Goal: Task Accomplishment & Management: Manage account settings

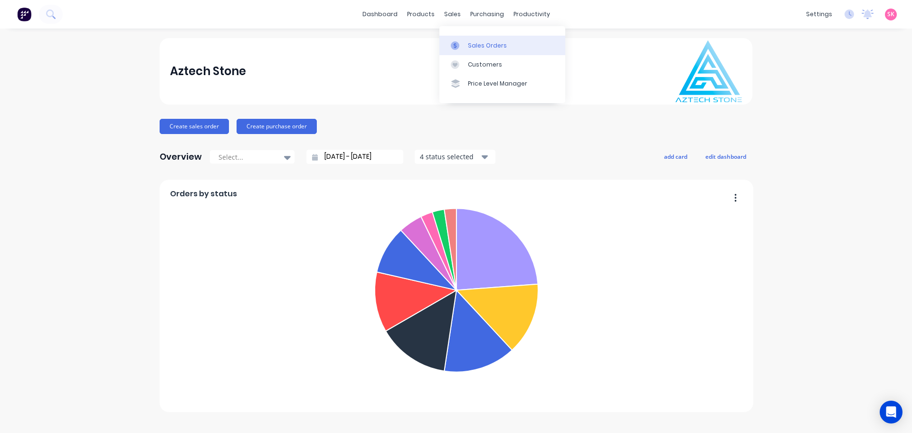
click at [453, 39] on link "Sales Orders" at bounding box center [502, 45] width 126 height 19
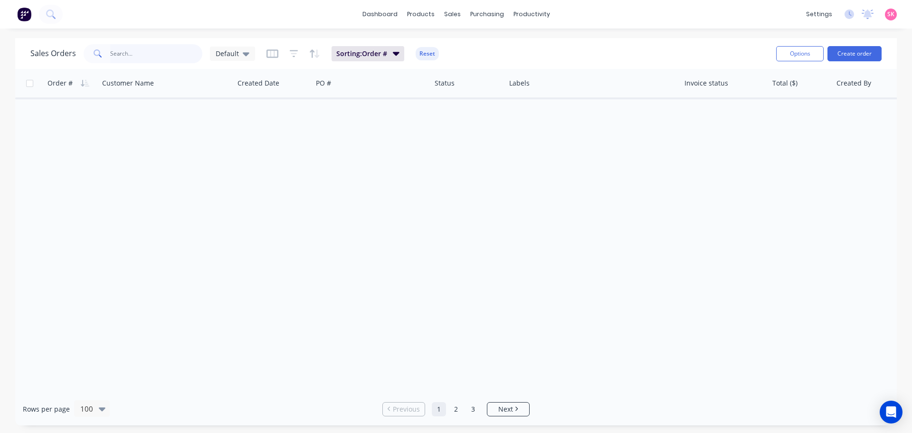
click at [119, 53] on input "text" at bounding box center [156, 53] width 93 height 19
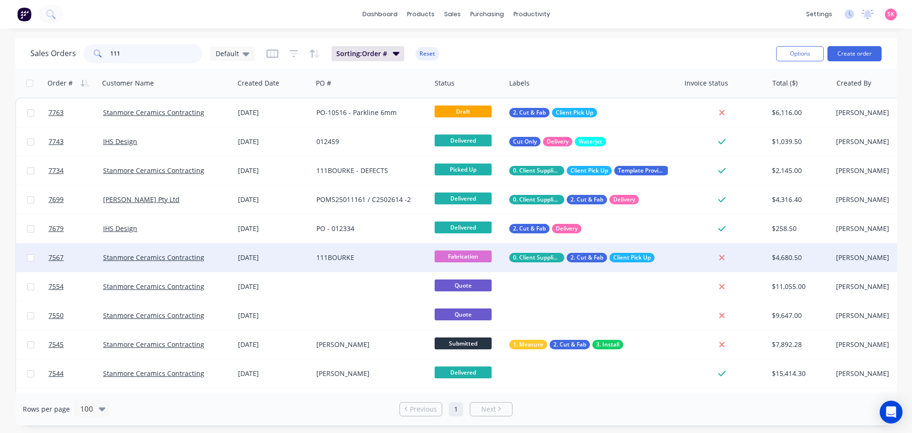
type input "111"
click at [318, 263] on div "111BOURKE" at bounding box center [371, 257] width 118 height 28
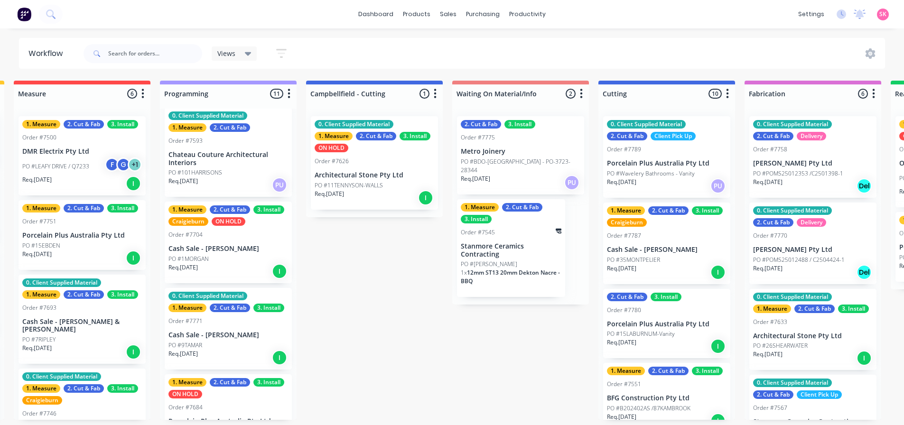
scroll to position [0, 328]
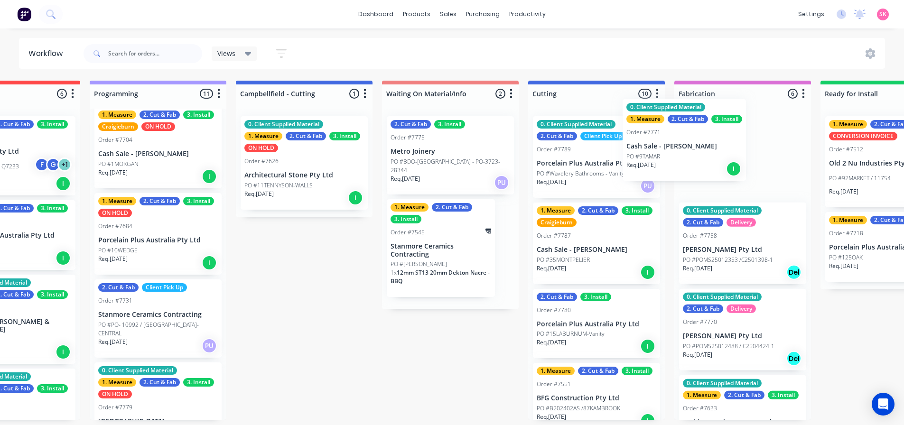
scroll to position [0, 373]
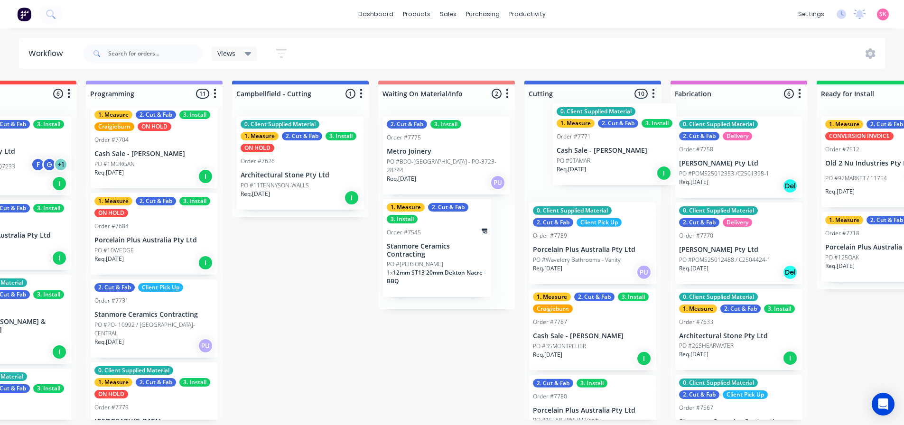
drag, startPoint x: 135, startPoint y: 252, endPoint x: 585, endPoint y: 178, distance: 456.1
click at [585, 178] on div "Submitted 14 Status colour #273444 hex #273444 Save Cancel Summaries Total orde…" at bounding box center [618, 250] width 1996 height 339
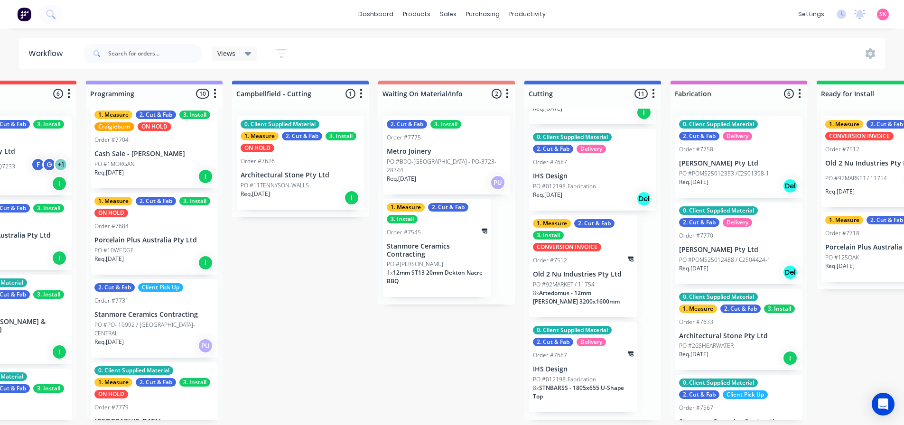
scroll to position [667, 0]
click at [578, 384] on p "PO #012198-Fabrication" at bounding box center [564, 380] width 63 height 9
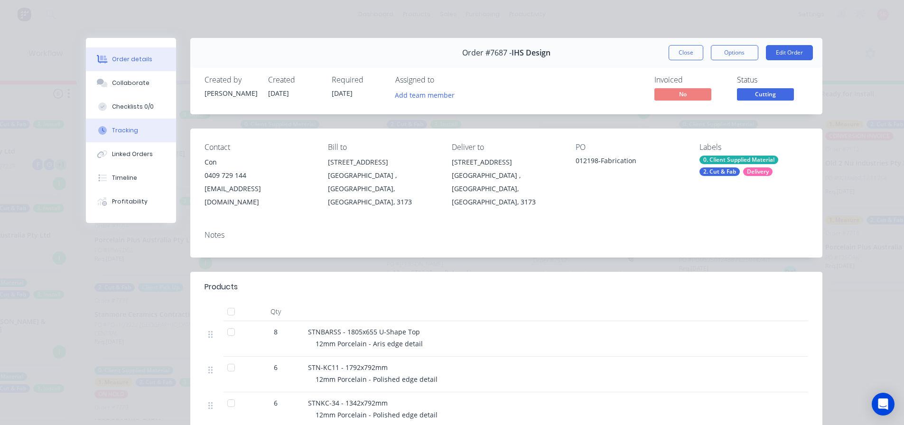
click at [141, 137] on button "Tracking" at bounding box center [131, 131] width 90 height 24
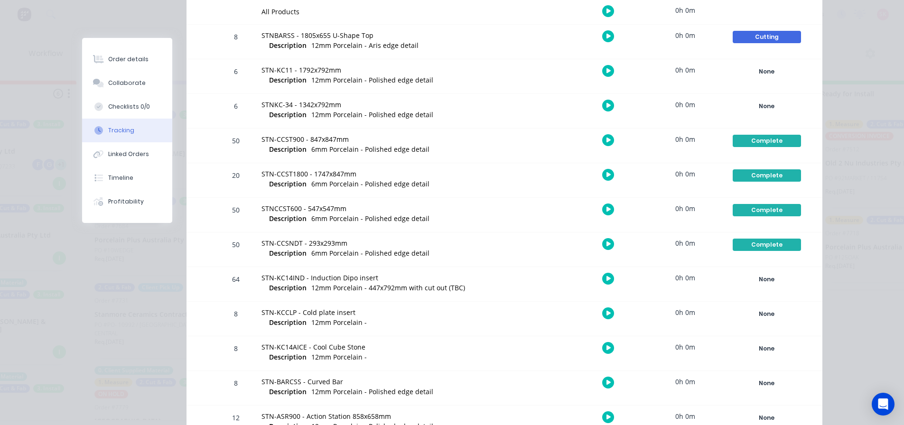
scroll to position [95, 0]
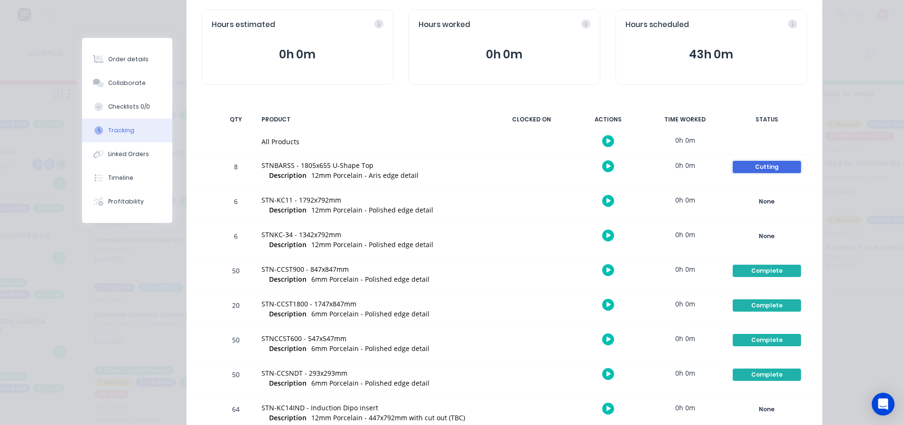
click at [756, 165] on div "Cutting" at bounding box center [767, 167] width 68 height 12
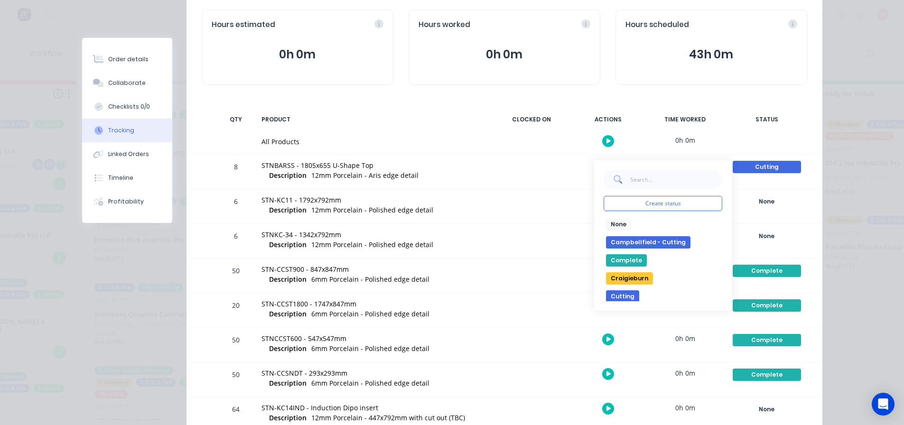
click at [625, 258] on button "Complete" at bounding box center [626, 260] width 41 height 12
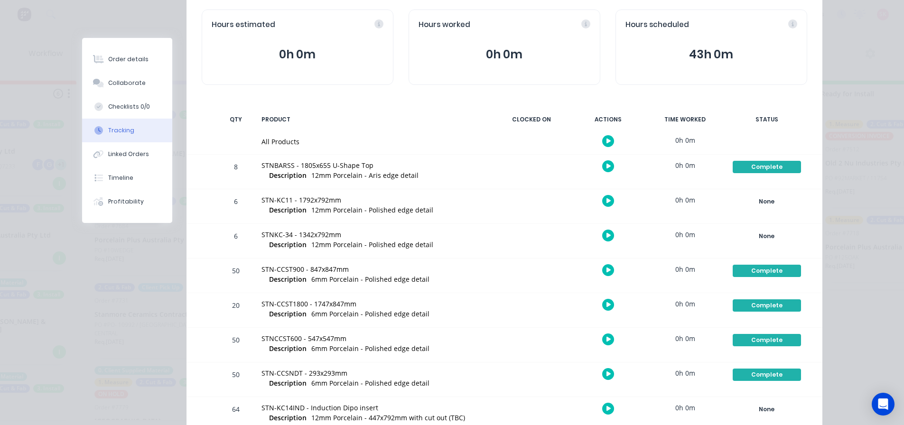
scroll to position [572, 0]
click at [765, 203] on div "None" at bounding box center [767, 202] width 68 height 12
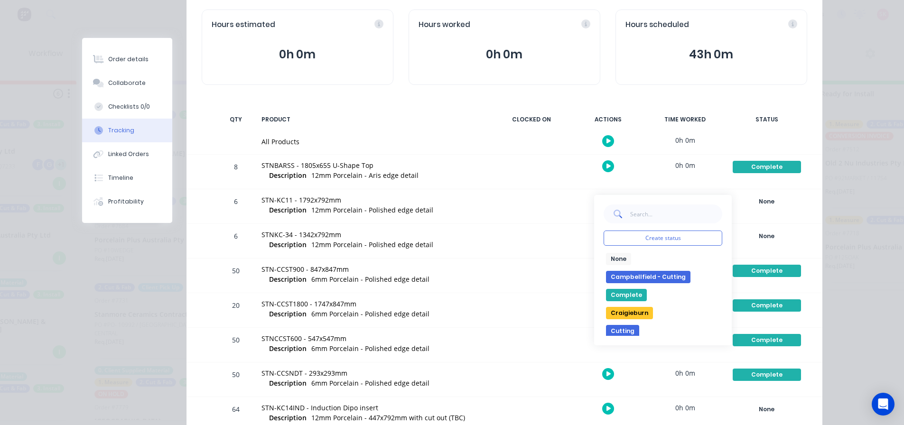
click at [624, 296] on button "Complete" at bounding box center [626, 295] width 41 height 12
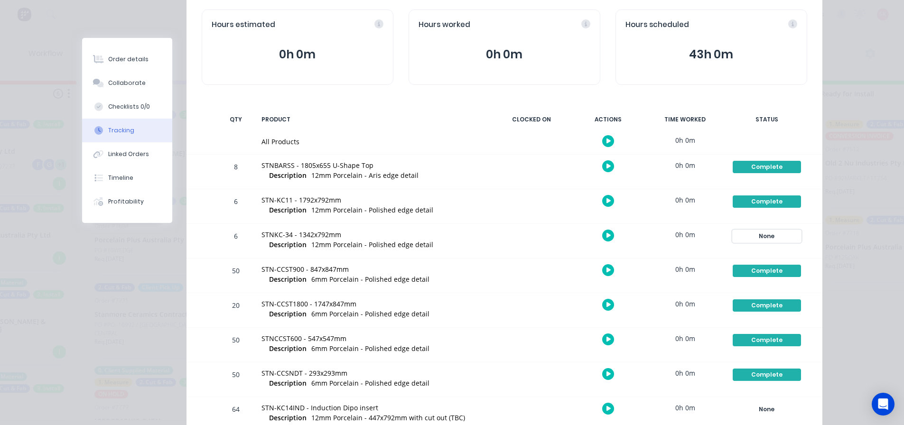
click at [771, 235] on div "None" at bounding box center [767, 236] width 68 height 12
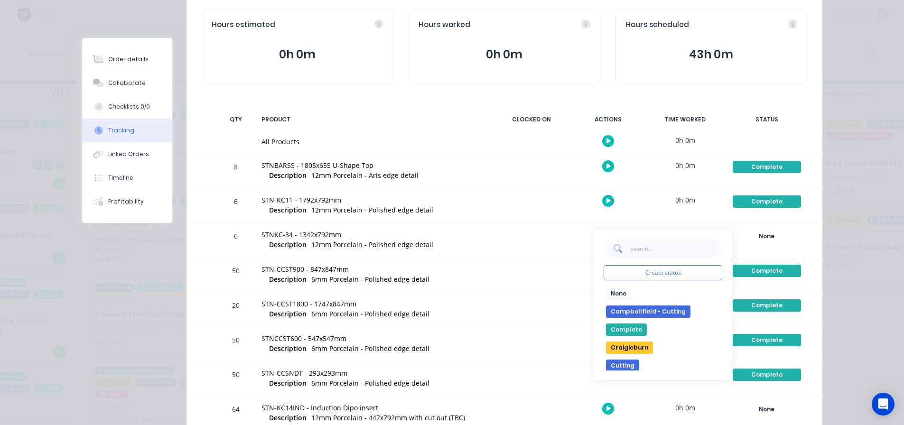
click at [623, 333] on button "Complete" at bounding box center [626, 330] width 41 height 12
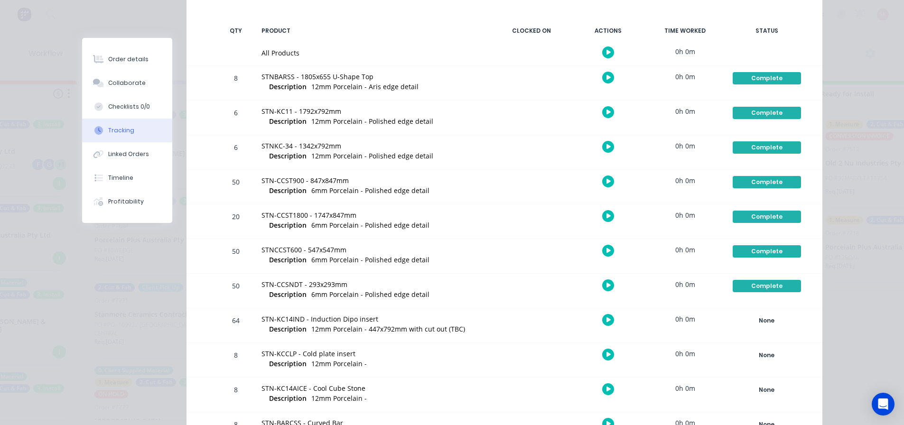
scroll to position [0, 0]
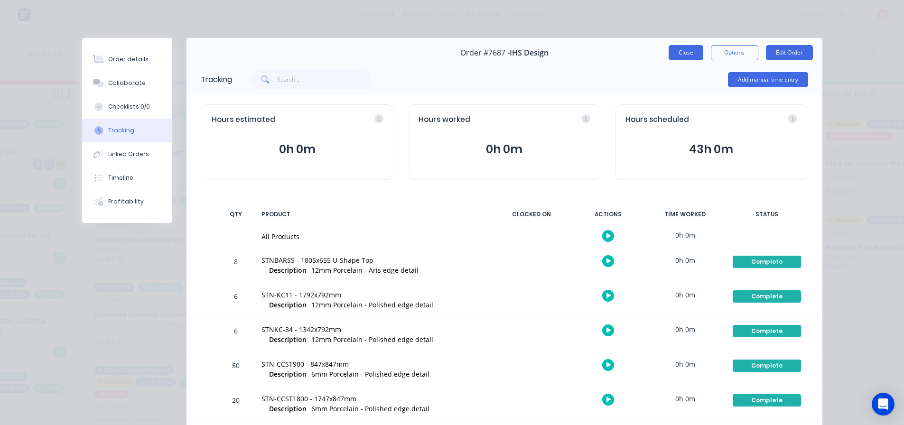
click at [683, 55] on button "Close" at bounding box center [686, 52] width 35 height 15
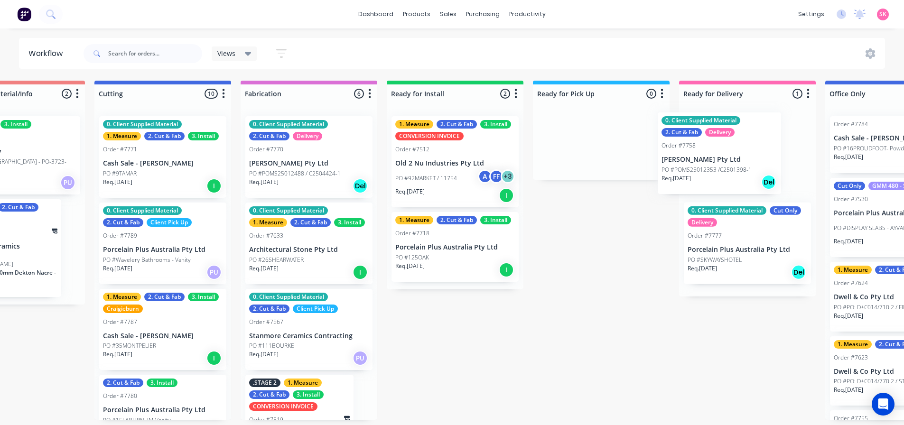
scroll to position [0, 808]
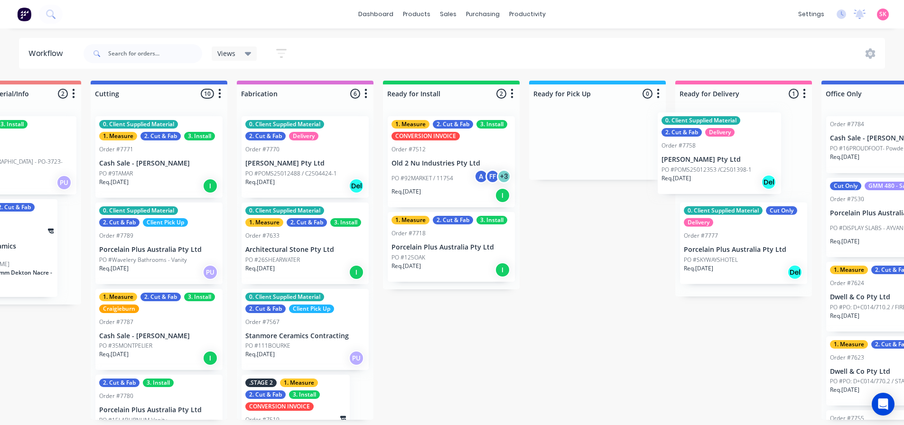
drag, startPoint x: 306, startPoint y: 176, endPoint x: 715, endPoint y: 172, distance: 409.7
click at [715, 172] on div "Submitted 14 Status colour #273444 hex #273444 Save Cancel Summaries Total orde…" at bounding box center [184, 250] width 1996 height 339
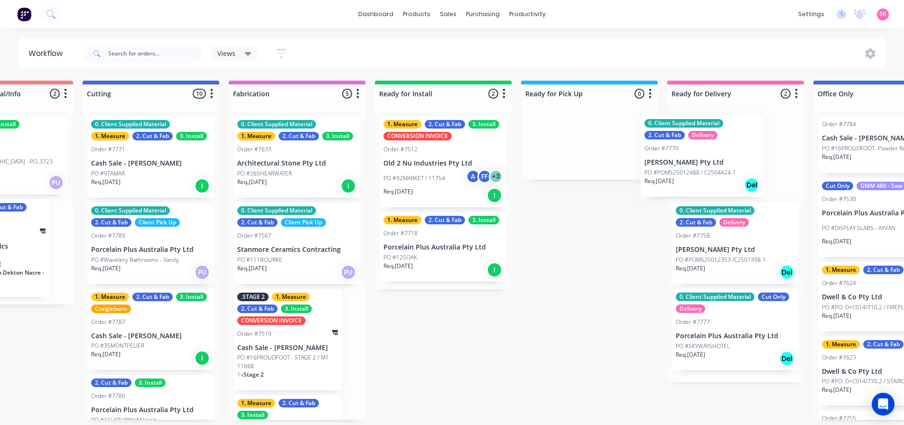
drag, startPoint x: 414, startPoint y: 182, endPoint x: 689, endPoint y: 182, distance: 275.4
click at [689, 182] on div "Submitted 14 Status colour #273444 hex #273444 Save Cancel Summaries Total orde…" at bounding box center [176, 250] width 1996 height 339
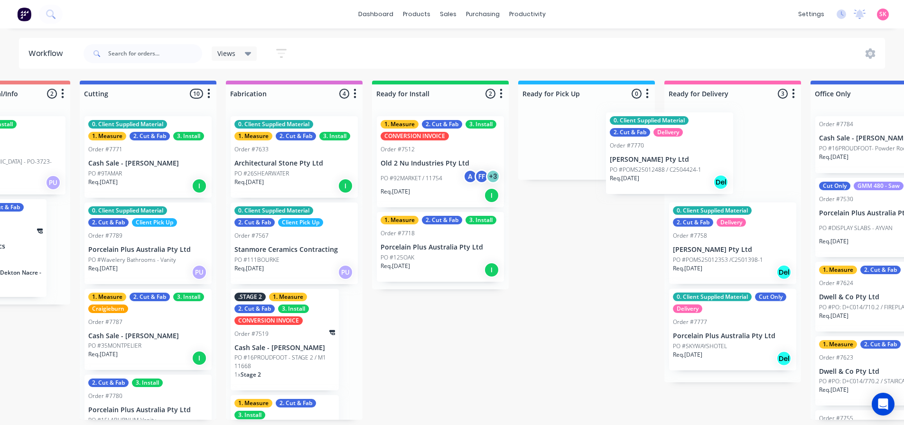
scroll to position [0, 819]
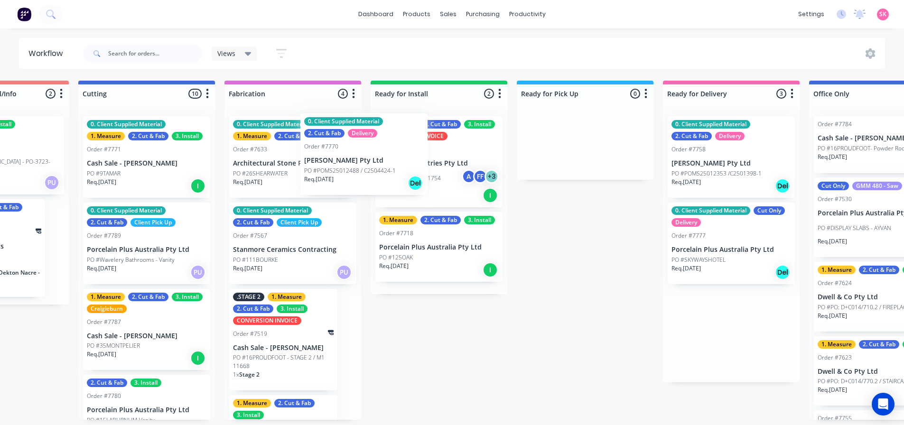
drag, startPoint x: 635, startPoint y: 160, endPoint x: 303, endPoint y: 163, distance: 332.3
click at [282, 161] on div "Submitted 14 Status colour #273444 hex #273444 Save Cancel Summaries Total orde…" at bounding box center [171, 250] width 1996 height 339
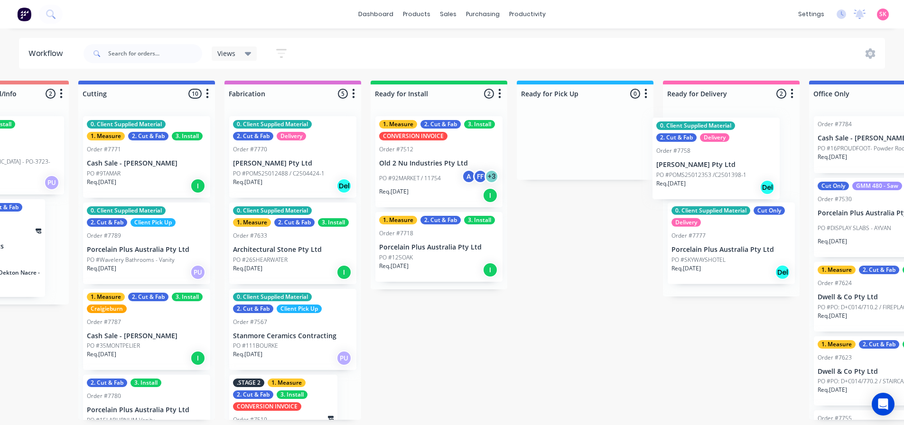
scroll to position [0, 821]
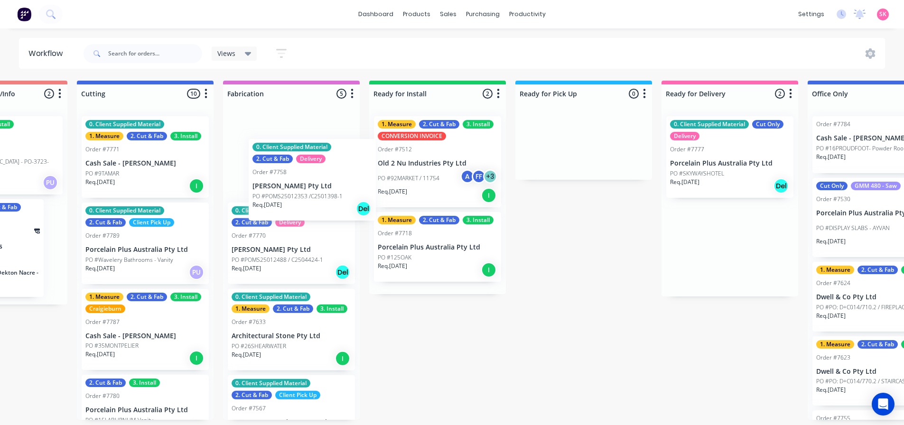
drag, startPoint x: 713, startPoint y: 156, endPoint x: 293, endPoint y: 180, distance: 419.9
click at [293, 180] on div "Submitted 14 Status colour #273444 hex #273444 Save Cancel Summaries Total orde…" at bounding box center [170, 250] width 1996 height 339
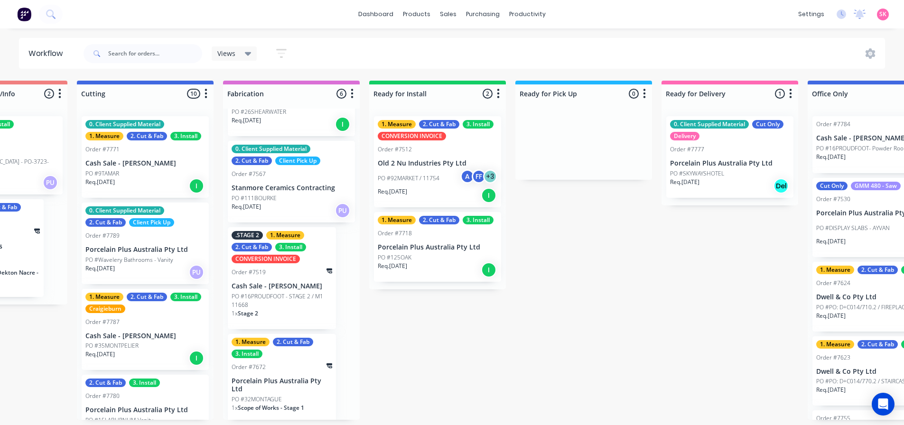
scroll to position [238, 0]
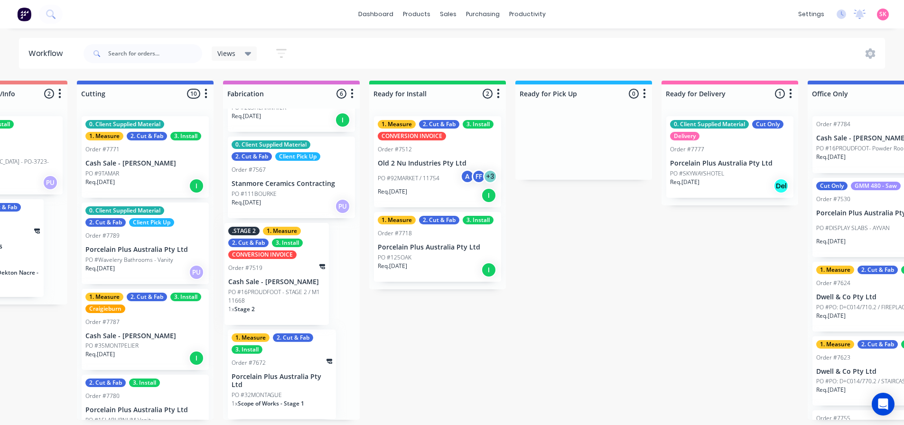
click at [283, 295] on div "0. Client Supplied Material 2. Cut & Fab Delivery Order #7758 Marbut Stone Pty …" at bounding box center [291, 264] width 137 height 311
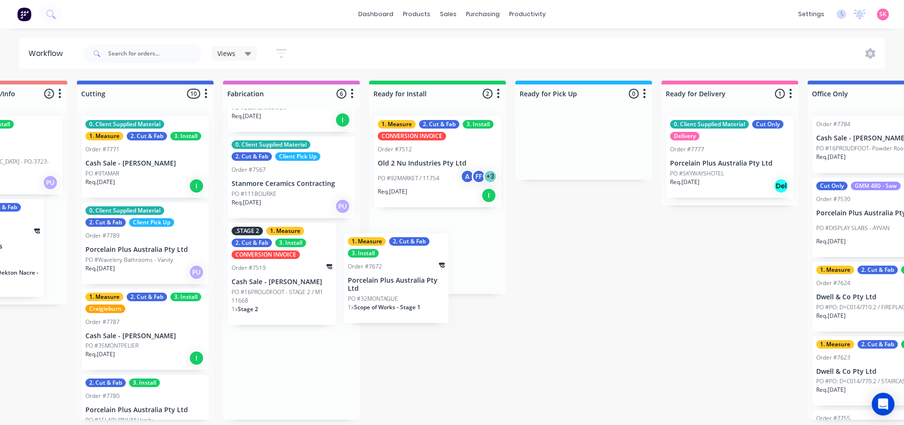
scroll to position [2, 821]
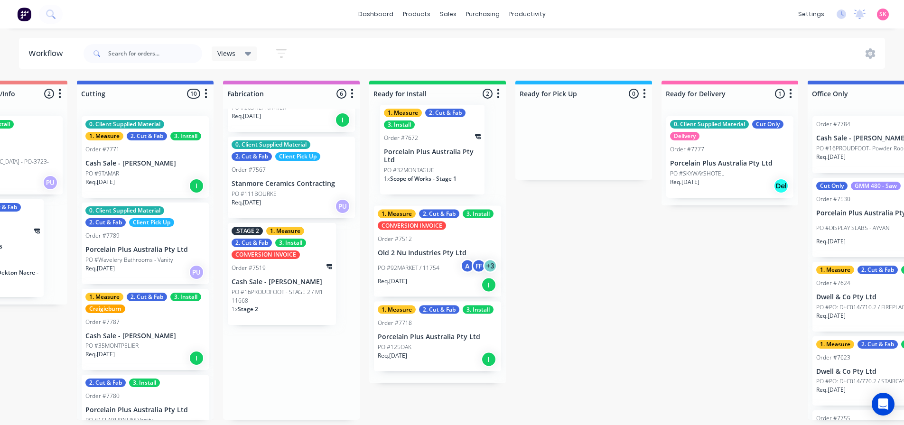
drag, startPoint x: 295, startPoint y: 380, endPoint x: 453, endPoint y: 155, distance: 274.4
click at [453, 155] on div "Submitted 14 Status colour #273444 hex #273444 Save Cancel Summaries Total orde…" at bounding box center [170, 250] width 1996 height 339
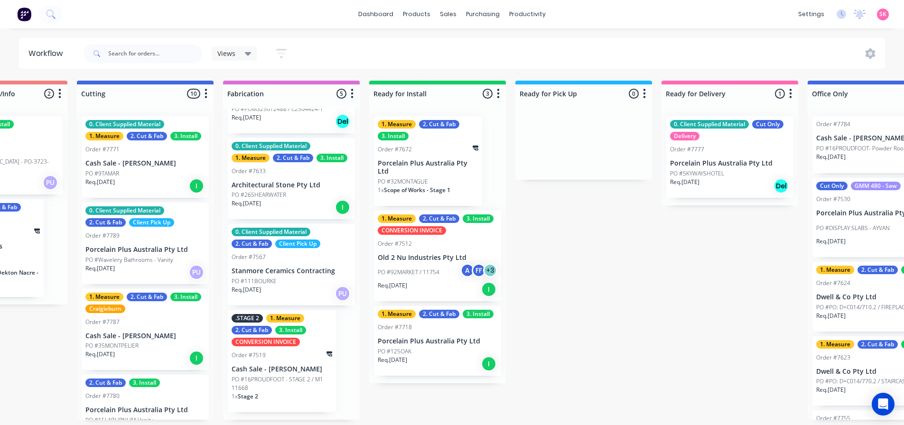
scroll to position [144, 0]
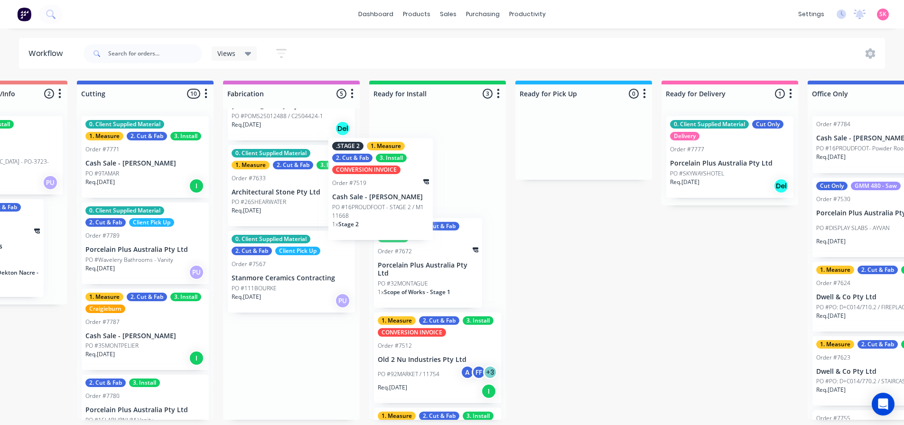
drag, startPoint x: 299, startPoint y: 359, endPoint x: 407, endPoint y: 153, distance: 232.3
click at [407, 153] on div "Submitted 14 Status colour #273444 hex #273444 Save Cancel Summaries Total orde…" at bounding box center [170, 250] width 1996 height 339
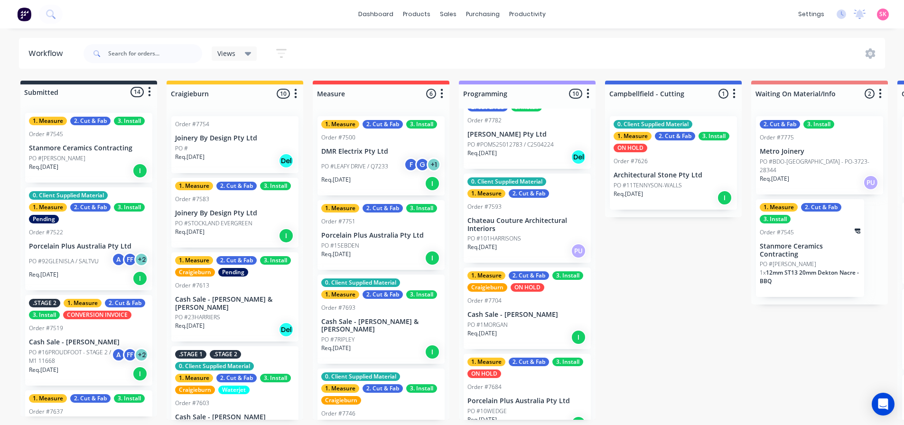
scroll to position [0, 0]
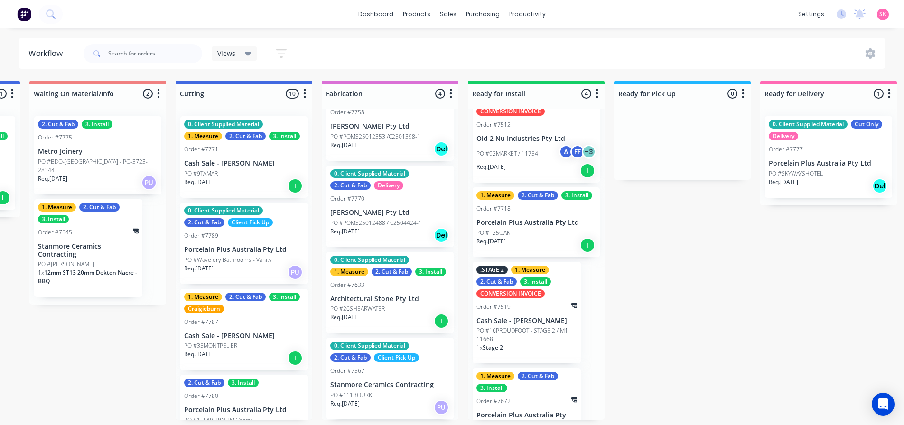
scroll to position [63, 0]
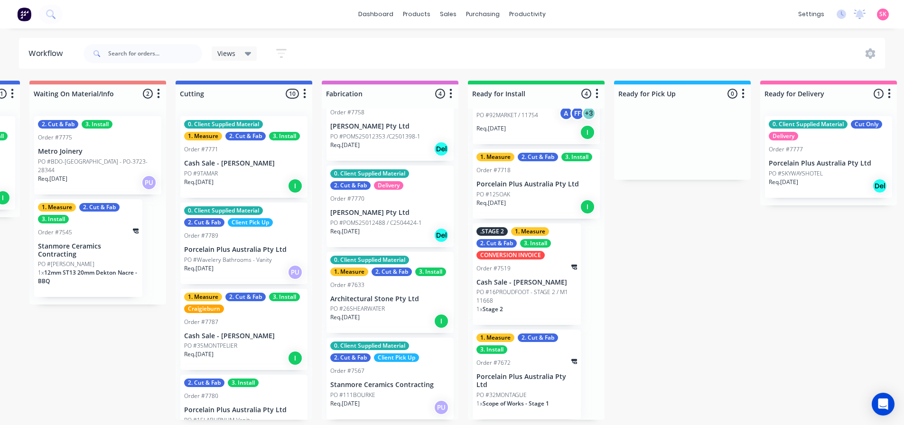
click at [521, 420] on div "1. Measure 2. Cut & Fab 3. Install CONVERSION INVOICE Order #7512 Old 2 Nu Indu…" at bounding box center [536, 264] width 137 height 311
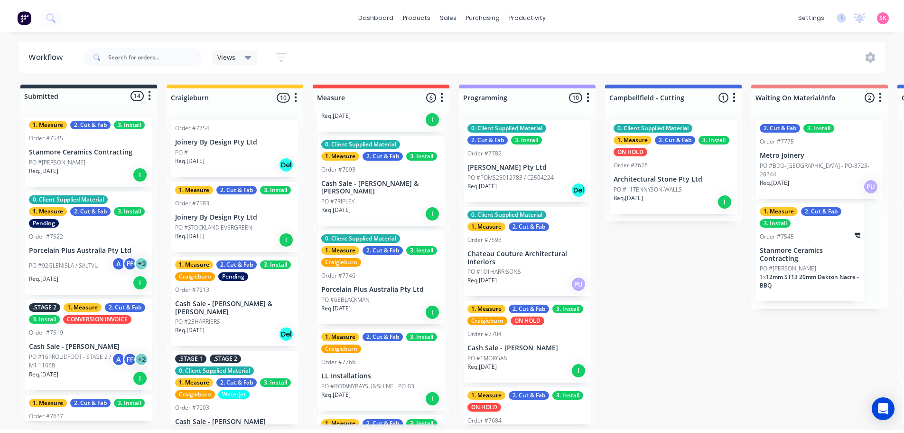
scroll to position [0, 0]
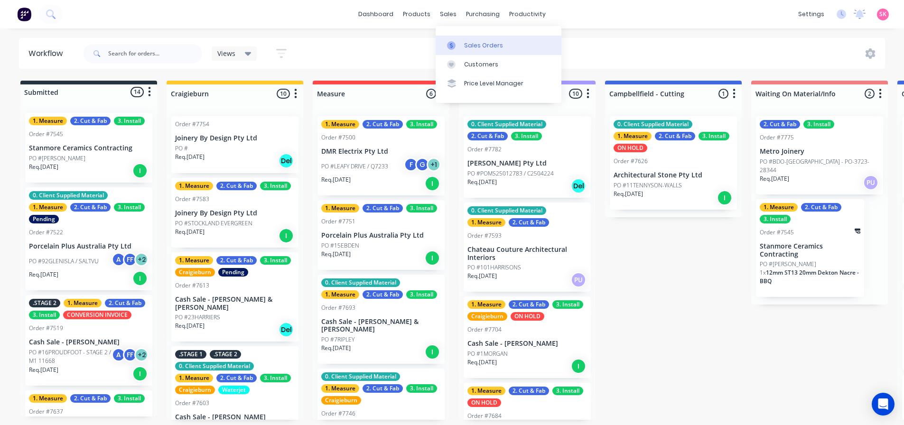
click at [458, 51] on link "Sales Orders" at bounding box center [499, 45] width 126 height 19
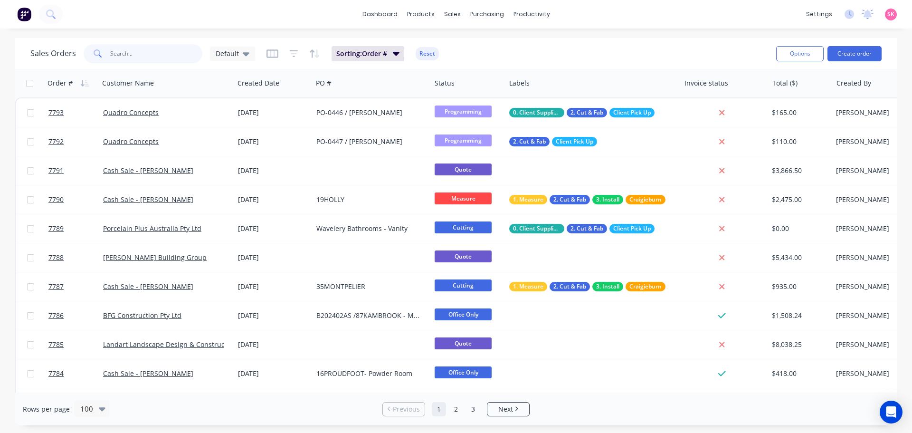
click at [139, 54] on input "text" at bounding box center [156, 53] width 93 height 19
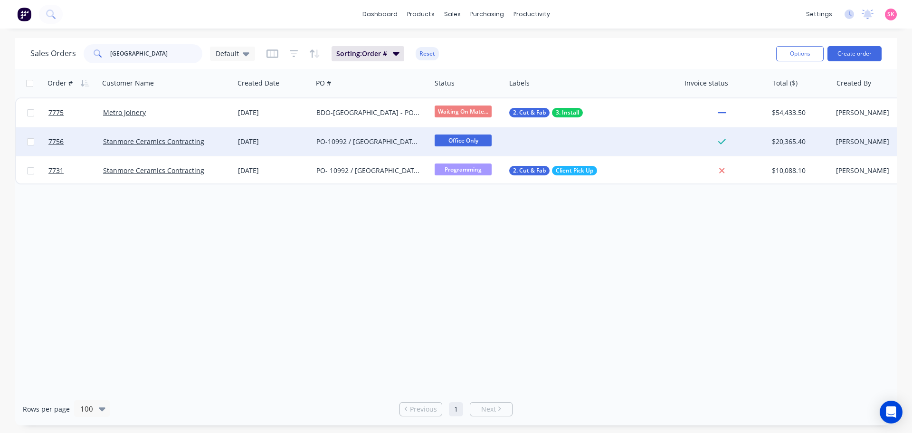
type input "adelaide"
click at [338, 138] on div "PO-10992 / ADELAIDE-CENTRAL - Material" at bounding box center [368, 141] width 105 height 9
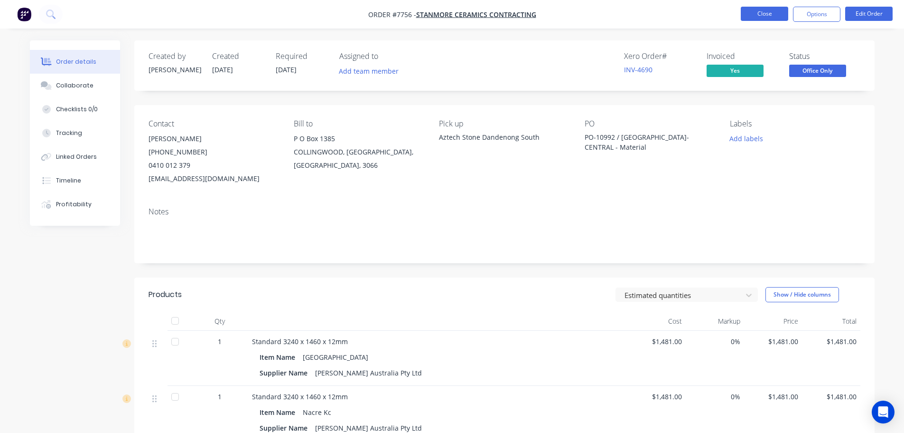
click at [759, 12] on button "Close" at bounding box center [764, 14] width 47 height 14
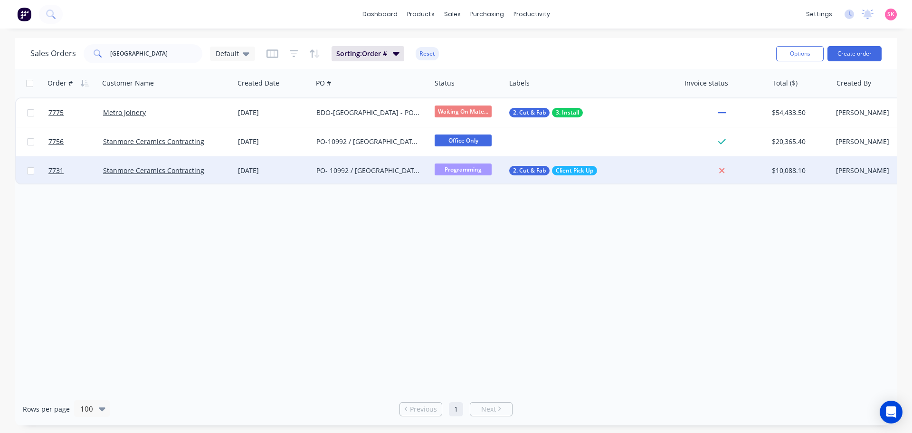
click at [350, 167] on div "PO- 10992 / ADELAIDE-CENTRAL" at bounding box center [368, 170] width 105 height 9
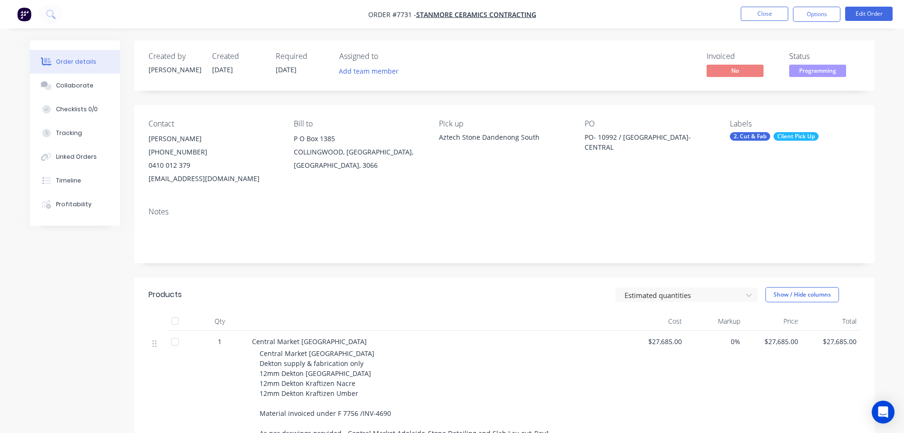
scroll to position [332, 0]
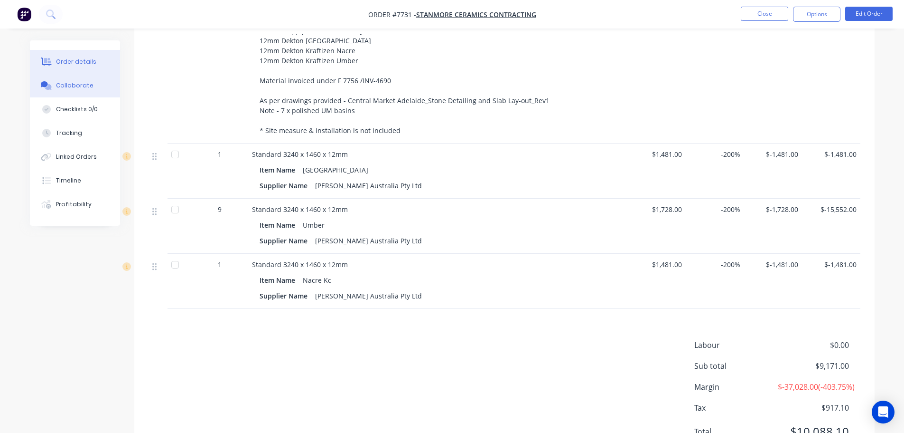
click at [71, 82] on div "Collaborate" at bounding box center [75, 85] width 38 height 9
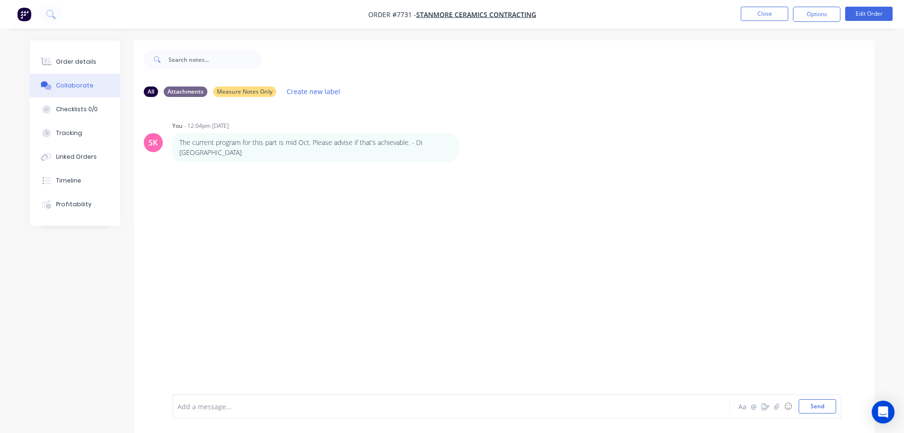
click at [287, 404] on div at bounding box center [425, 406] width 494 height 10
click at [220, 377] on div "Umber Slabs:" at bounding box center [425, 378] width 494 height 10
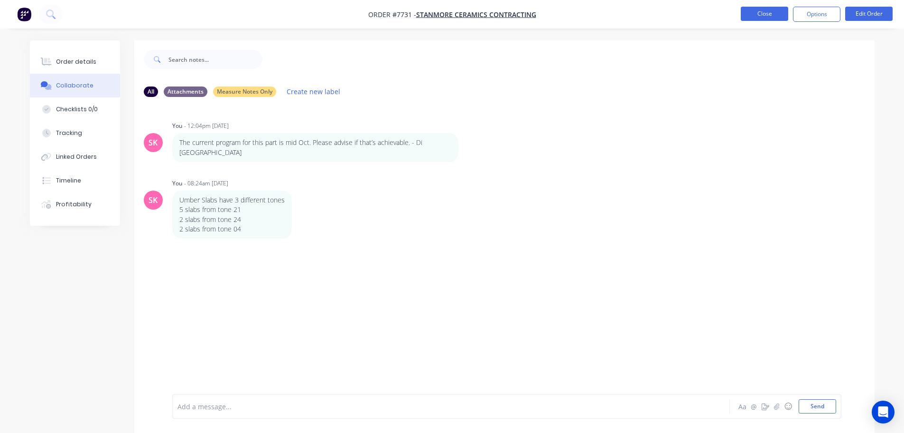
click at [759, 15] on button "Close" at bounding box center [764, 14] width 47 height 14
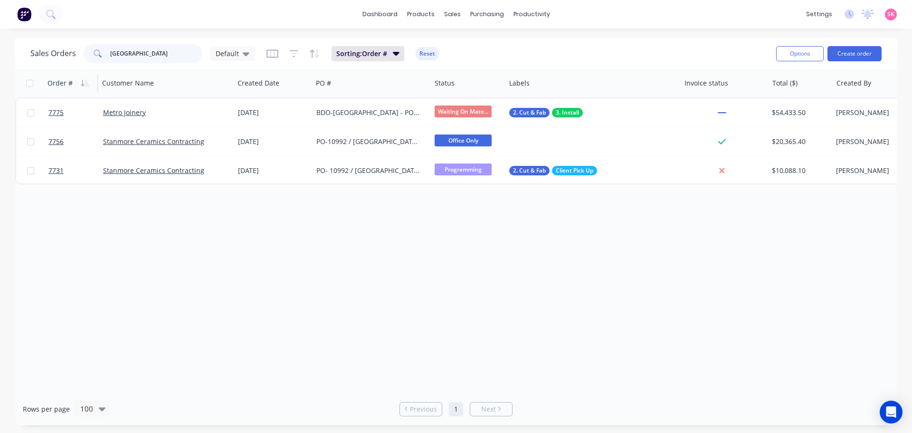
drag, startPoint x: 115, startPoint y: 61, endPoint x: 55, endPoint y: 70, distance: 61.4
click at [89, 66] on div "Sales Orders adelaide Default Sorting: Order # Reset Options Create order" at bounding box center [455, 53] width 881 height 31
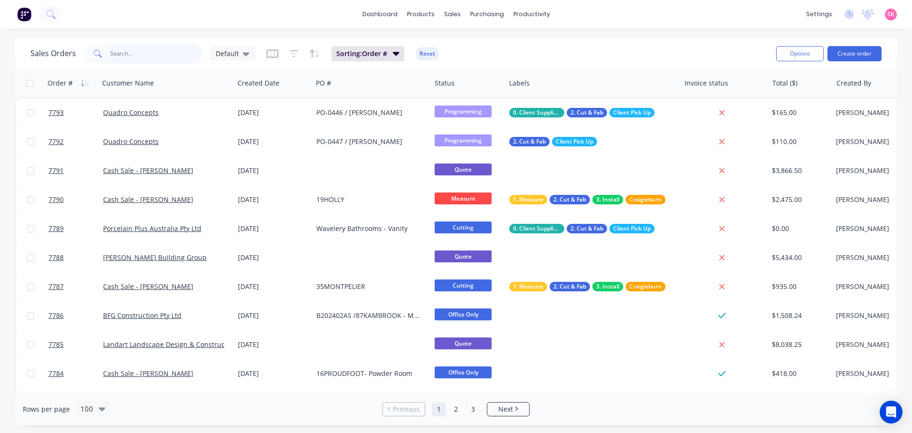
click at [131, 47] on input "text" at bounding box center [156, 53] width 93 height 19
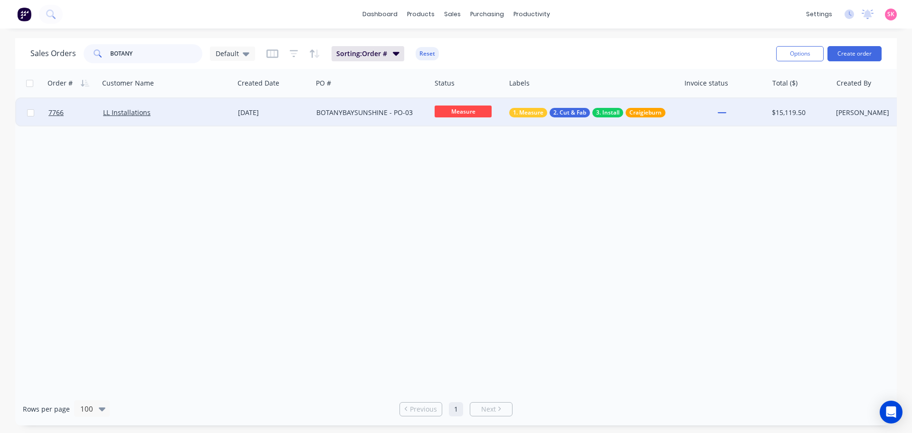
type input "BOTANY"
click at [325, 110] on div "BOTANYBAYSUNSHINE - PO-03" at bounding box center [368, 112] width 105 height 9
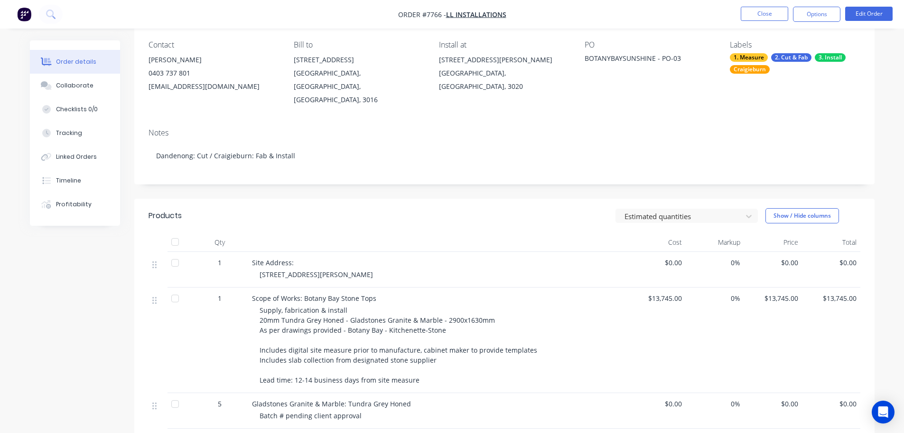
scroll to position [190, 0]
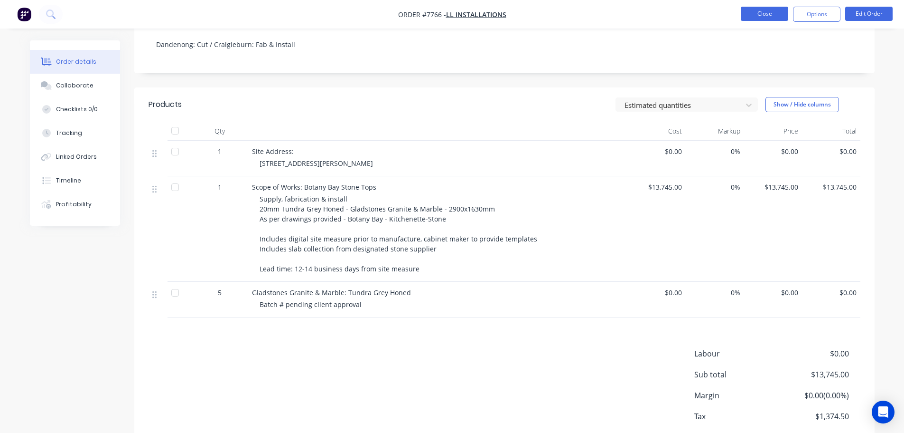
click at [751, 11] on button "Close" at bounding box center [764, 14] width 47 height 14
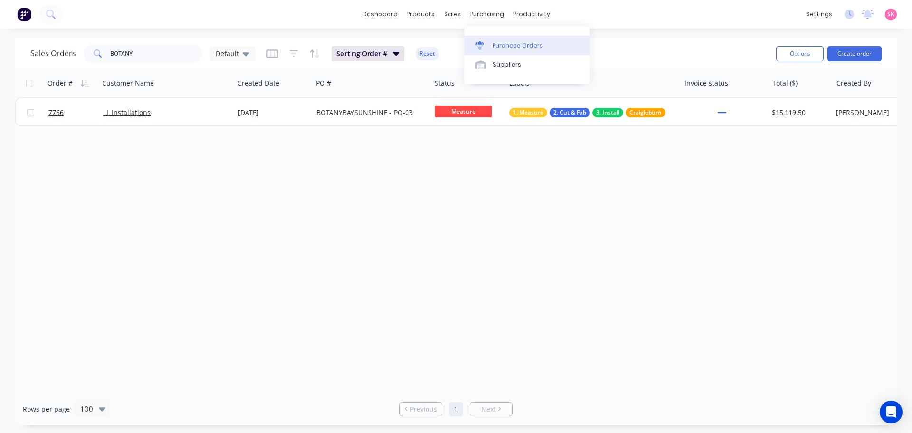
click at [497, 36] on link "Purchase Orders" at bounding box center [527, 45] width 126 height 19
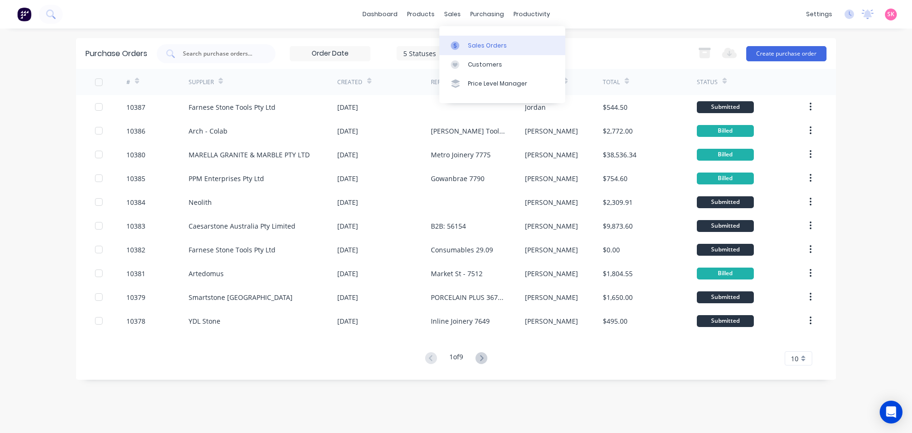
click at [461, 49] on div at bounding box center [458, 45] width 14 height 9
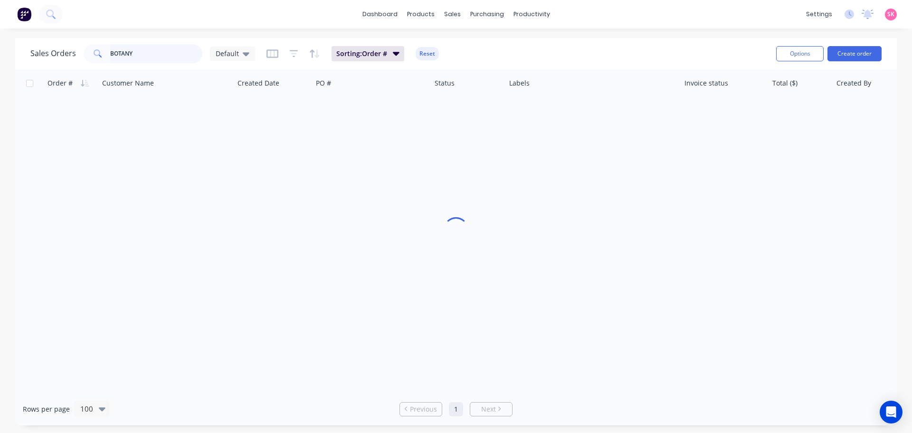
click at [144, 55] on input "BOTANY" at bounding box center [156, 53] width 93 height 19
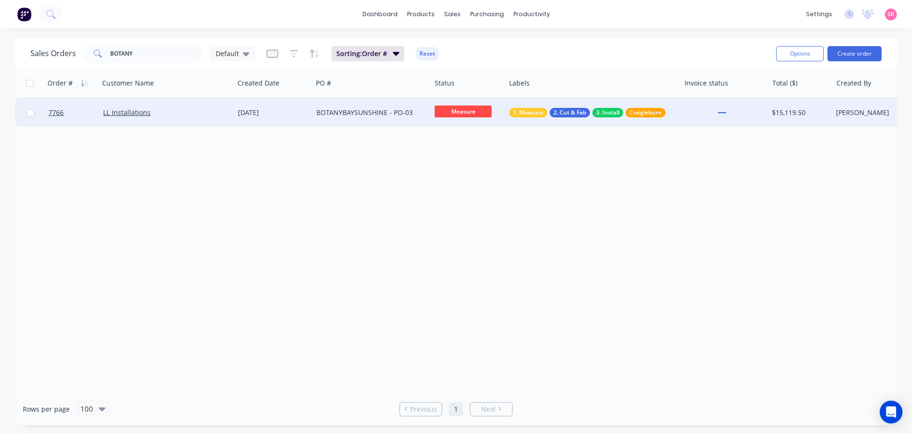
click at [419, 120] on div "BOTANYBAYSUNSHINE - PO-03" at bounding box center [371, 112] width 118 height 28
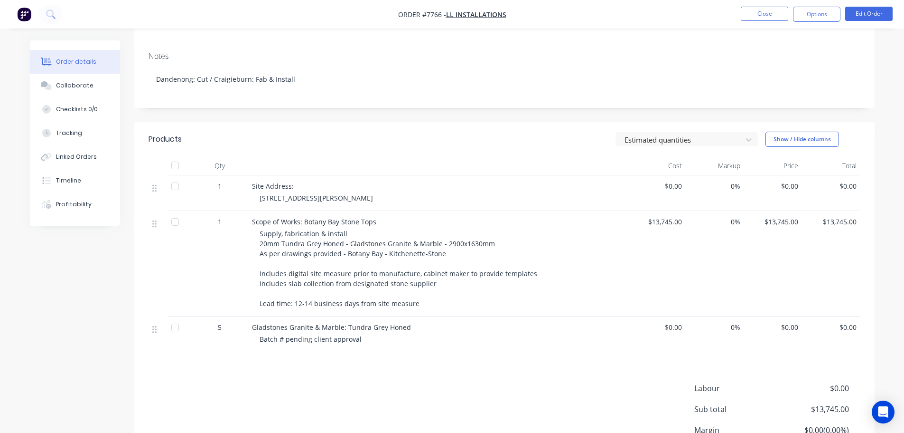
scroll to position [230, 0]
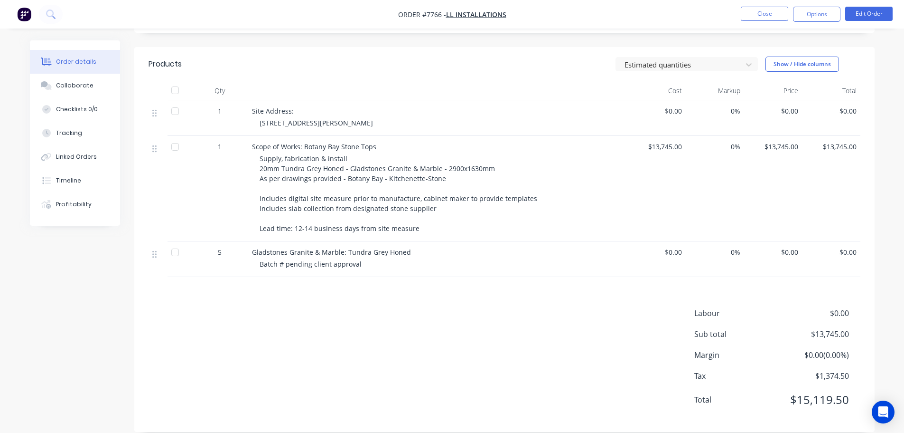
drag, startPoint x: 567, startPoint y: 170, endPoint x: 572, endPoint y: 172, distance: 5.6
click at [567, 170] on div "Supply, fabrication & install 20mm Tundra Grey Honed - Gladstones Granite & Mar…" at bounding box center [442, 193] width 365 height 80
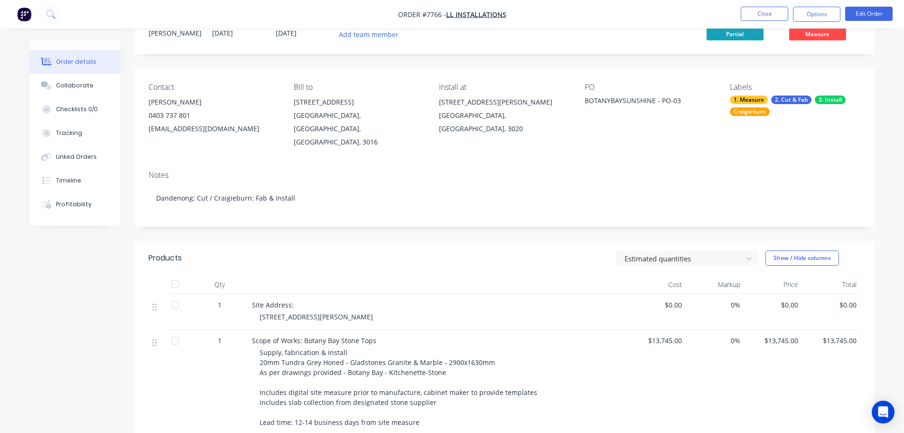
scroll to position [0, 0]
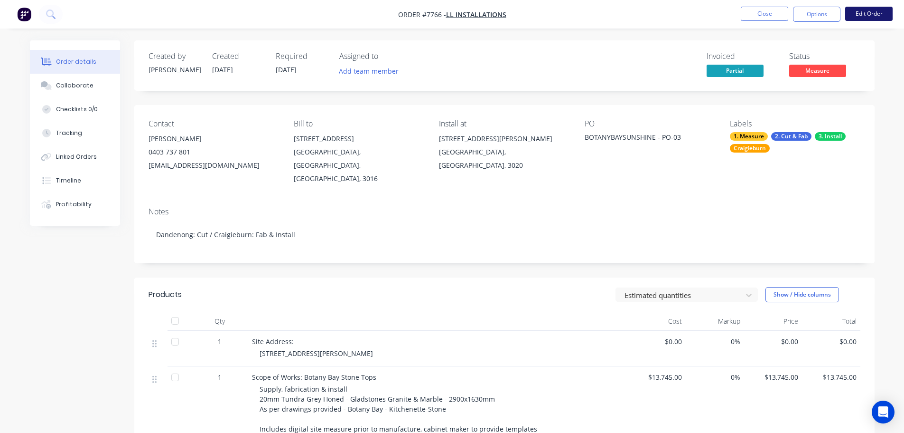
click at [854, 18] on button "Edit Order" at bounding box center [869, 14] width 47 height 14
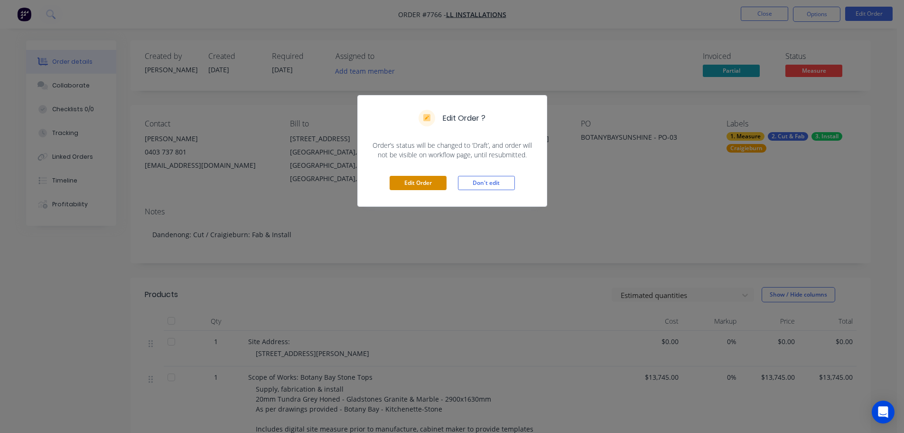
click at [437, 185] on button "Edit Order" at bounding box center [418, 183] width 57 height 14
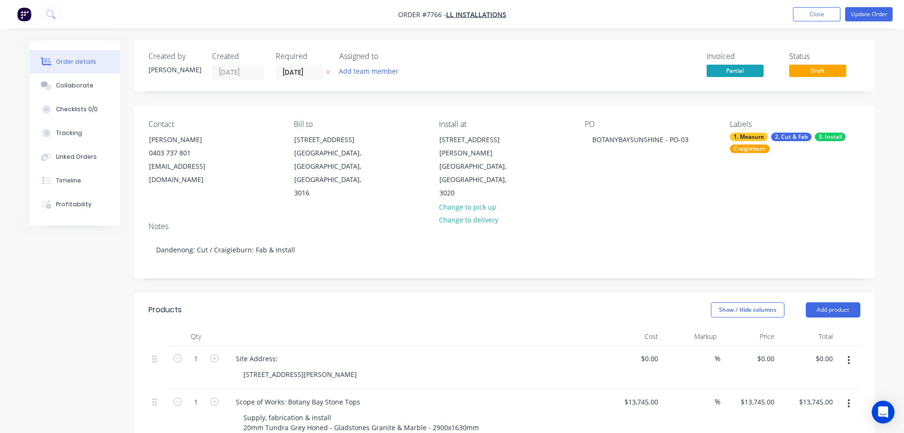
scroll to position [285, 0]
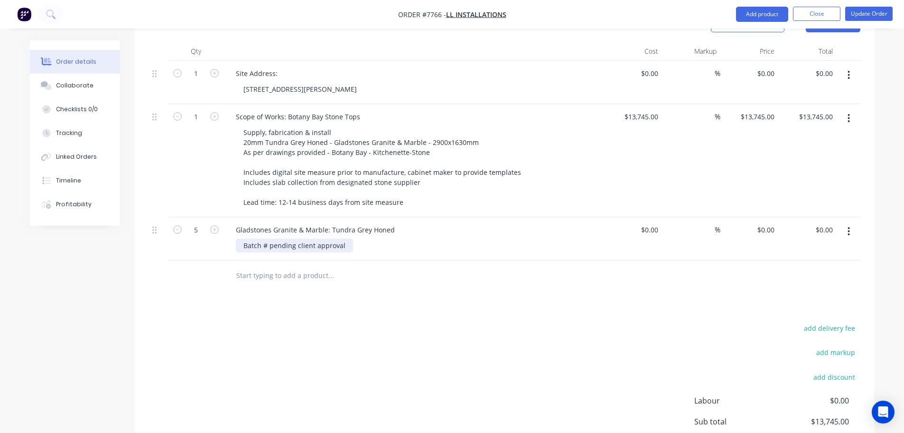
click at [339, 238] on div "Batch # pending client approval" at bounding box center [294, 245] width 117 height 14
drag, startPoint x: 322, startPoint y: 218, endPoint x: 267, endPoint y: 218, distance: 55.5
click at [267, 238] on div "Batch # pending client approval" at bounding box center [294, 245] width 117 height 14
click at [562, 339] on div "add delivery fee add markup add discount Labour $0.00 Sub total $13,745.00 Marg…" at bounding box center [505, 412] width 712 height 183
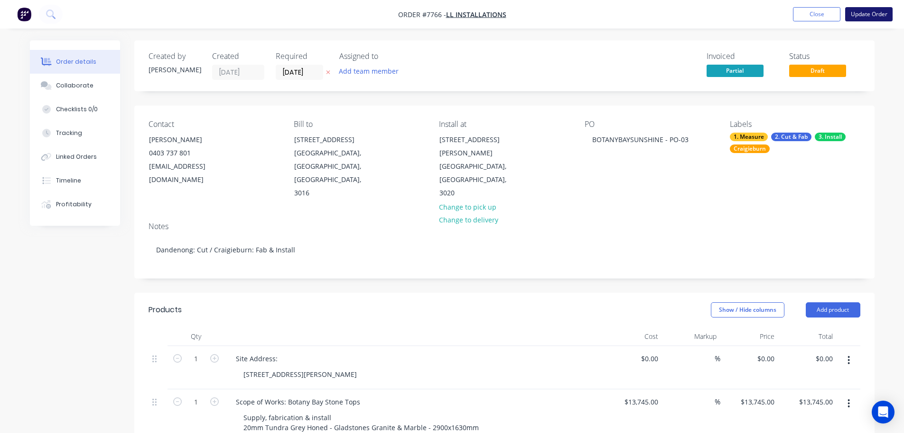
click at [866, 9] on button "Update Order" at bounding box center [869, 14] width 47 height 14
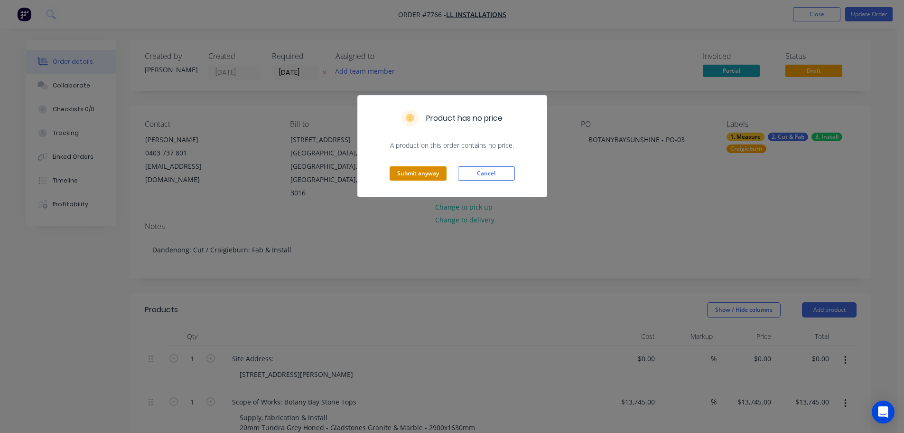
click at [434, 170] on button "Submit anyway" at bounding box center [418, 173] width 57 height 14
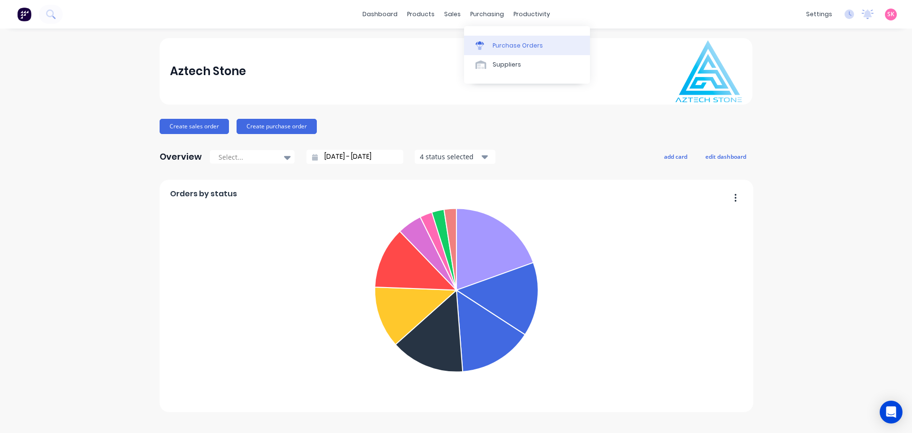
click at [498, 47] on div "Purchase Orders" at bounding box center [517, 45] width 50 height 9
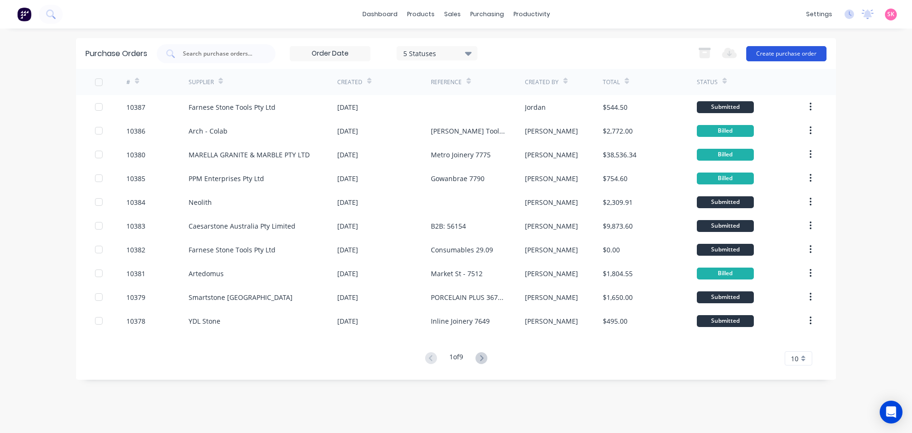
click at [812, 56] on button "Create purchase order" at bounding box center [786, 53] width 80 height 15
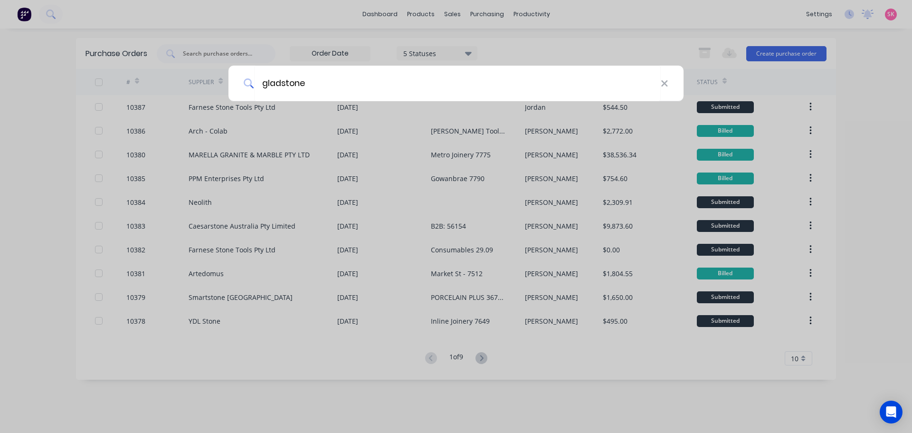
type input "gladstones"
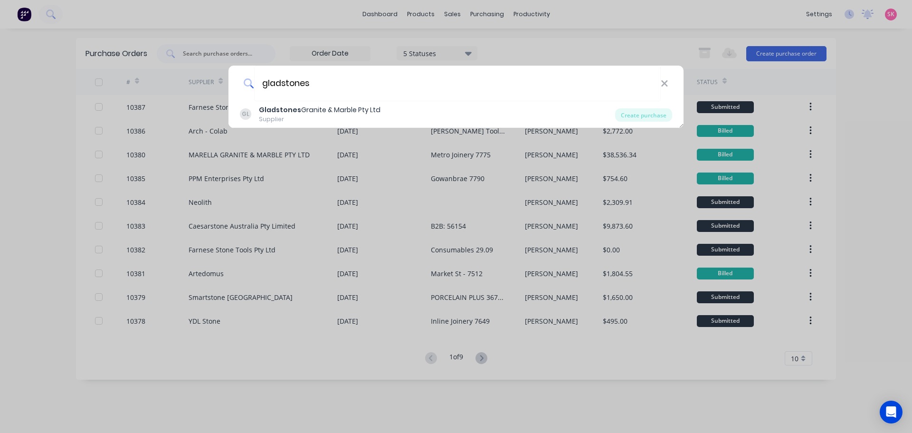
click at [343, 120] on div "Supplier" at bounding box center [320, 119] width 122 height 9
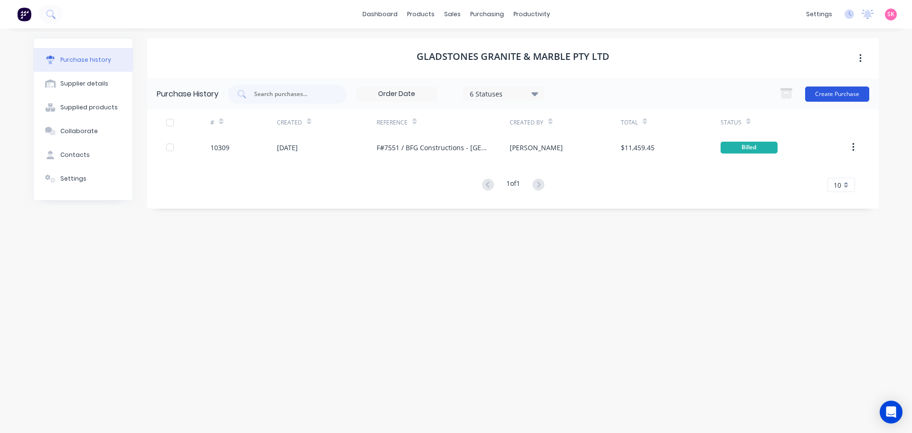
click at [843, 92] on button "Create Purchase" at bounding box center [837, 93] width 64 height 15
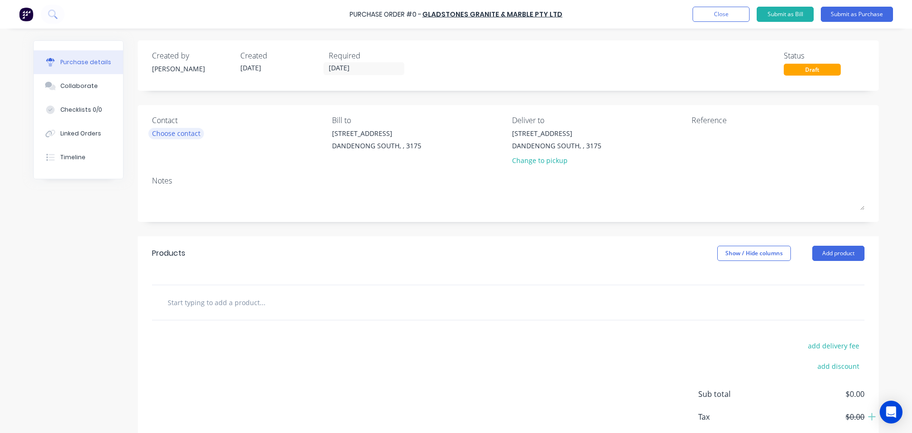
click at [186, 131] on div "Choose contact" at bounding box center [176, 133] width 48 height 10
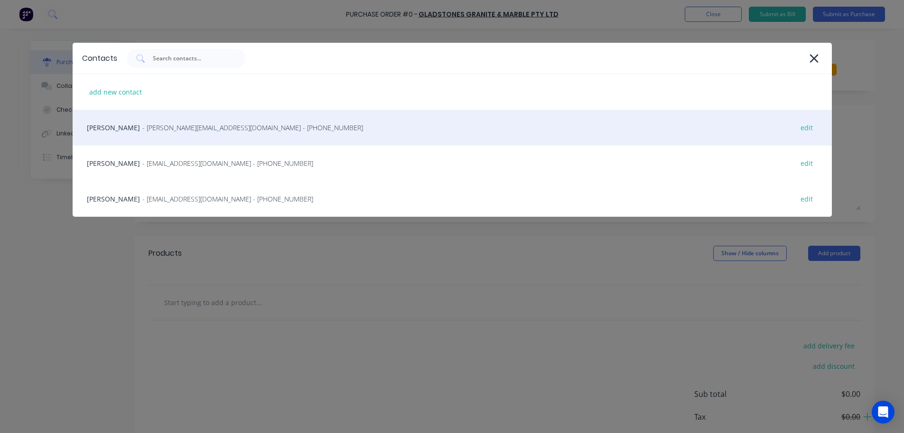
click at [184, 134] on div "[PERSON_NAME] - [PERSON_NAME][EMAIL_ADDRESS][DOMAIN_NAME] - [PHONE_NUMBER] edit" at bounding box center [453, 128] width 760 height 36
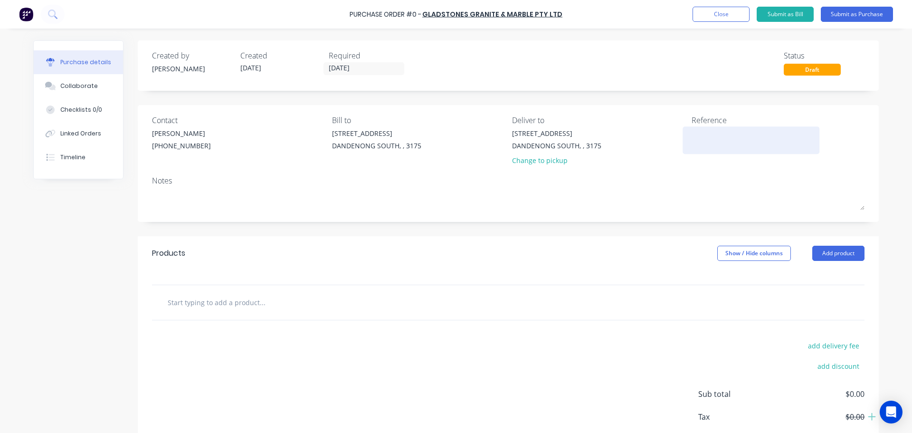
click at [715, 132] on textarea at bounding box center [750, 138] width 119 height 21
click at [212, 309] on input "text" at bounding box center [262, 301] width 190 height 19
drag, startPoint x: 243, startPoint y: 304, endPoint x: 182, endPoint y: 302, distance: 60.3
click at [242, 303] on input "text" at bounding box center [262, 301] width 190 height 19
click at [243, 298] on input "text" at bounding box center [262, 301] width 190 height 19
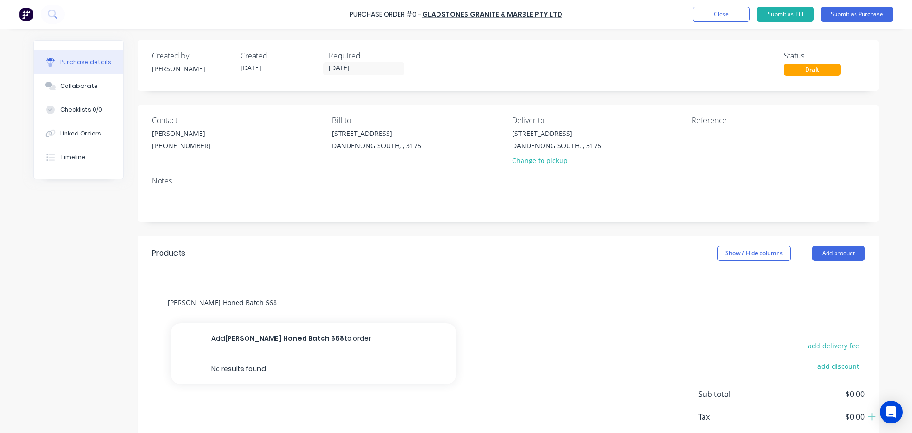
type input "[PERSON_NAME] Honed Batch 668"
click at [329, 322] on div "add delivery fee add discount Sub total $0.00 Tax $0.00 Total $0.00" at bounding box center [508, 398] width 741 height 156
click at [261, 301] on input "[PERSON_NAME] Honed Batch 668" at bounding box center [262, 301] width 190 height 19
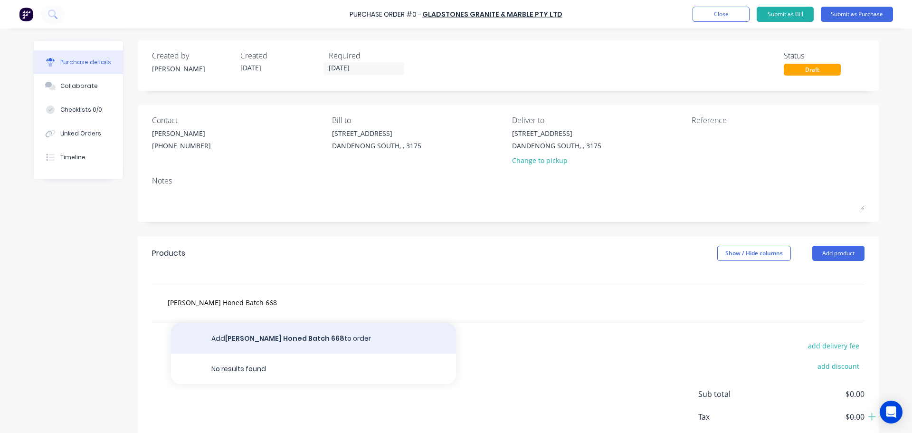
click at [276, 337] on button "Add Tundra Grey Honed Batch 668 to order" at bounding box center [313, 338] width 285 height 30
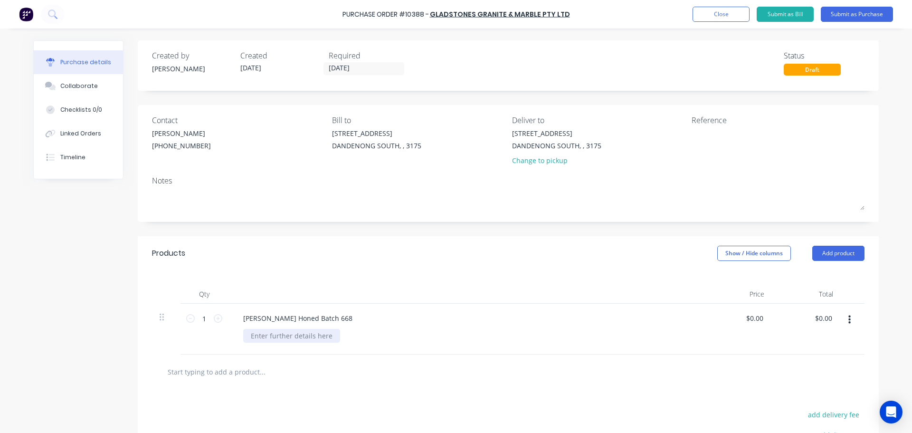
click at [260, 338] on div at bounding box center [291, 336] width 97 height 14
click at [425, 290] on div at bounding box center [465, 293] width 475 height 19
drag, startPoint x: 209, startPoint y: 317, endPoint x: 168, endPoint y: 321, distance: 41.1
click at [168, 322] on div "1 1 Tundra Grey Honed Batch 668 3.05 x 1.91 @ $160pm2 $0.00 $0.00 $0.00 $0.00" at bounding box center [508, 328] width 712 height 51
type input "4"
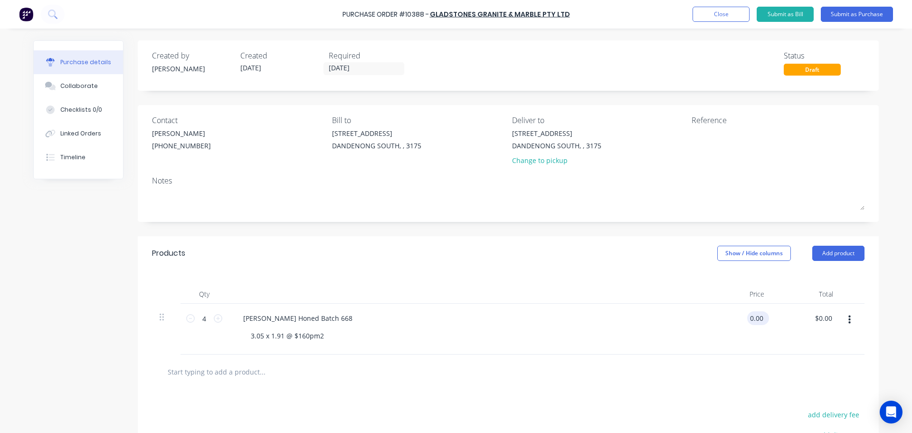
click at [760, 316] on input "0.00" at bounding box center [756, 318] width 18 height 14
drag, startPoint x: 758, startPoint y: 317, endPoint x: 731, endPoint y: 318, distance: 27.1
click at [731, 318] on div "0.00 0.00" at bounding box center [737, 328] width 69 height 51
type input "$932.08"
type input "$3,728.32"
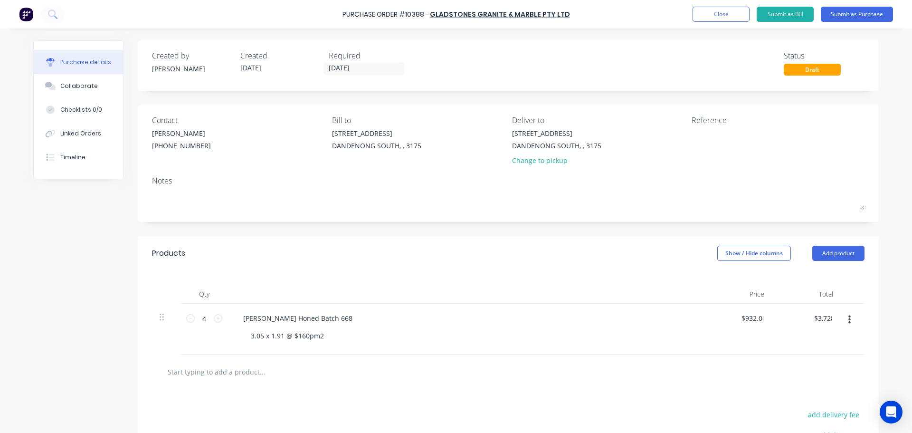
click at [698, 270] on div "Products Show / Hide columns Add product" at bounding box center [508, 253] width 741 height 34
click at [722, 137] on textarea at bounding box center [750, 138] width 119 height 21
click at [705, 137] on textarea at bounding box center [750, 138] width 119 height 21
type textarea "Botany Bay -"
type textarea "x"
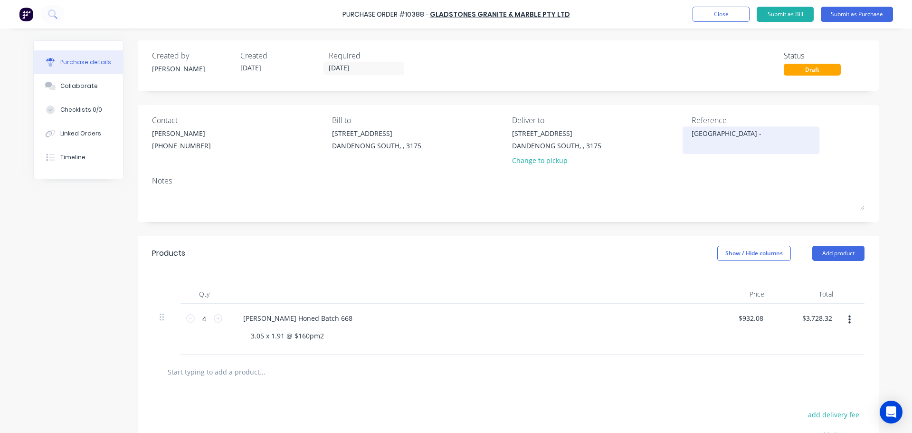
type textarea "Botany Bay - 7"
type textarea "x"
type textarea "Botany Bay - 77"
type textarea "x"
type textarea "Botany Bay - 776"
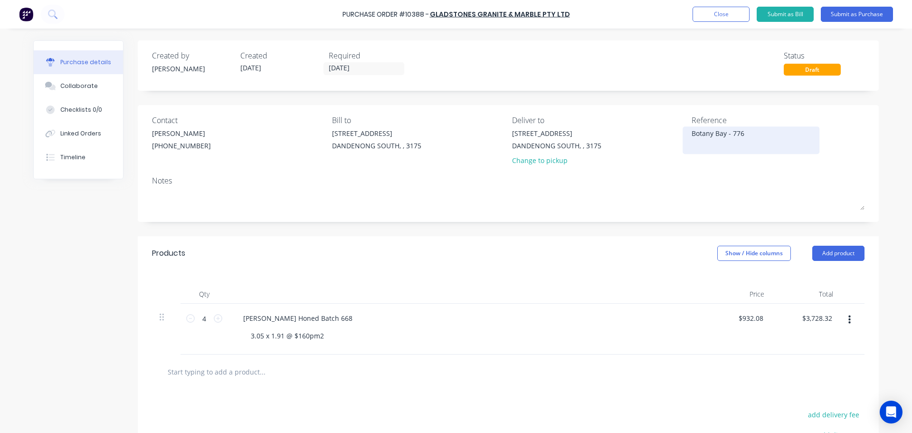
type textarea "x"
type textarea "Botany Bay - 7766"
type textarea "x"
type textarea "Botany Bay - 7766"
click at [854, 17] on button "Submit as Purchase" at bounding box center [856, 14] width 72 height 15
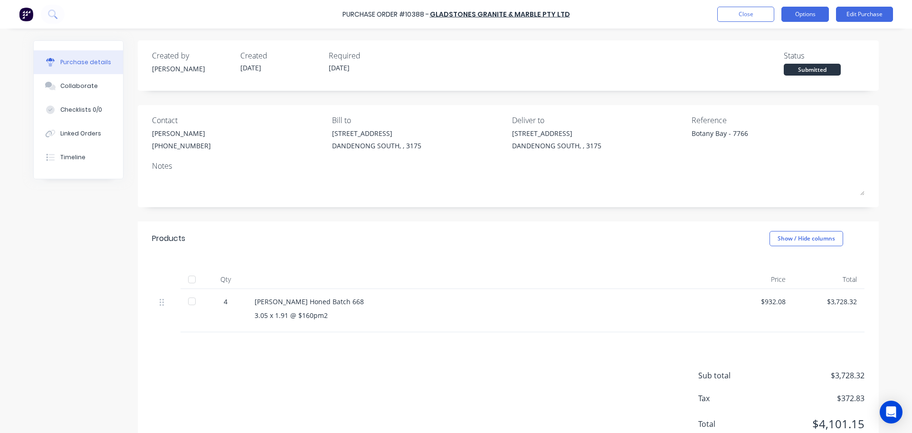
click at [821, 21] on button "Options" at bounding box center [804, 14] width 47 height 15
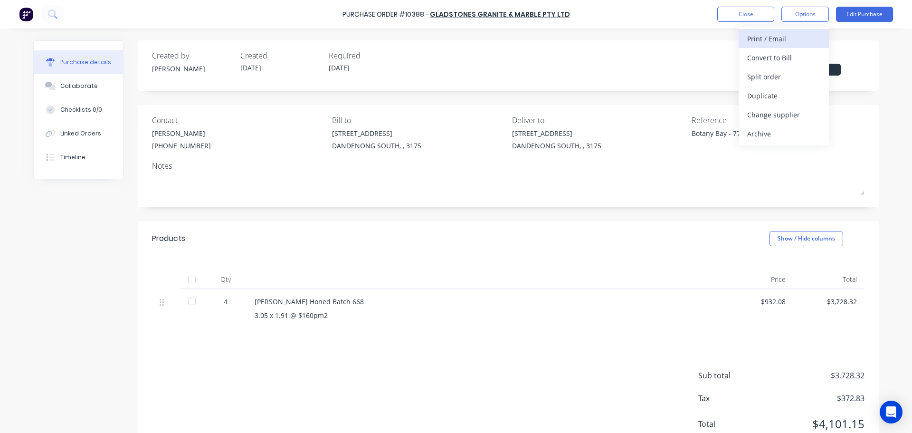
click at [808, 39] on div "Print / Email" at bounding box center [783, 39] width 73 height 14
click at [811, 59] on div "With pricing" at bounding box center [783, 58] width 73 height 14
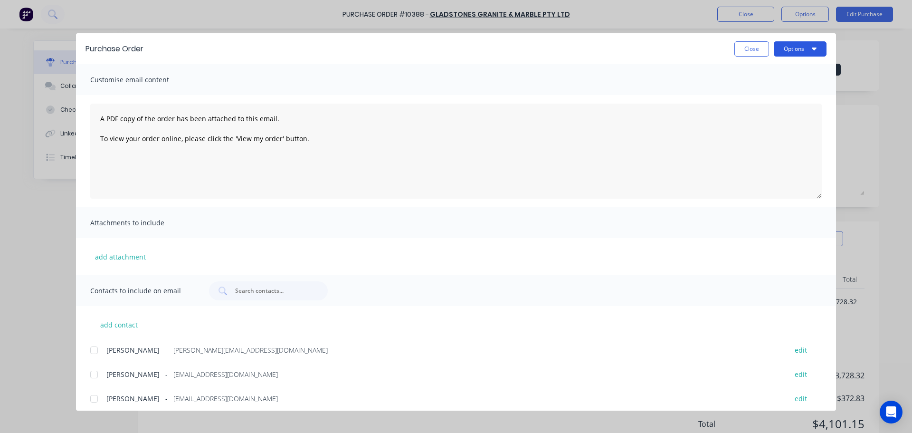
click at [806, 49] on button "Options" at bounding box center [799, 48] width 53 height 15
click at [800, 90] on div "Print" at bounding box center [780, 92] width 73 height 14
click at [744, 48] on button "Close" at bounding box center [751, 48] width 35 height 15
type textarea "x"
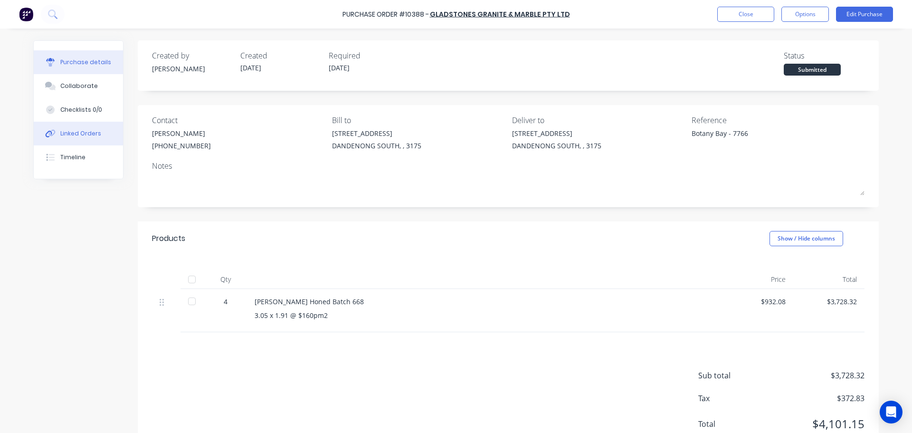
click at [66, 138] on button "Linked Orders" at bounding box center [78, 134] width 89 height 24
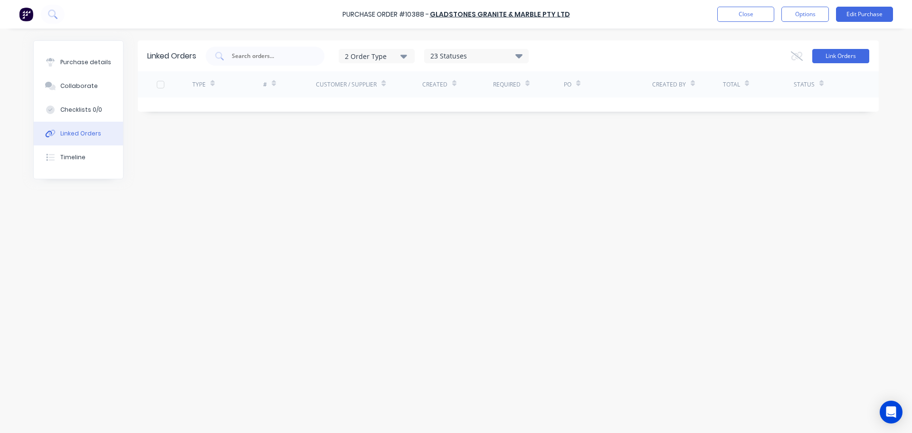
click at [828, 55] on button "Link Orders" at bounding box center [840, 56] width 57 height 14
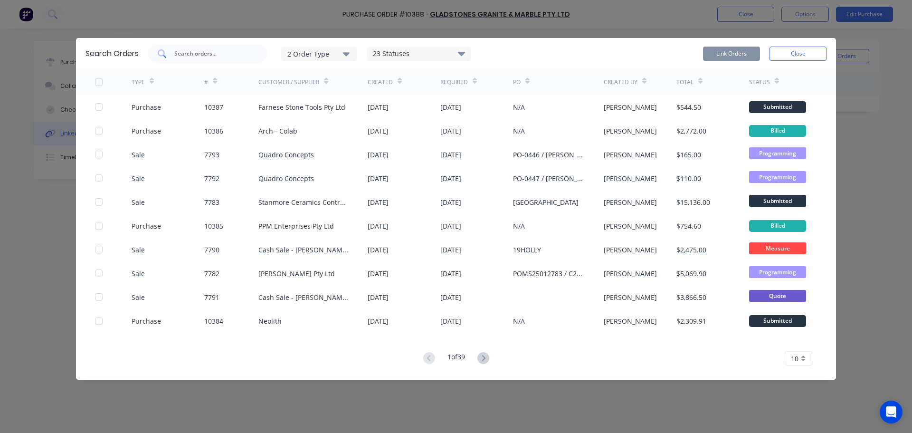
click at [205, 55] on input "text" at bounding box center [212, 53] width 79 height 9
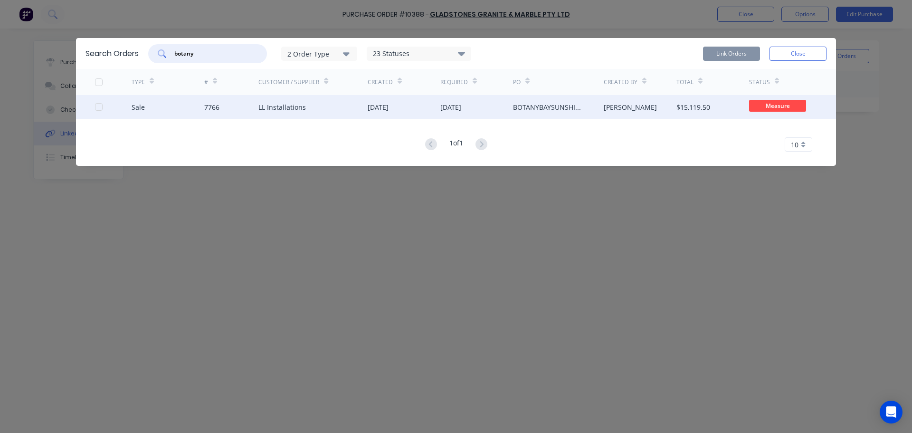
click at [98, 108] on div at bounding box center [98, 106] width 19 height 19
type input "botany"
click at [754, 54] on button "Link Orders" at bounding box center [731, 54] width 57 height 14
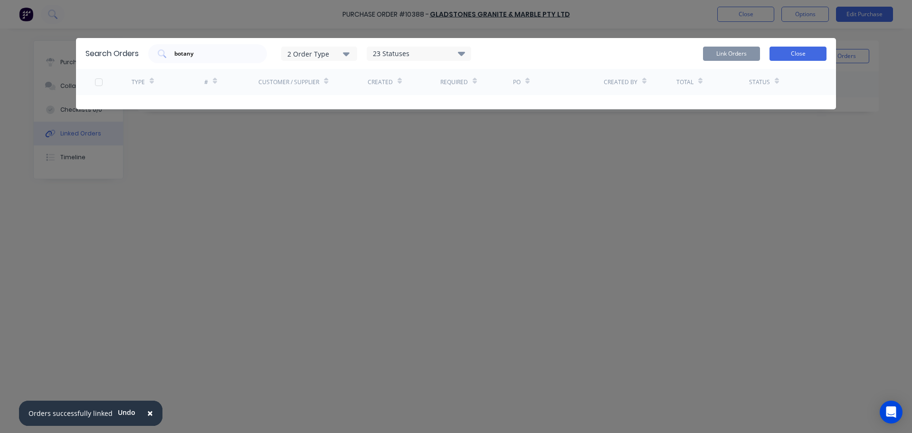
click at [799, 57] on button "Close" at bounding box center [797, 54] width 57 height 14
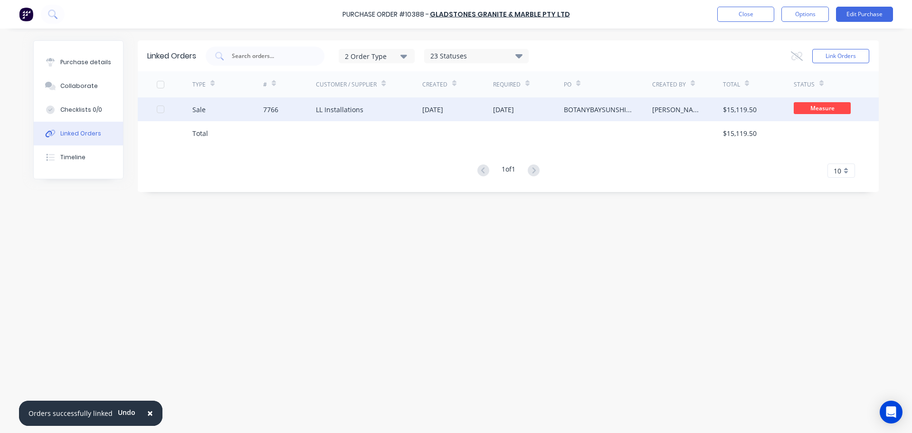
click at [341, 111] on div "LL Installations" at bounding box center [339, 109] width 47 height 10
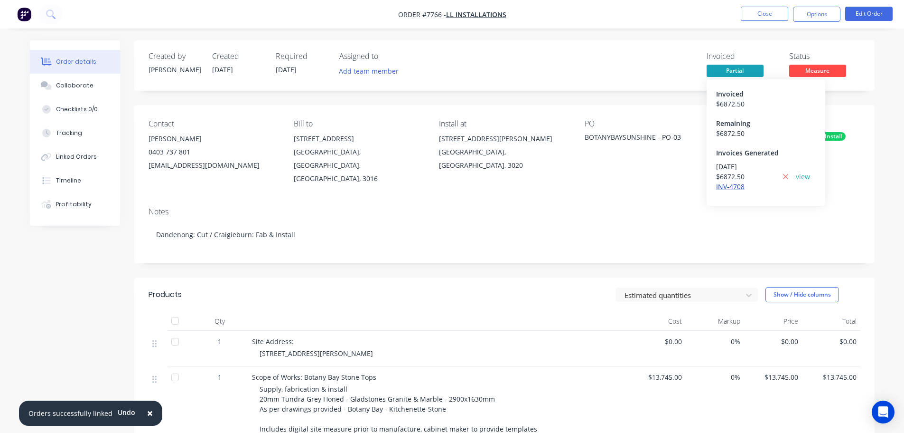
click at [734, 185] on link "INV-4708" at bounding box center [730, 186] width 28 height 9
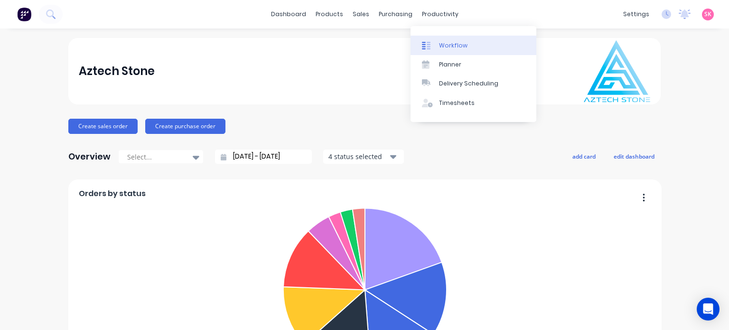
click at [437, 45] on link "Workflow" at bounding box center [474, 45] width 126 height 19
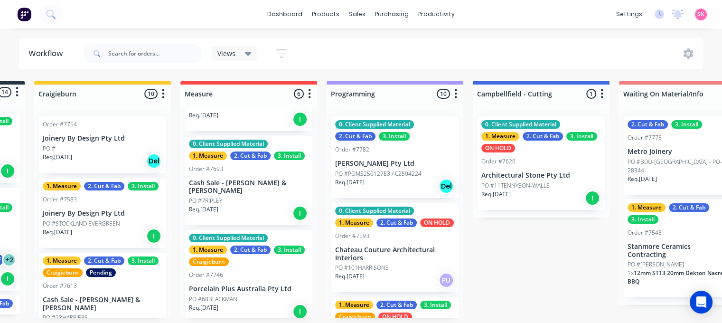
scroll to position [142, 0]
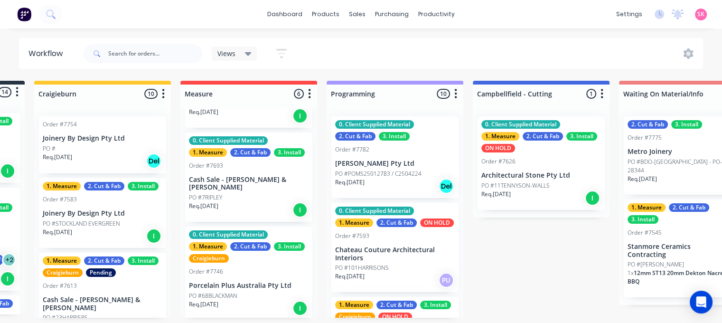
click at [255, 191] on div "0. Client Supplied Material 1. Measure 2. Cut & Fab 3. Install Order #7693 Cash…" at bounding box center [248, 177] width 127 height 90
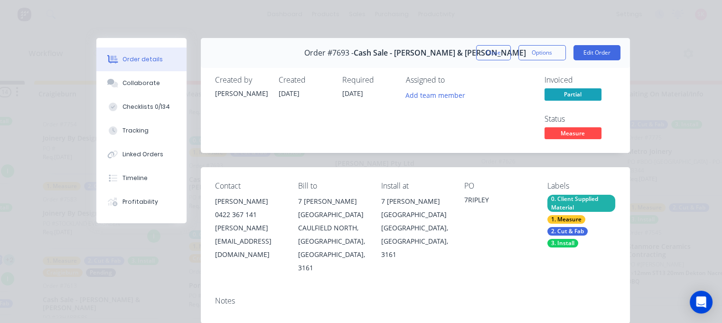
click at [574, 218] on div "1. Measure" at bounding box center [566, 219] width 38 height 9
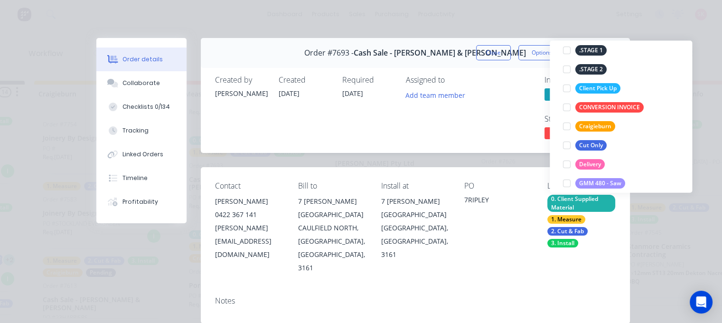
scroll to position [190, 0]
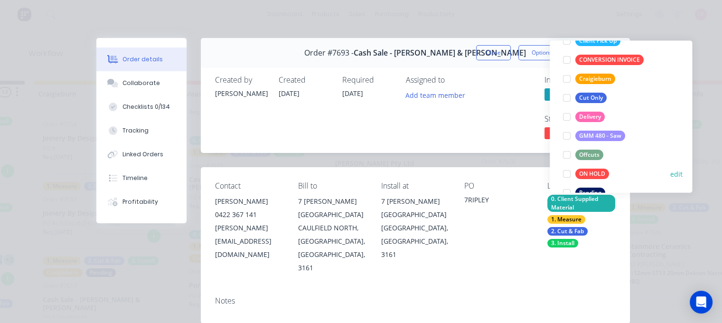
click at [568, 174] on div at bounding box center [566, 173] width 19 height 19
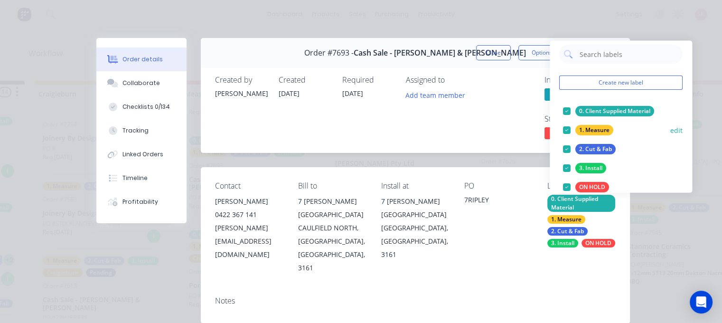
scroll to position [0, 0]
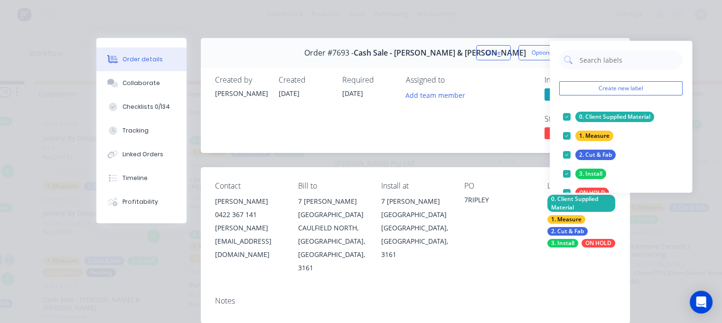
click at [471, 137] on div "Assigned to Add team member" at bounding box center [453, 108] width 95 height 66
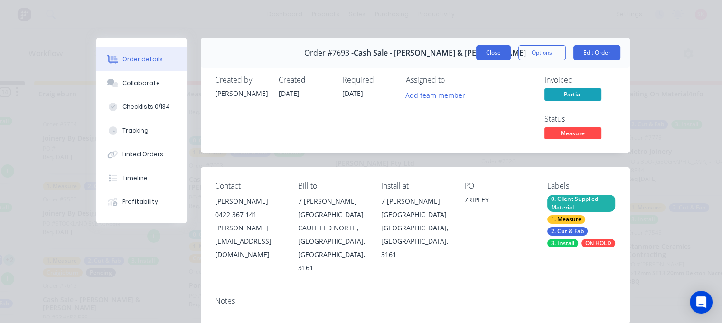
click at [498, 46] on button "Close" at bounding box center [493, 52] width 35 height 15
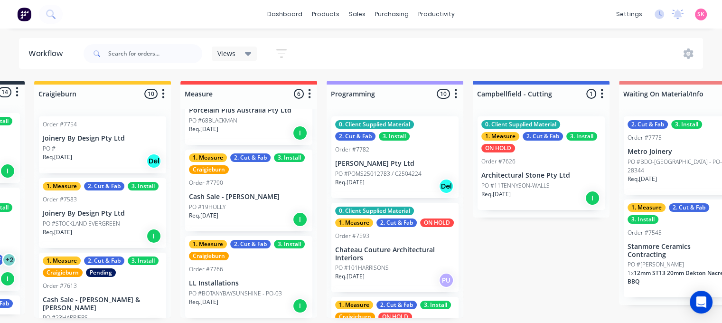
scroll to position [2, 132]
click at [242, 261] on div "1. Measure 2. Cut & Fab 3. Install Craigieburn Order #7766 LL Installations PO …" at bounding box center [248, 277] width 127 height 82
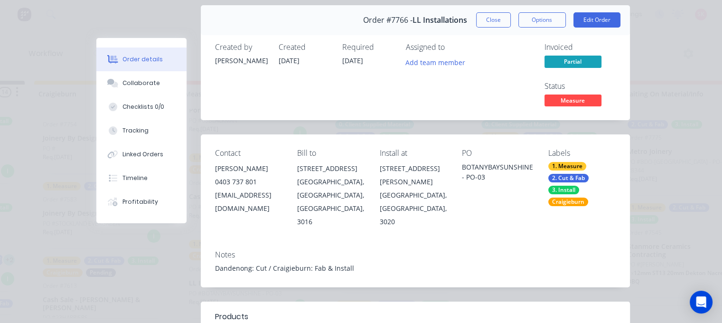
scroll to position [0, 0]
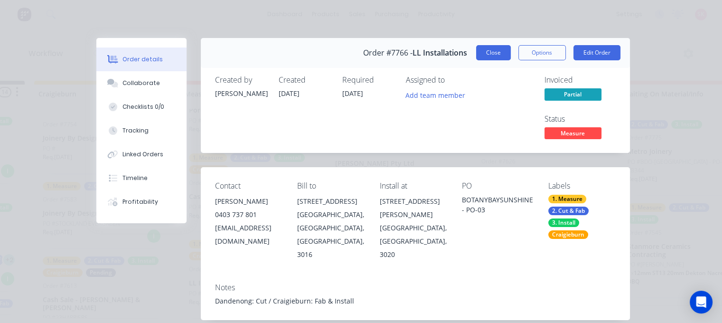
click at [490, 48] on button "Close" at bounding box center [493, 52] width 35 height 15
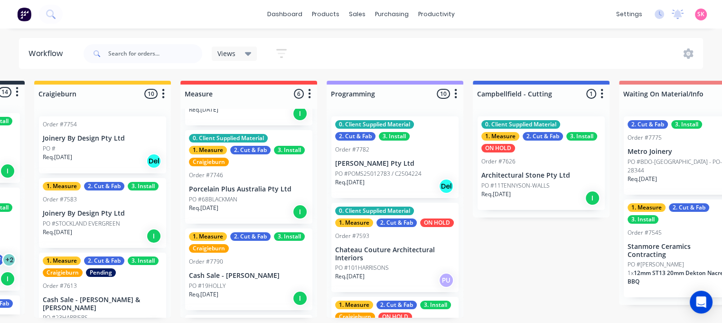
scroll to position [329, 0]
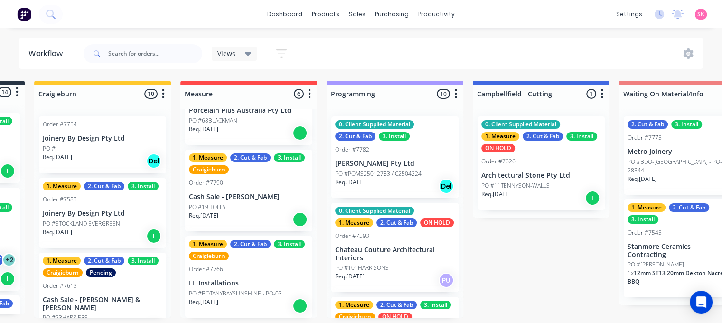
click at [265, 222] on div "Req. 17/10/25 I" at bounding box center [249, 219] width 120 height 16
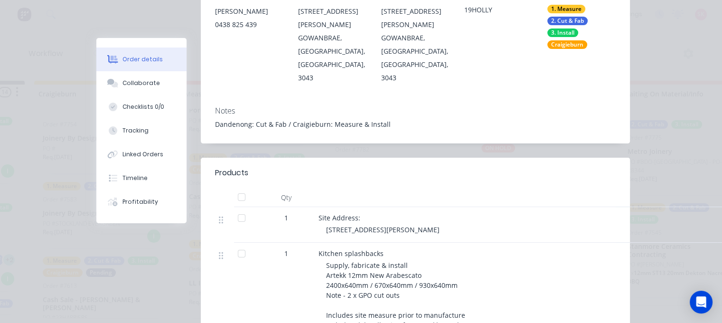
scroll to position [0, 0]
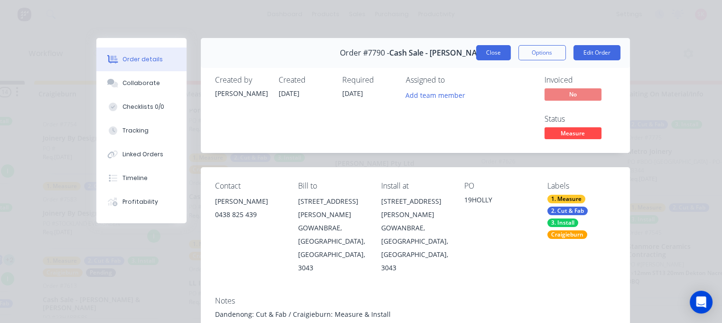
click at [497, 51] on button "Close" at bounding box center [493, 52] width 35 height 15
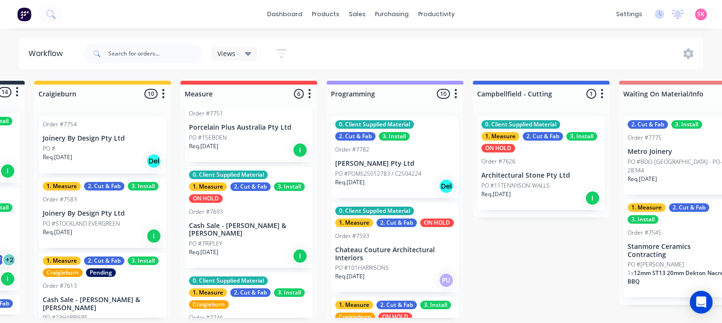
scroll to position [13, 0]
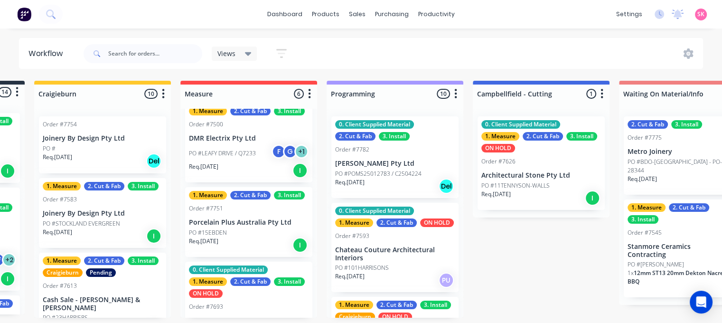
click at [273, 245] on div "Req. 10/10/25 I" at bounding box center [249, 245] width 120 height 16
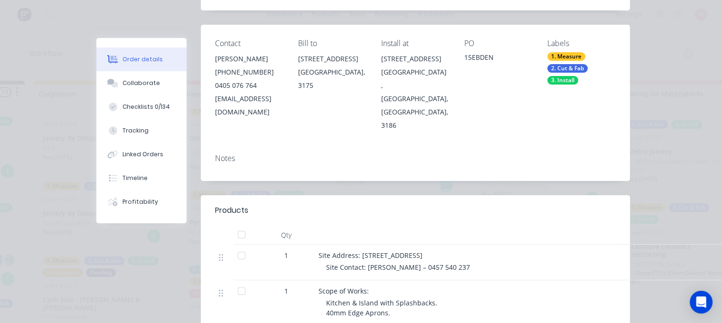
scroll to position [0, 0]
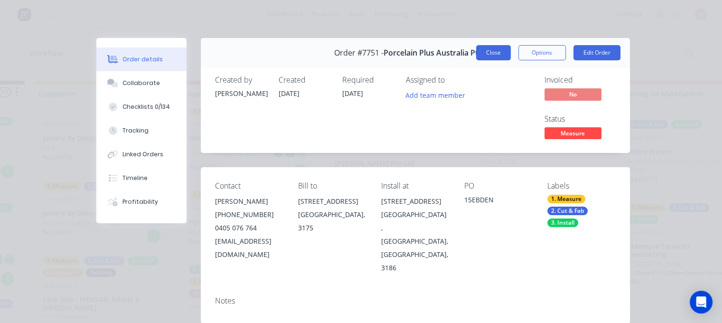
click at [498, 46] on button "Close" at bounding box center [493, 52] width 35 height 15
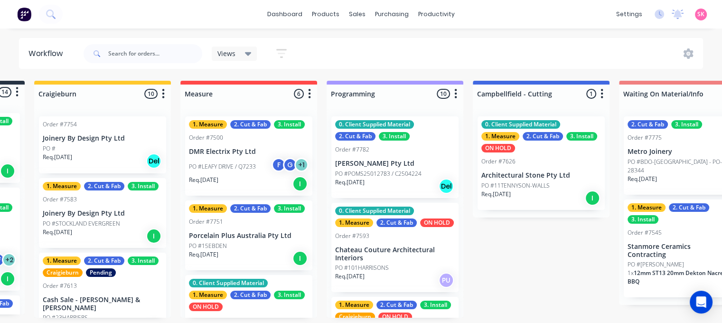
click at [272, 165] on div "F" at bounding box center [279, 165] width 14 height 14
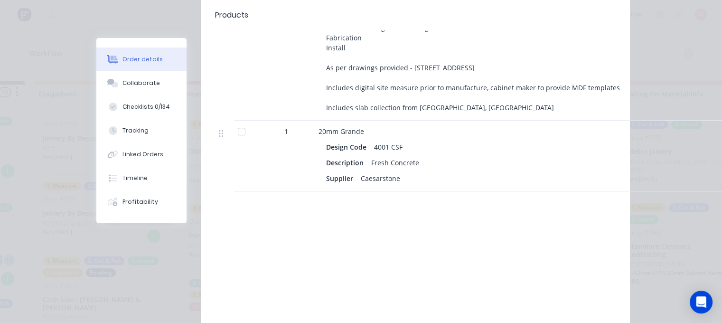
scroll to position [285, 0]
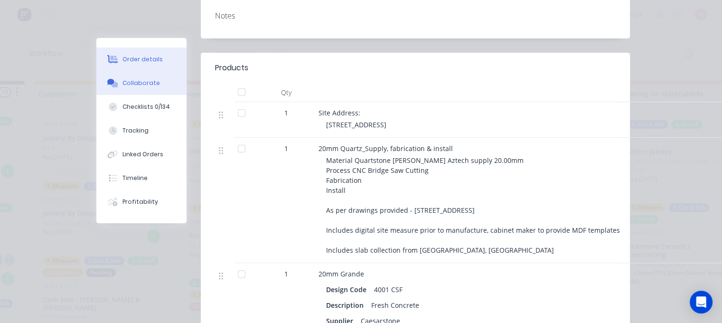
click at [117, 82] on button "Collaborate" at bounding box center [141, 83] width 90 height 24
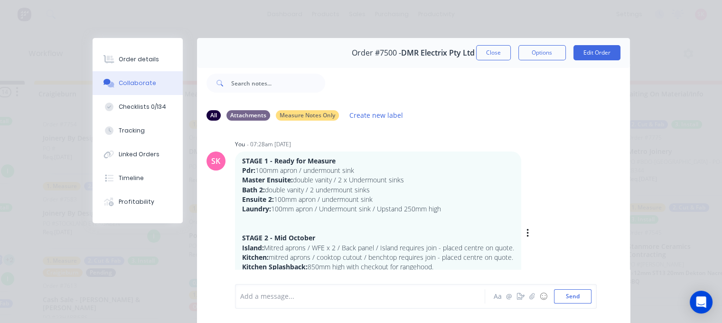
scroll to position [50, 0]
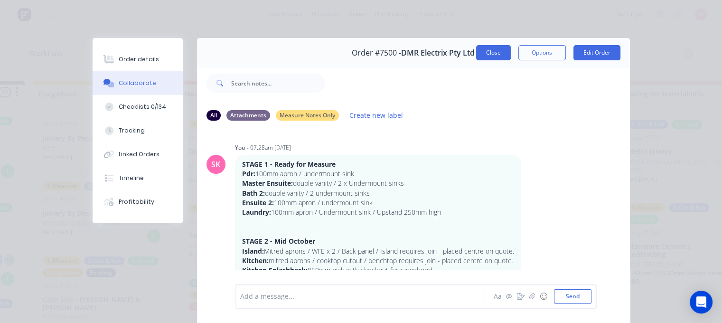
click at [488, 45] on button "Close" at bounding box center [493, 52] width 35 height 15
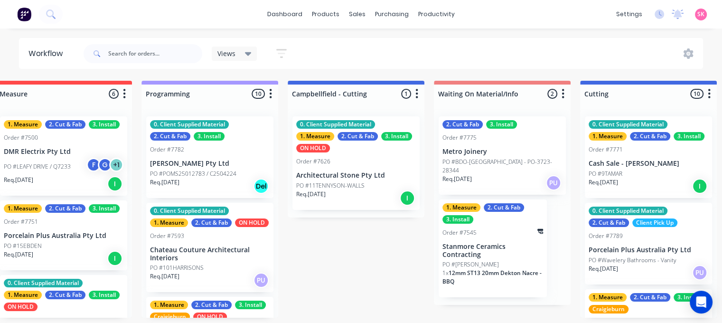
scroll to position [2, 318]
click at [242, 153] on div "0. Client Supplied Material 2. Cut & Fab 3. Install Order #7782 Marbut Stone Pt…" at bounding box center [209, 157] width 127 height 82
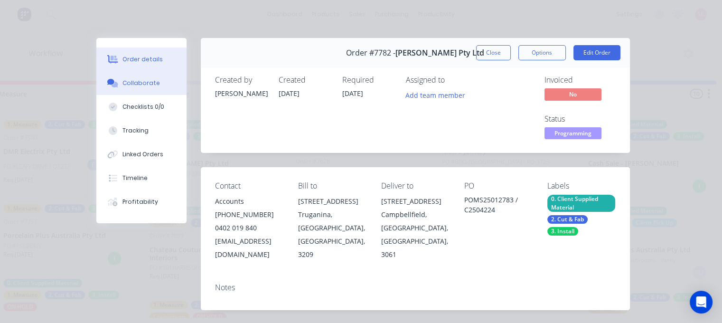
click at [112, 80] on icon at bounding box center [112, 83] width 11 height 9
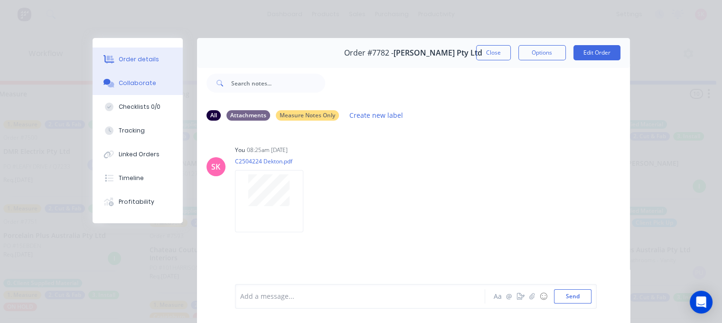
click at [119, 56] on div "Order details" at bounding box center [139, 59] width 40 height 9
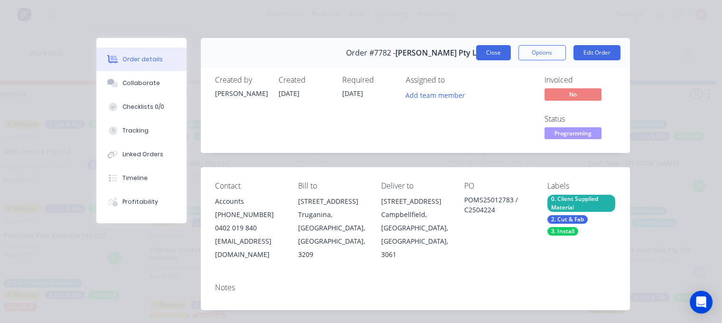
click at [497, 51] on button "Close" at bounding box center [493, 52] width 35 height 15
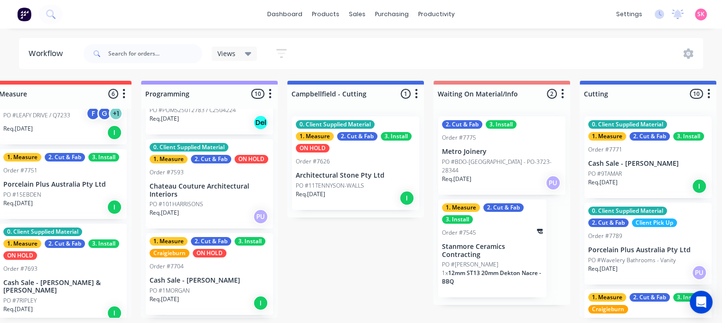
scroll to position [95, 0]
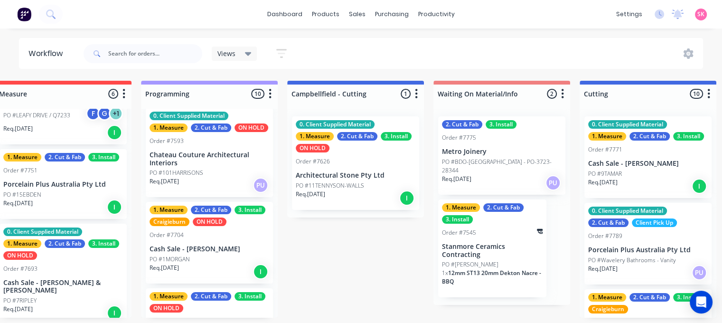
click at [224, 279] on div "Req. 15/10/25 I" at bounding box center [210, 271] width 120 height 16
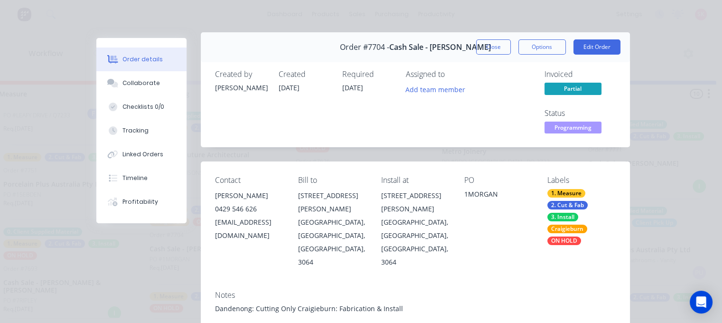
scroll to position [0, 0]
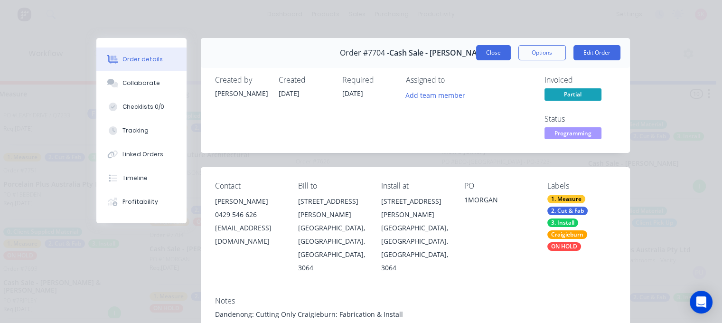
click at [495, 56] on button "Close" at bounding box center [493, 52] width 35 height 15
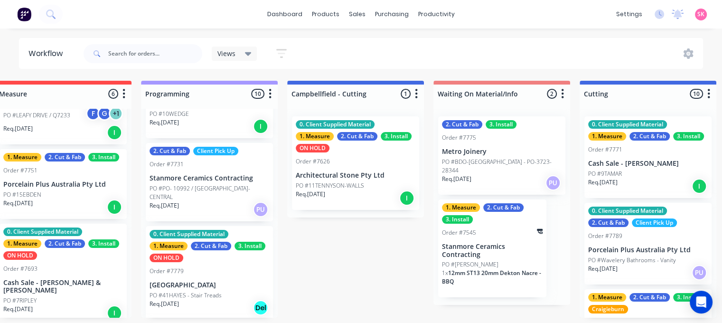
scroll to position [332, 0]
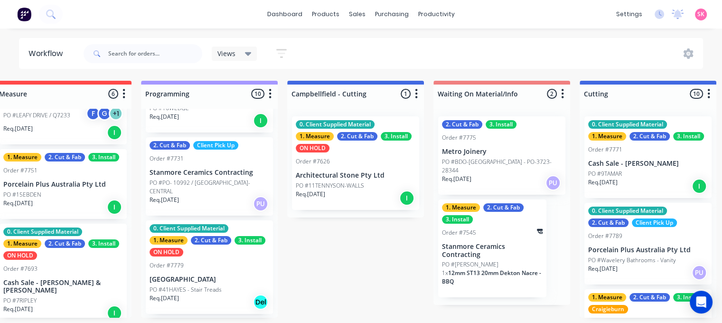
click at [227, 176] on div "2. Cut & Fab Client Pick Up Order #7731 Stanmore Ceramics Contracting PO #PO- 1…" at bounding box center [209, 176] width 127 height 78
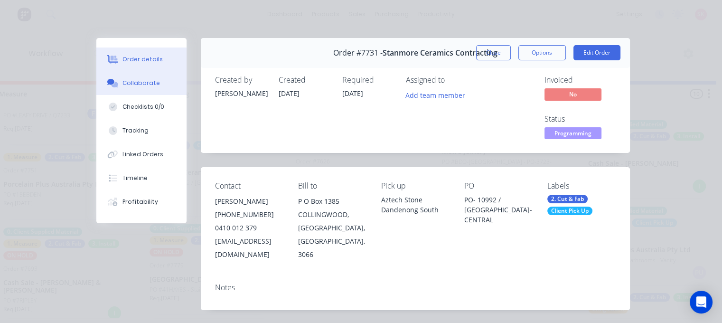
click at [113, 82] on icon at bounding box center [112, 83] width 11 height 9
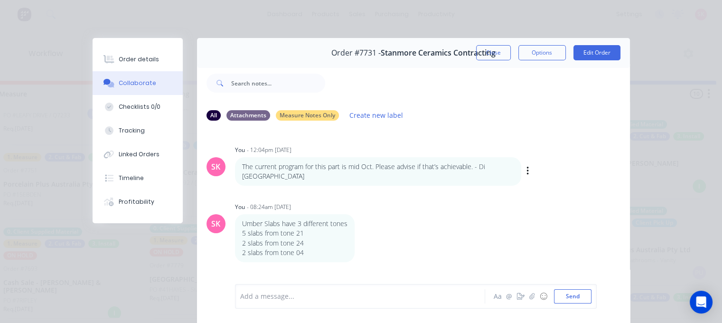
scroll to position [0, 318]
click at [164, 55] on button "Order details" at bounding box center [138, 59] width 90 height 24
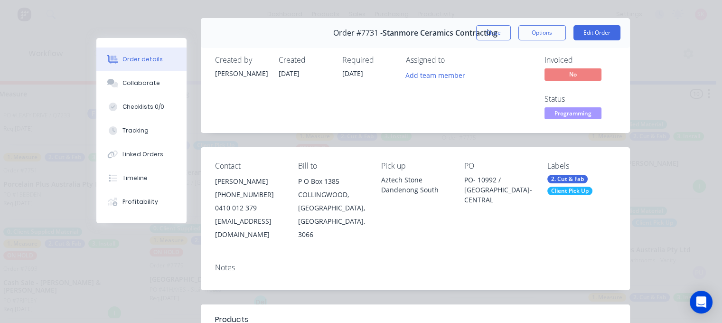
scroll to position [0, 0]
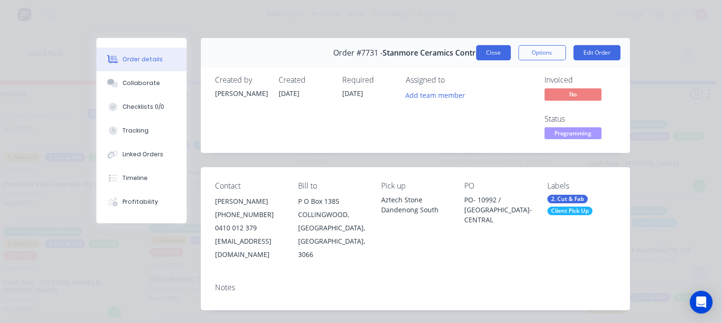
click at [499, 49] on button "Close" at bounding box center [493, 52] width 35 height 15
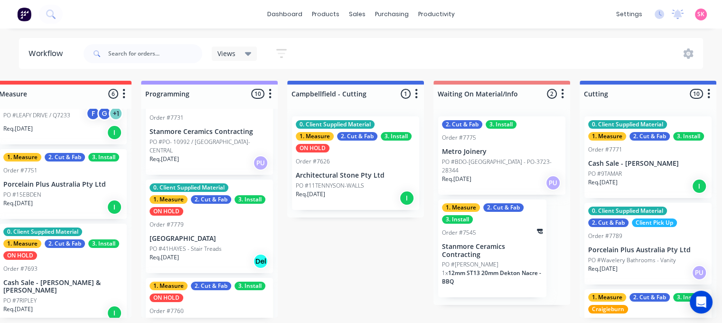
scroll to position [380, 0]
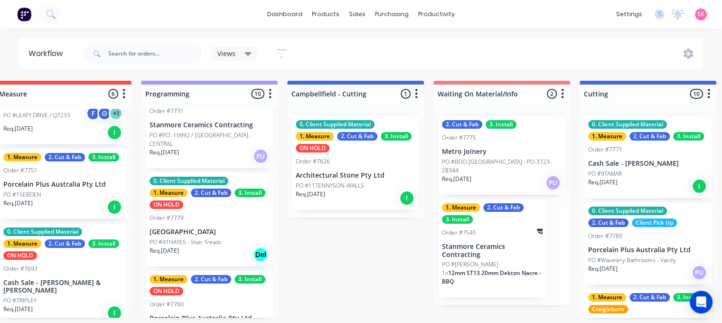
click at [247, 240] on div "PO #41HAYES - Stair Treads" at bounding box center [210, 242] width 120 height 9
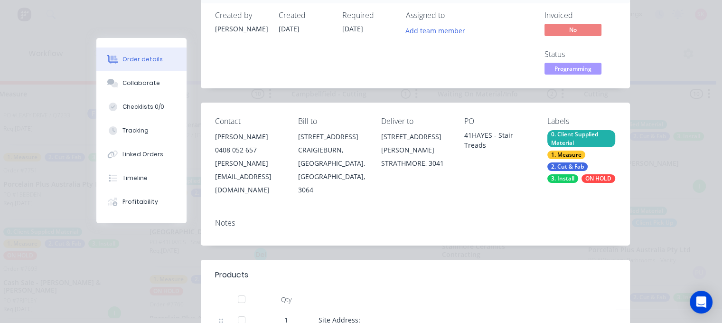
scroll to position [0, 0]
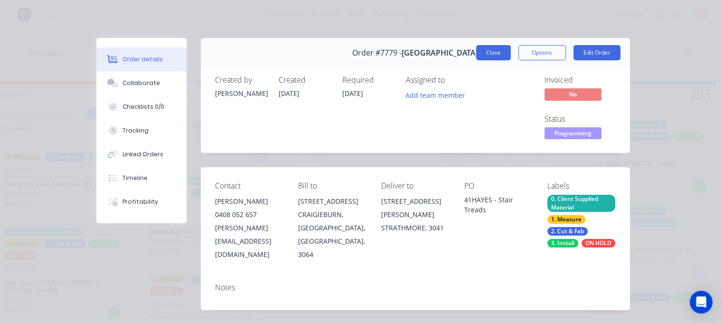
click at [495, 52] on button "Close" at bounding box center [493, 52] width 35 height 15
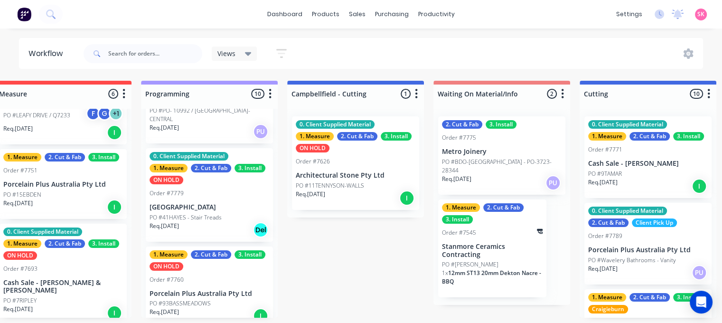
scroll to position [380, 0]
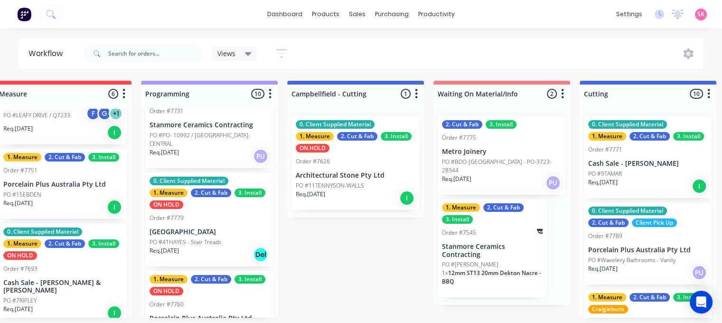
click at [234, 242] on div "PO #41HAYES - Stair Treads" at bounding box center [210, 242] width 120 height 9
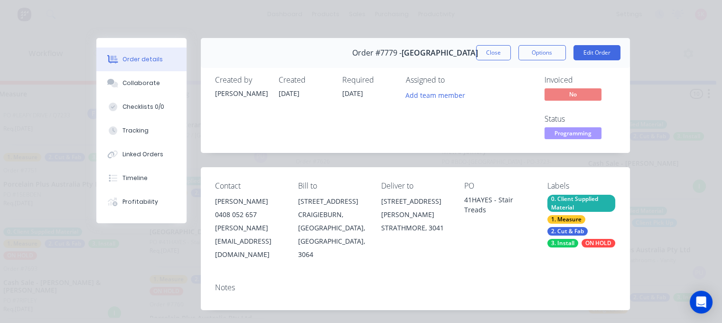
click at [582, 247] on div "ON HOLD" at bounding box center [599, 243] width 34 height 9
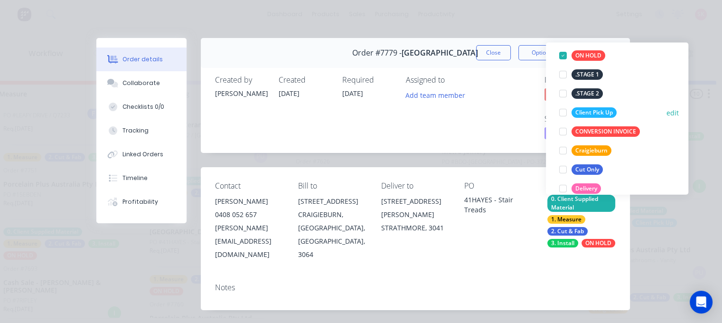
scroll to position [142, 0]
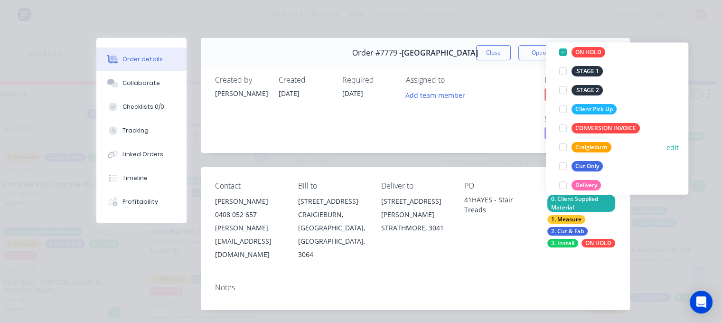
click at [562, 146] on div at bounding box center [563, 147] width 19 height 19
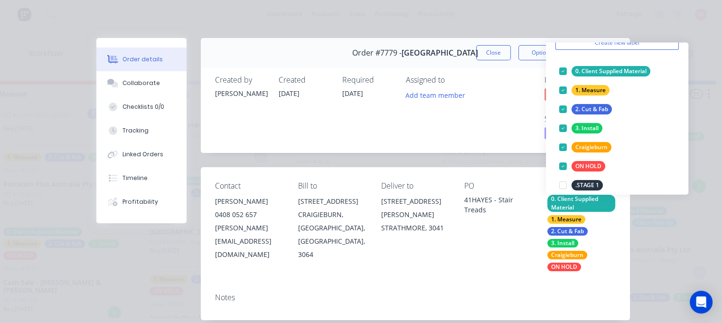
click at [496, 132] on div "Assigned to Add team member" at bounding box center [453, 108] width 95 height 66
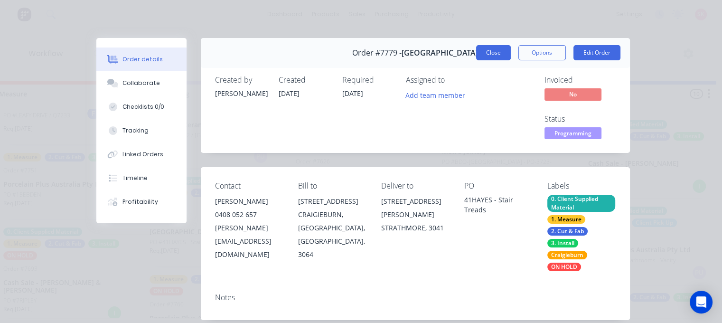
click at [499, 46] on button "Close" at bounding box center [493, 52] width 35 height 15
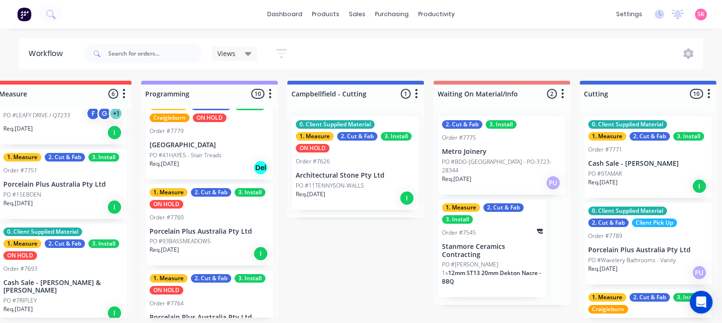
scroll to position [475, 0]
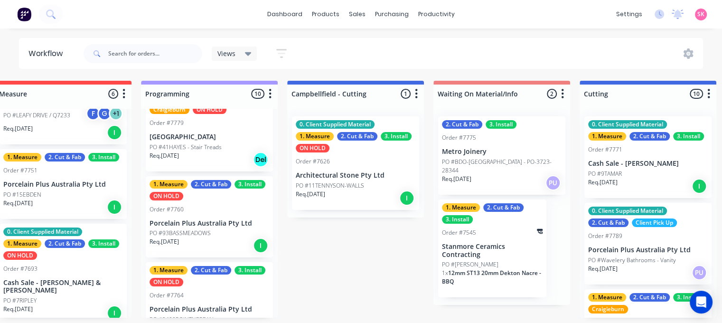
click at [234, 221] on p "Porcelain Plus Australia Pty Ltd" at bounding box center [210, 223] width 120 height 8
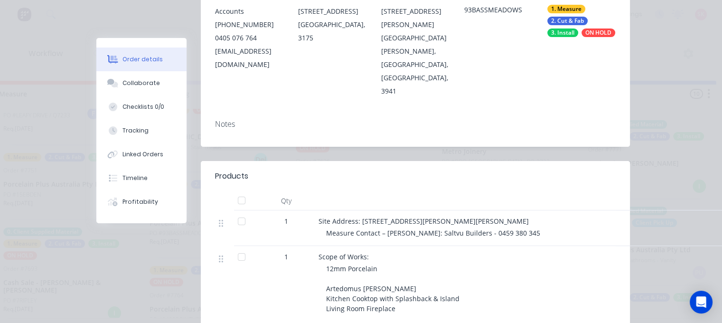
scroll to position [285, 0]
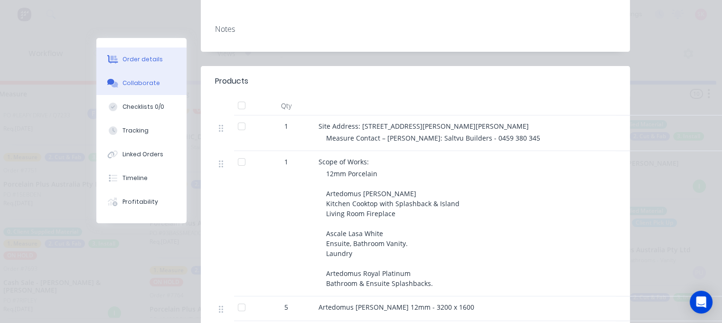
click at [145, 77] on button "Collaborate" at bounding box center [141, 83] width 90 height 24
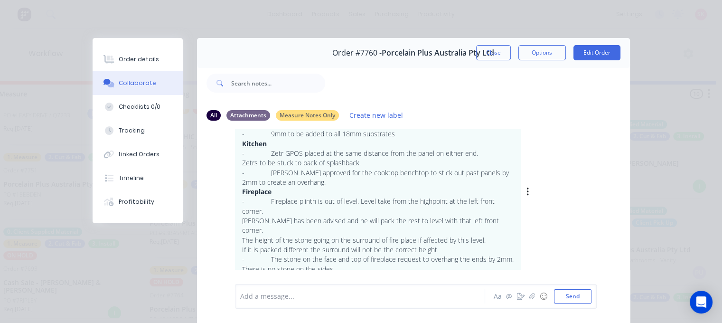
scroll to position [142, 0]
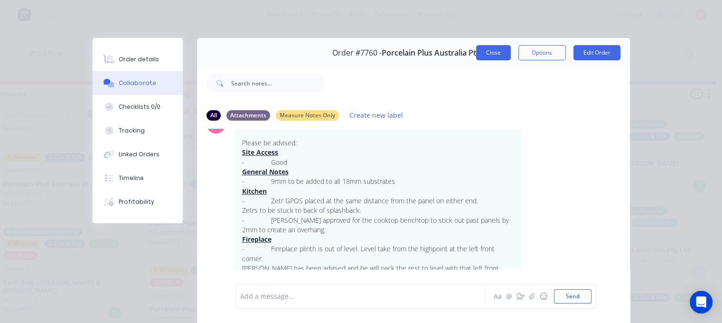
click at [501, 55] on button "Close" at bounding box center [493, 52] width 35 height 15
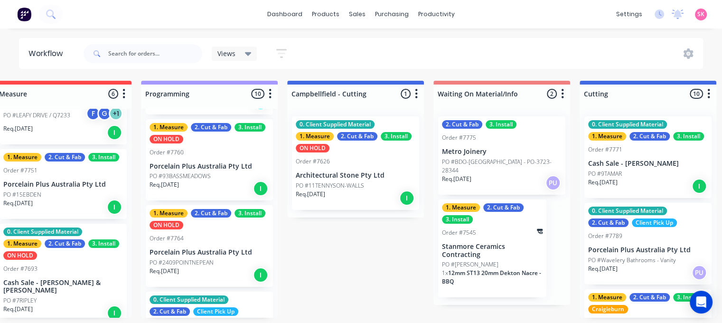
scroll to position [570, 0]
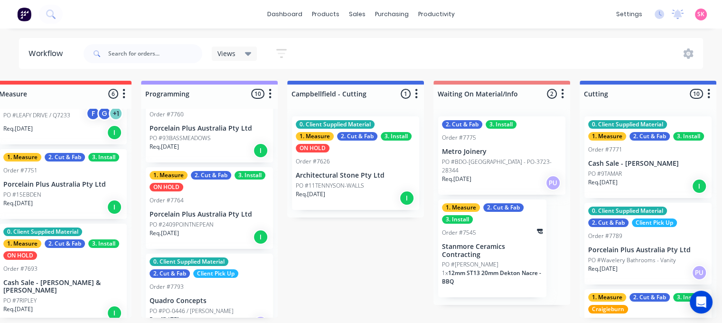
click at [208, 211] on p "Porcelain Plus Australia Pty Ltd" at bounding box center [210, 214] width 120 height 8
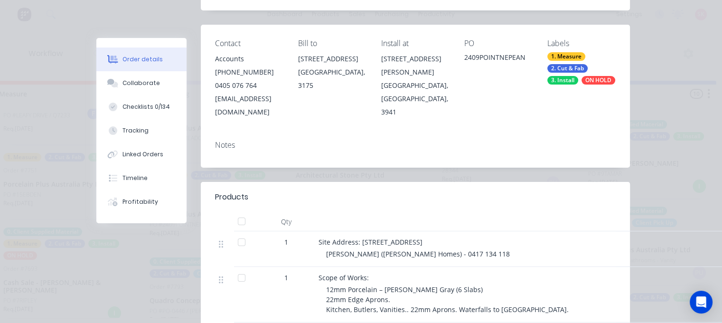
scroll to position [190, 0]
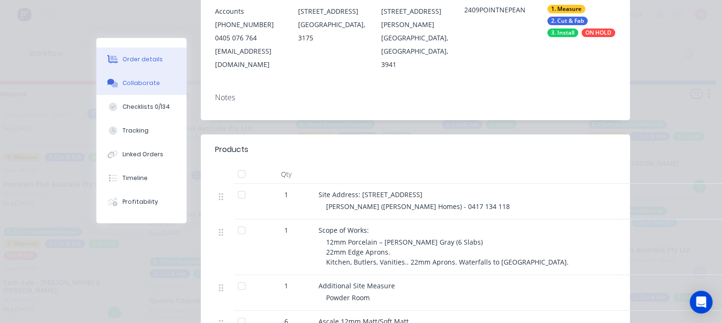
click at [132, 87] on div "Collaborate" at bounding box center [141, 83] width 38 height 9
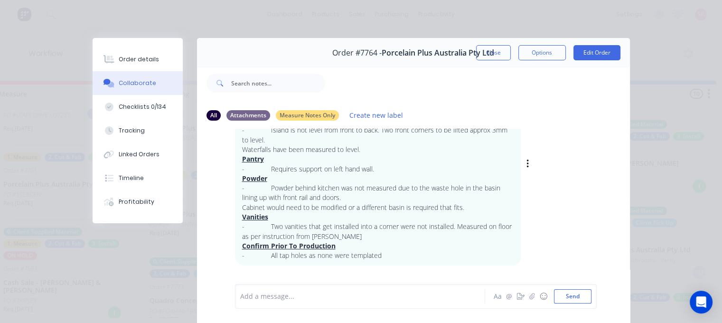
scroll to position [95, 0]
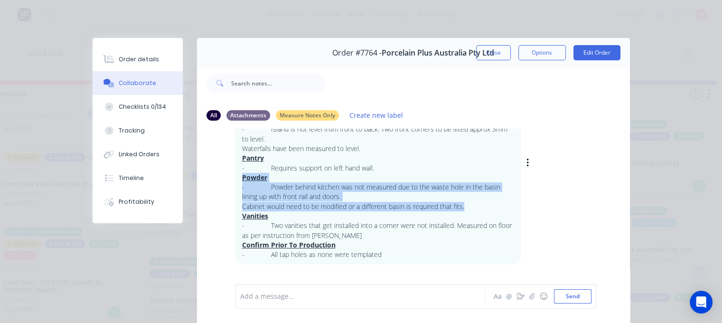
drag, startPoint x: 470, startPoint y: 208, endPoint x: 199, endPoint y: 176, distance: 272.5
click at [199, 176] on div "SK You - 09:31am 25/09/25 STV Measure Notes: Site Access - Average. The kitchen…" at bounding box center [413, 156] width 433 height 216
click at [499, 203] on p "Cabinet would need to be modified or a different basin is required that fits." at bounding box center [378, 206] width 272 height 9
drag, startPoint x: 492, startPoint y: 207, endPoint x: 226, endPoint y: 181, distance: 266.6
click at [226, 181] on div "SK You - 09:31am 25/09/25 STV Measure Notes: Site Access - Average. The kitchen…" at bounding box center [413, 156] width 433 height 216
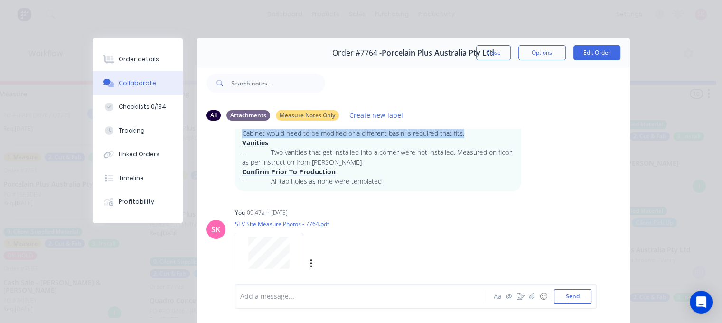
scroll to position [177, 0]
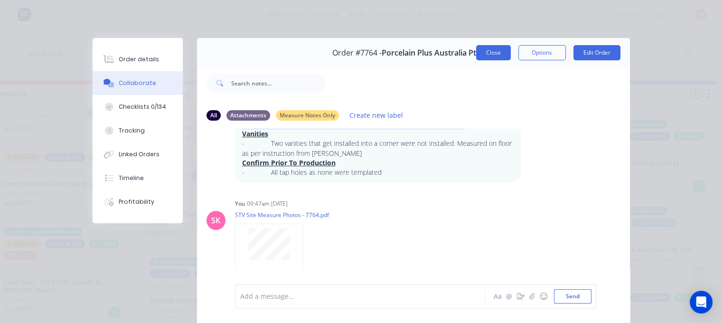
click at [483, 57] on button "Close" at bounding box center [493, 52] width 35 height 15
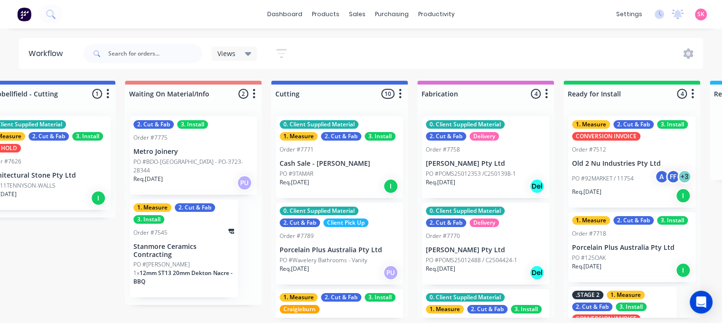
scroll to position [2, 634]
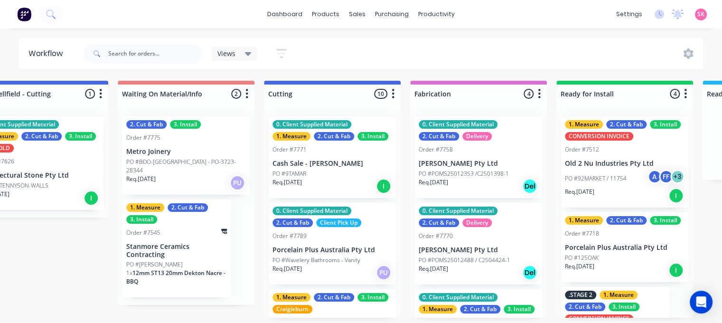
click at [218, 158] on p "PO #BDO-ADELAIDE - PO-3723-28344" at bounding box center [186, 166] width 120 height 17
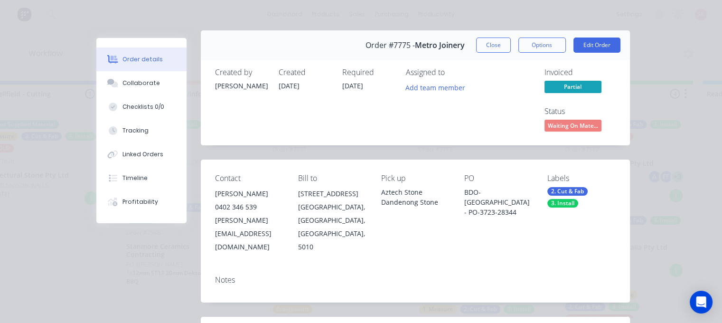
scroll to position [0, 0]
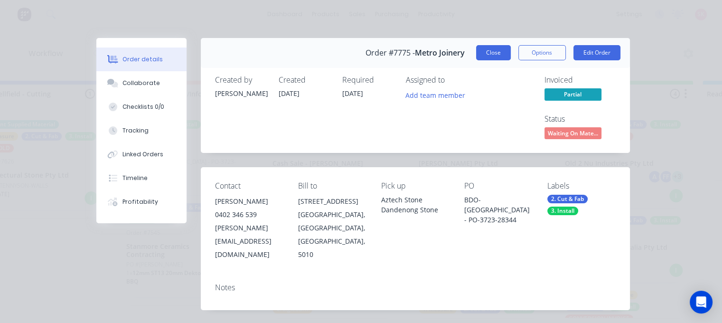
click at [488, 53] on button "Close" at bounding box center [493, 52] width 35 height 15
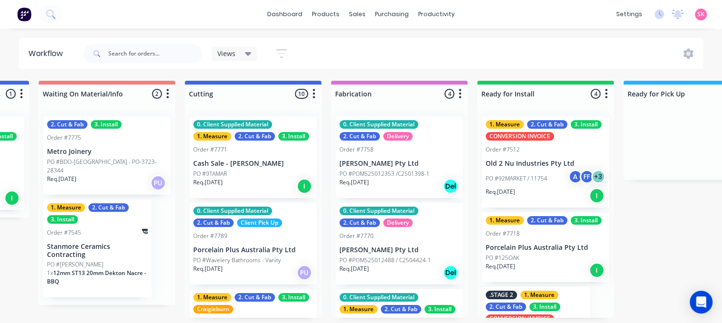
scroll to position [2, 714]
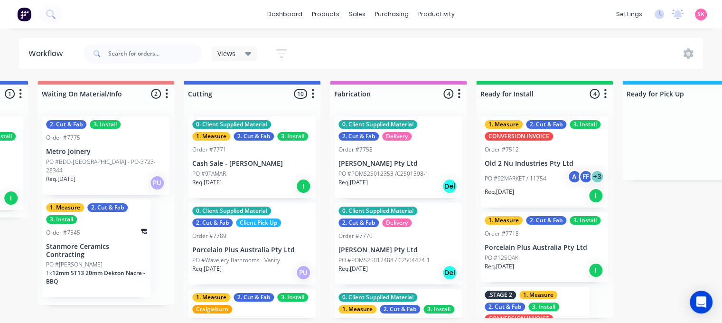
click at [289, 169] on div "PO #9TAMAR" at bounding box center [252, 173] width 120 height 9
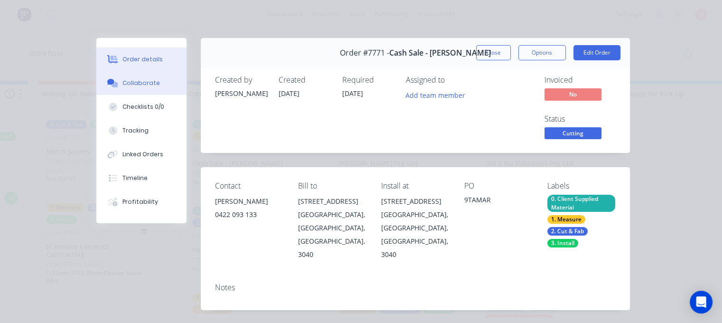
click at [136, 81] on div "Collaborate" at bounding box center [141, 83] width 38 height 9
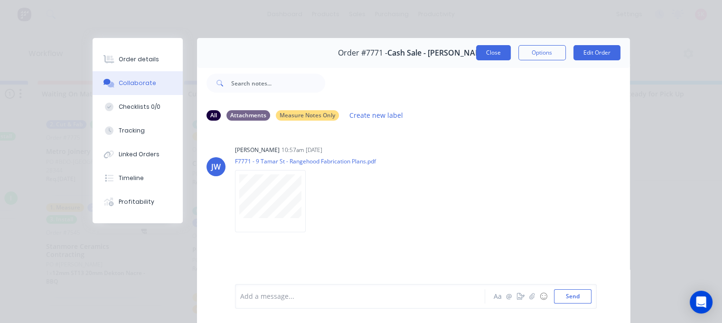
click at [503, 52] on button "Close" at bounding box center [493, 52] width 35 height 15
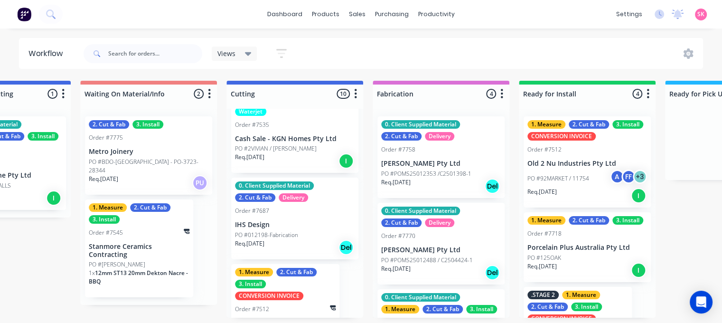
scroll to position [579, 0]
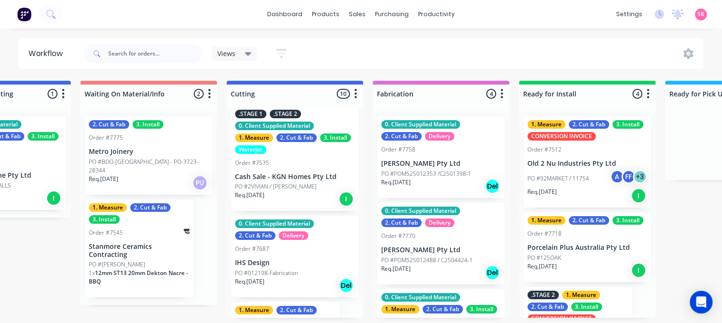
click at [296, 179] on div ".STAGE 1 .STAGE 2 0. Client Supplied Material 1. Measure 2. Cut & Fab 3. Instal…" at bounding box center [294, 158] width 127 height 105
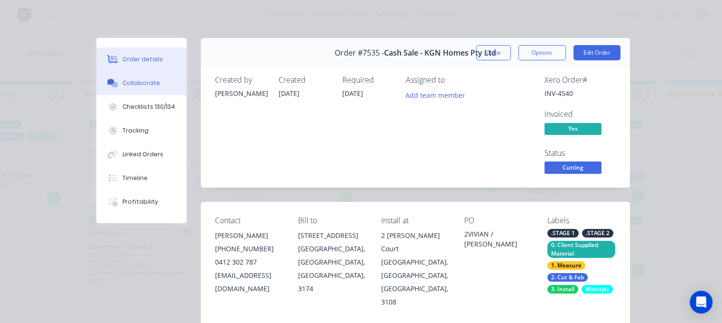
click at [143, 77] on button "Collaborate" at bounding box center [141, 83] width 90 height 24
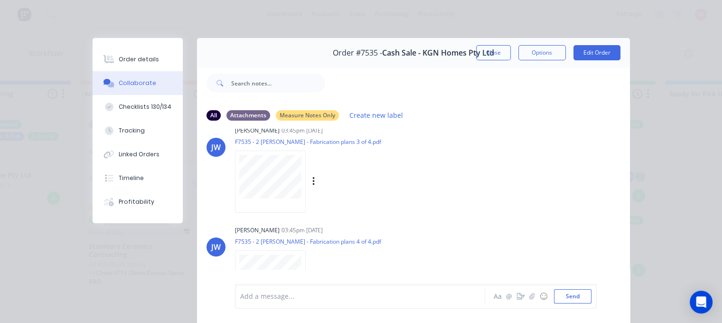
scroll to position [2224, 0]
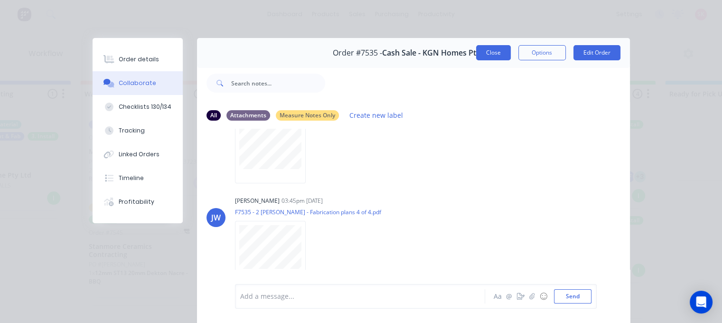
click at [498, 55] on button "Close" at bounding box center [493, 52] width 35 height 15
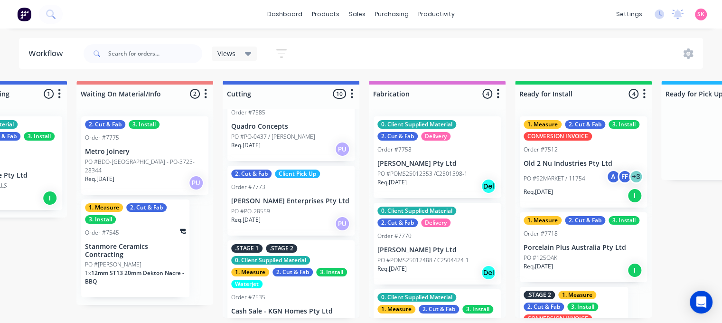
scroll to position [437, 0]
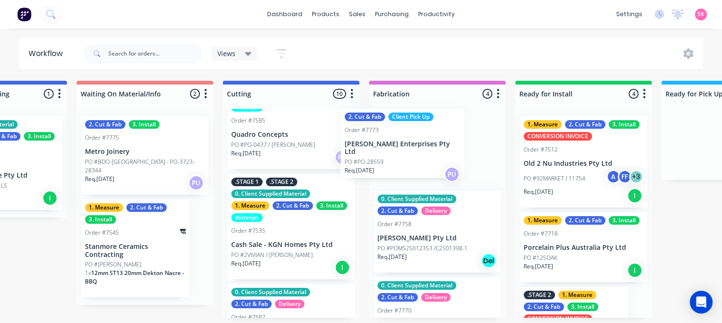
drag, startPoint x: 292, startPoint y: 220, endPoint x: 409, endPoint y: 156, distance: 133.2
click at [409, 156] on div "Submitted 14 Status colour #273444 hex #273444 Save Cancel Summaries Total orde…" at bounding box center [316, 199] width 1996 height 237
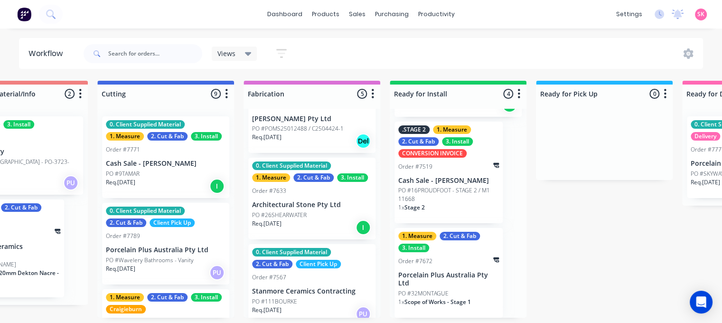
scroll to position [214, 0]
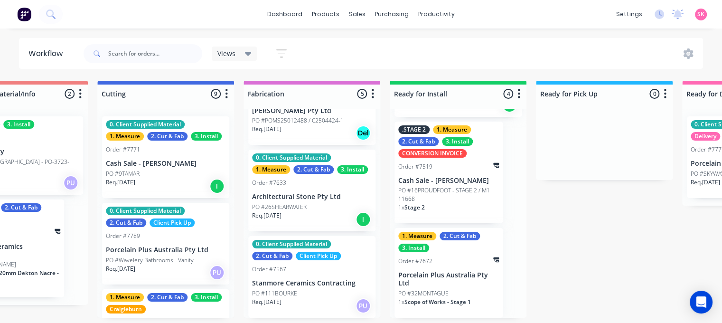
click at [329, 207] on div "PO #26SHEARWATER" at bounding box center [312, 207] width 120 height 9
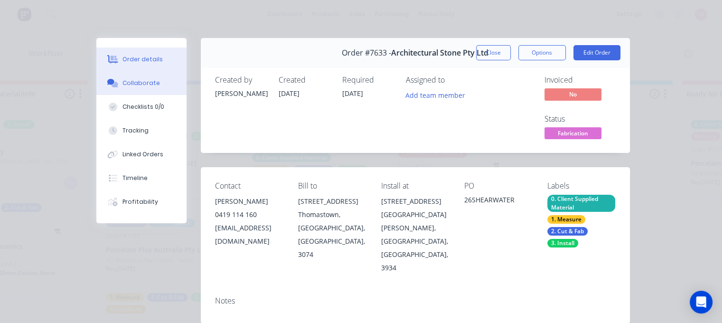
click at [145, 83] on div "Collaborate" at bounding box center [141, 83] width 38 height 9
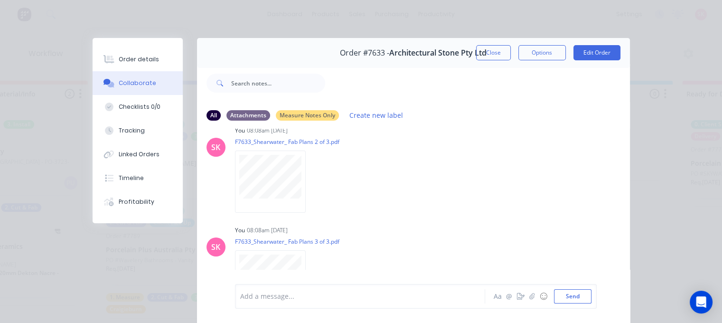
scroll to position [293, 0]
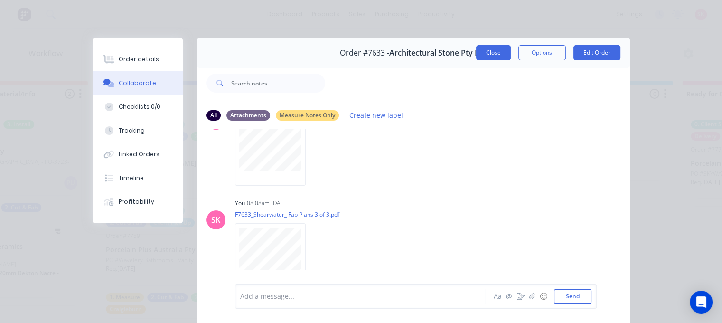
click at [488, 50] on button "Close" at bounding box center [493, 52] width 35 height 15
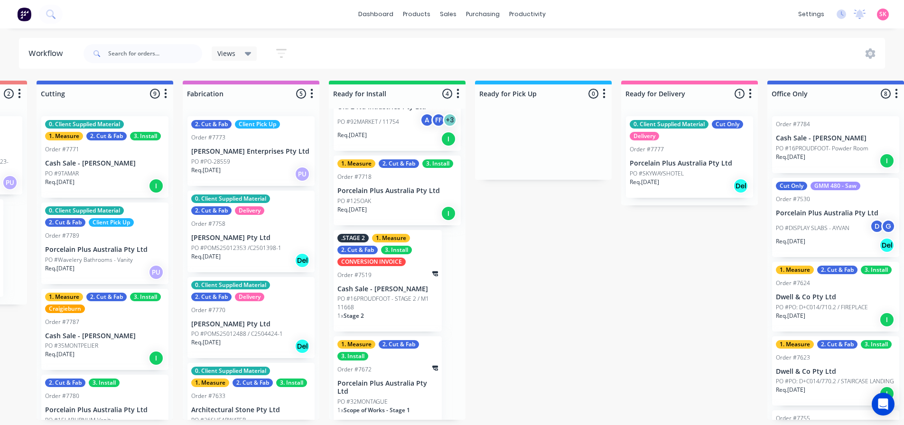
scroll to position [56, 0]
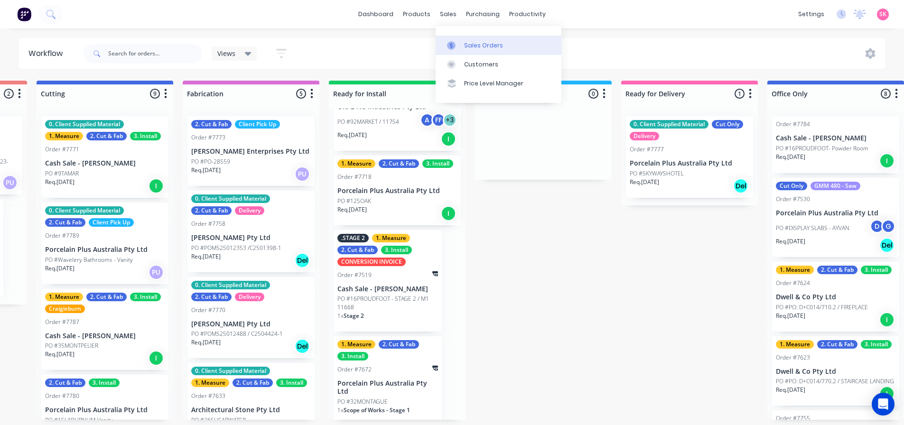
click at [442, 44] on link "Sales Orders" at bounding box center [499, 45] width 126 height 19
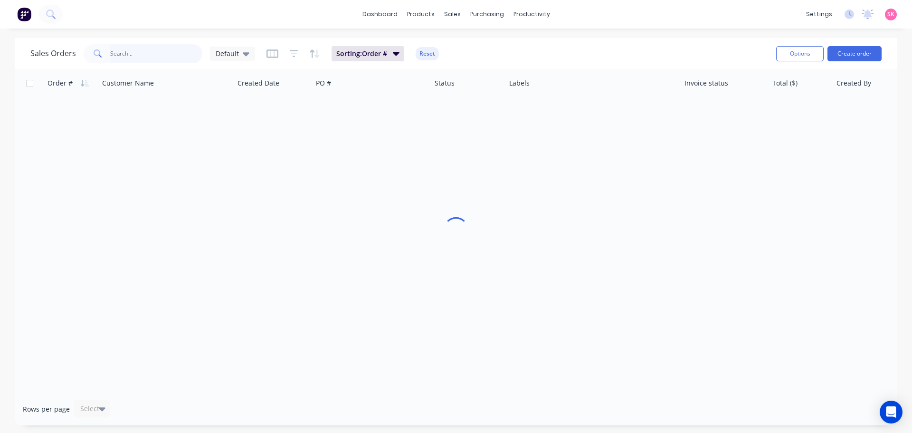
click at [120, 52] on input "text" at bounding box center [156, 53] width 93 height 19
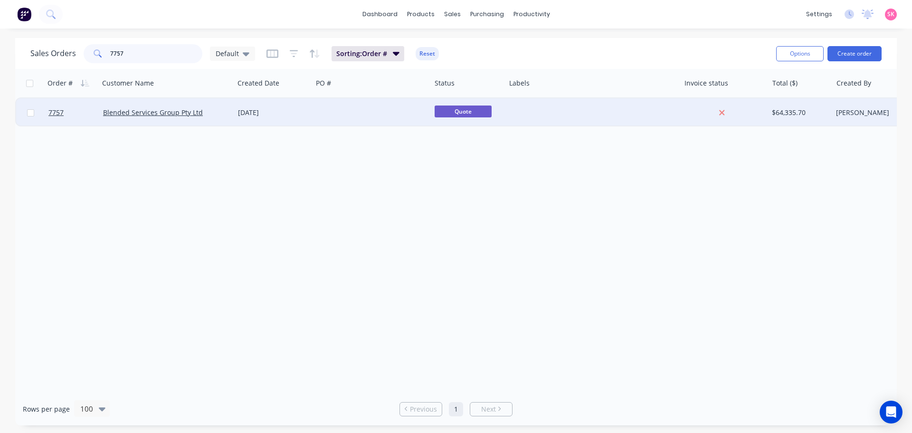
type input "7757"
click at [325, 119] on div at bounding box center [371, 112] width 118 height 28
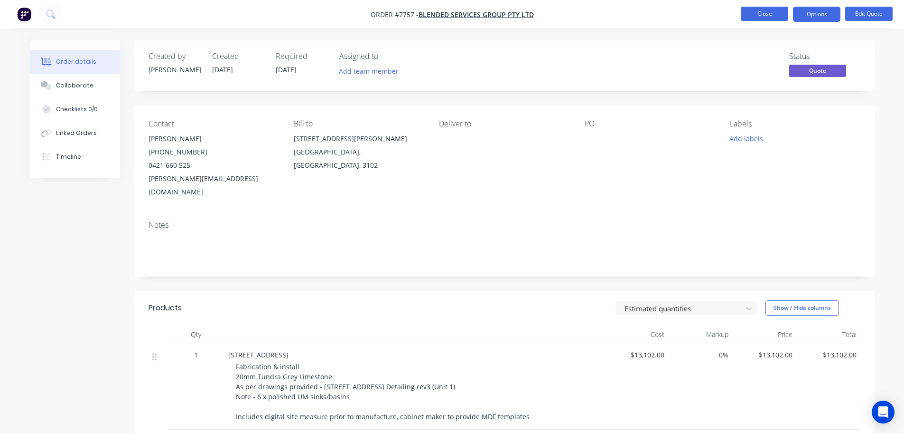
click at [729, 16] on button "Close" at bounding box center [764, 14] width 47 height 14
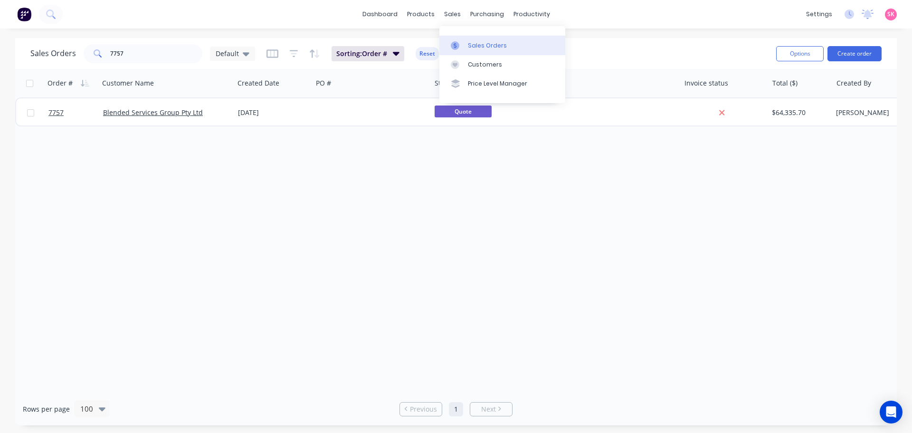
click at [460, 43] on div at bounding box center [458, 45] width 14 height 9
drag, startPoint x: 146, startPoint y: 53, endPoint x: 1, endPoint y: 54, distance: 144.8
click at [1, 54] on div "Sales Orders 7757 Default Sorting: Order # Reset Options Create order Order # C…" at bounding box center [456, 231] width 912 height 387
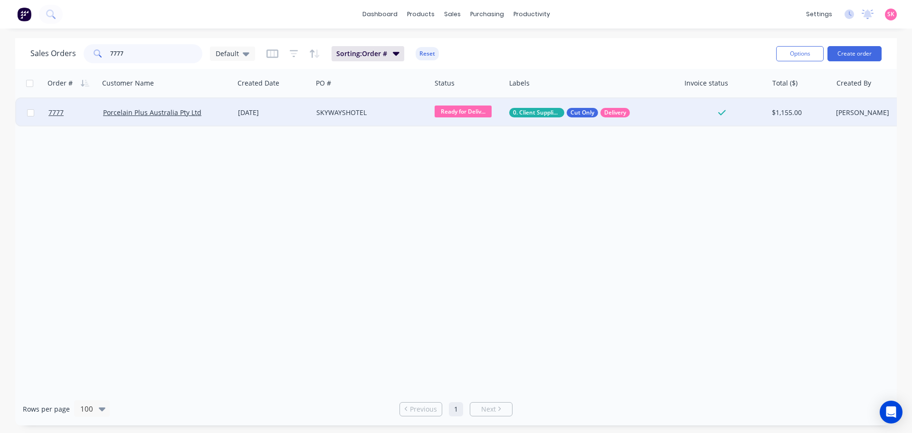
type input "7777"
click at [316, 112] on div "SKYWAYSHOTEL" at bounding box center [371, 112] width 118 height 28
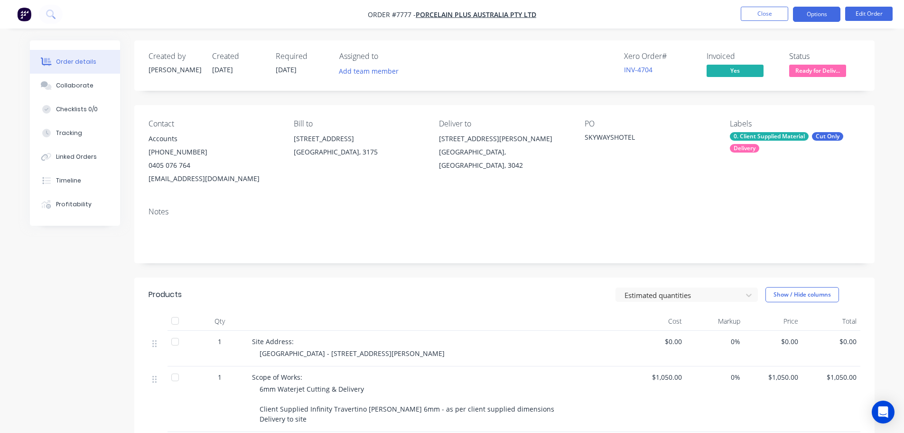
click at [729, 19] on button "Options" at bounding box center [816, 14] width 47 height 15
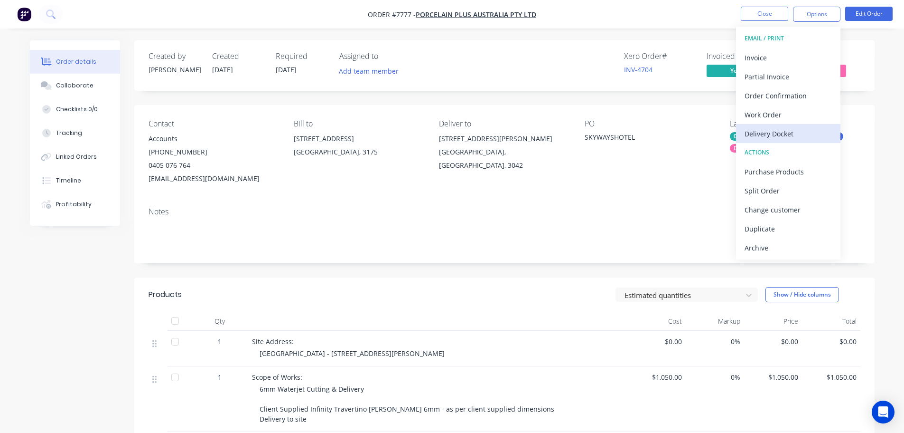
click at [729, 125] on button "Delivery Docket" at bounding box center [788, 133] width 104 height 19
click at [729, 125] on div "DELIVERY DOCKET Back With pricing Without pricing Custom" at bounding box center [788, 77] width 104 height 100
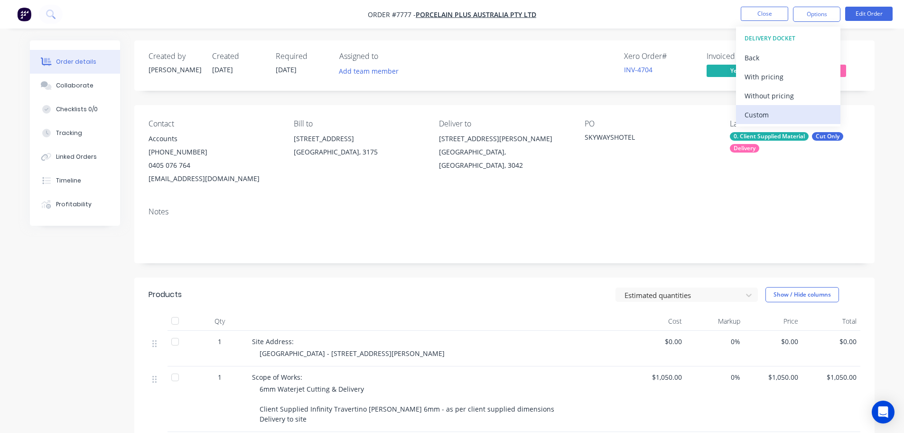
click at [729, 110] on div "Custom" at bounding box center [788, 115] width 87 height 14
click at [729, 97] on div "Without pricing" at bounding box center [788, 96] width 87 height 14
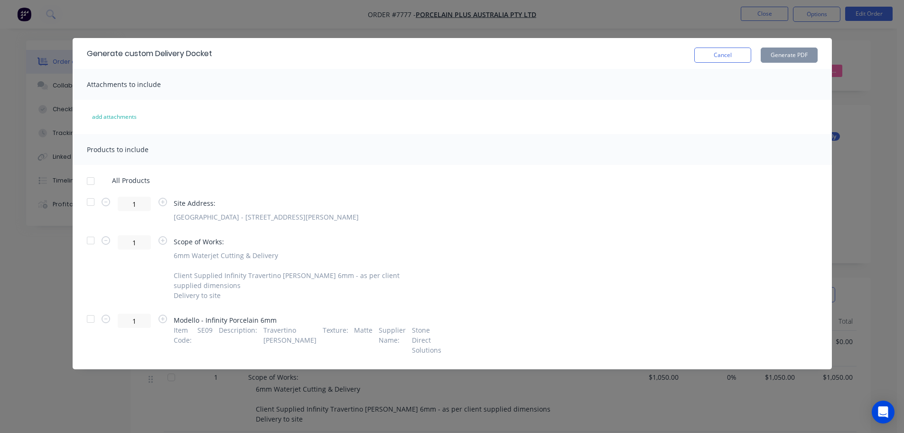
click at [88, 196] on div at bounding box center [90, 201] width 19 height 19
click at [91, 238] on div at bounding box center [90, 240] width 19 height 19
click at [729, 56] on button "Generate PDF" at bounding box center [789, 54] width 57 height 15
click at [729, 52] on button "Cancel" at bounding box center [723, 54] width 57 height 15
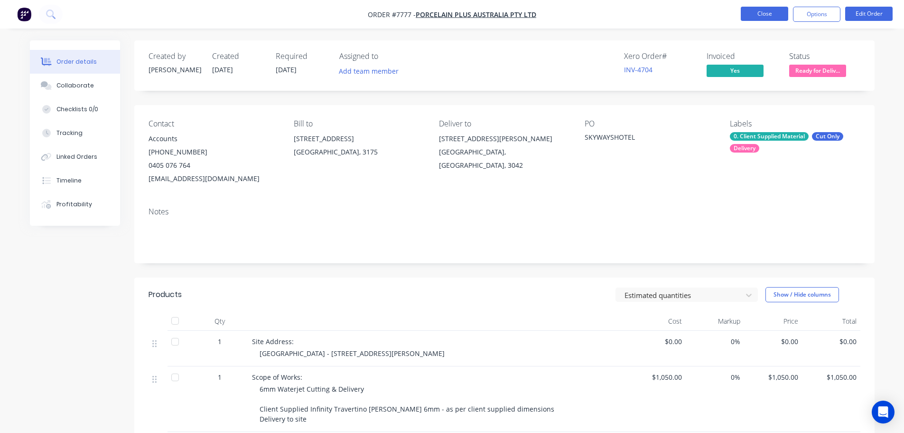
click at [729, 12] on button "Close" at bounding box center [764, 14] width 47 height 14
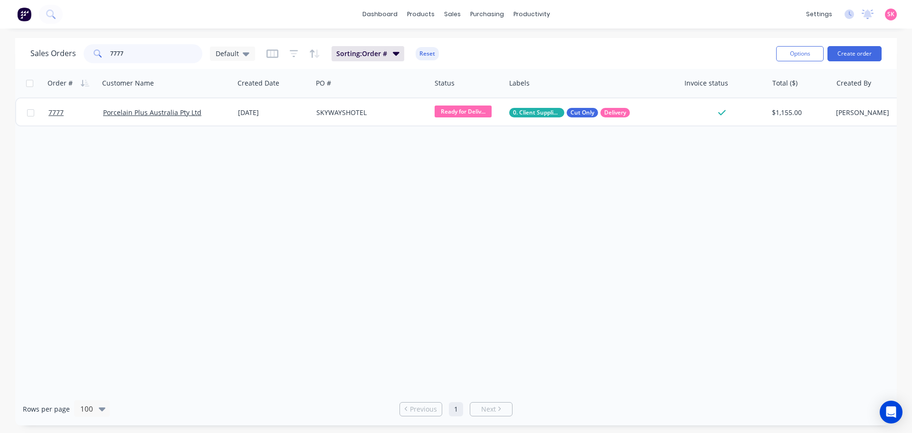
drag, startPoint x: 154, startPoint y: 62, endPoint x: 2, endPoint y: 66, distance: 152.4
click at [20, 68] on div "Sales Orders 7777 Default Sorting: Order # Reset Options Create order" at bounding box center [455, 53] width 881 height 31
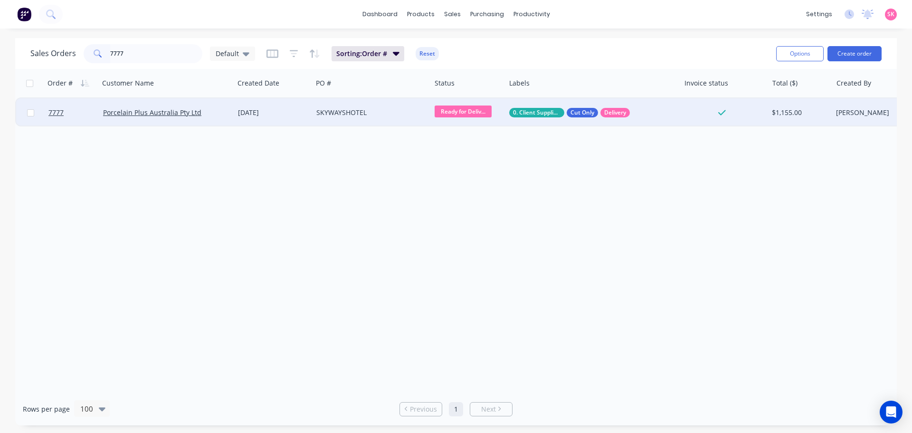
click at [414, 109] on div "SKYWAYSHOTEL" at bounding box center [368, 112] width 105 height 9
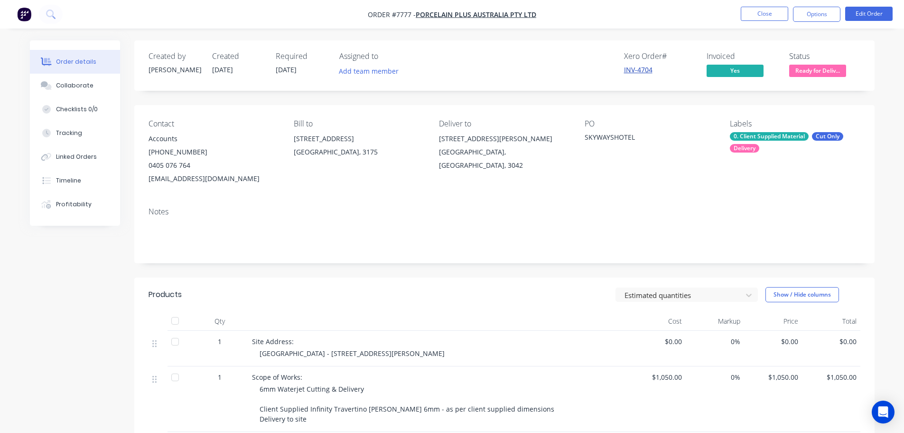
click at [638, 71] on link "INV-4704" at bounding box center [638, 69] width 28 height 9
click at [729, 4] on nav "Order #7777 - Porcelain Plus Australia Pty Ltd Close Options Edit Order" at bounding box center [452, 14] width 904 height 28
click at [729, 6] on nav "Order #7777 - Porcelain Plus Australia Pty Ltd Close Options Edit Order" at bounding box center [452, 14] width 904 height 28
click at [729, 20] on button "Close" at bounding box center [764, 14] width 47 height 14
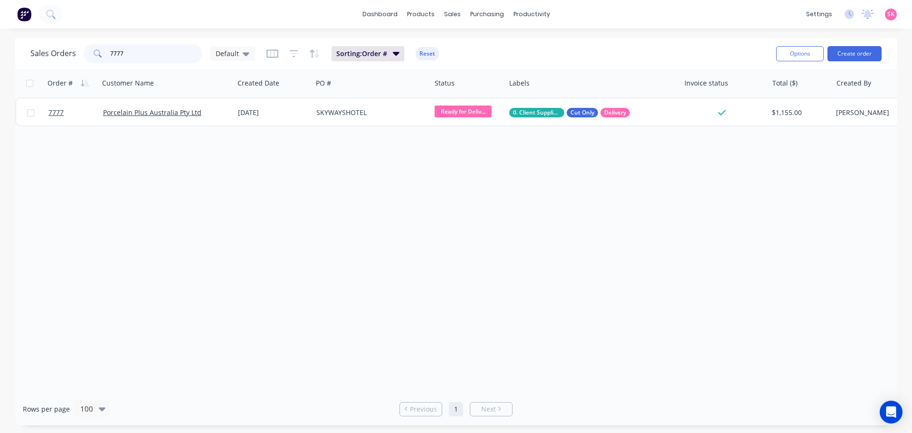
drag, startPoint x: 132, startPoint y: 59, endPoint x: 80, endPoint y: 60, distance: 52.2
click at [82, 60] on div "Sales Orders 7777 Default" at bounding box center [142, 53] width 225 height 19
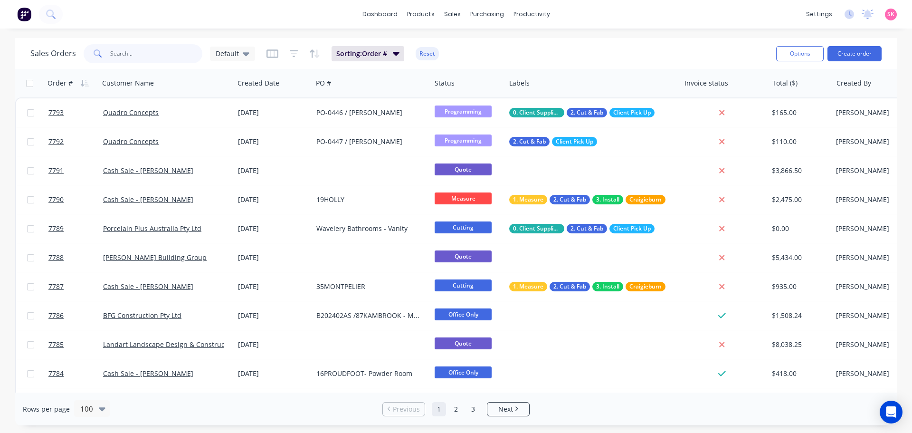
click at [188, 60] on input "text" at bounding box center [156, 53] width 93 height 19
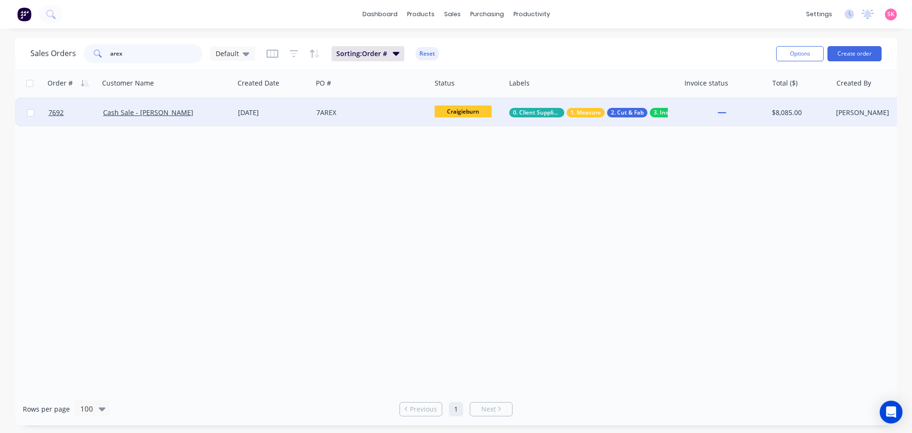
type input "arex"
click at [205, 110] on div "Cash Sale - Annete Herschtal" at bounding box center [163, 112] width 121 height 9
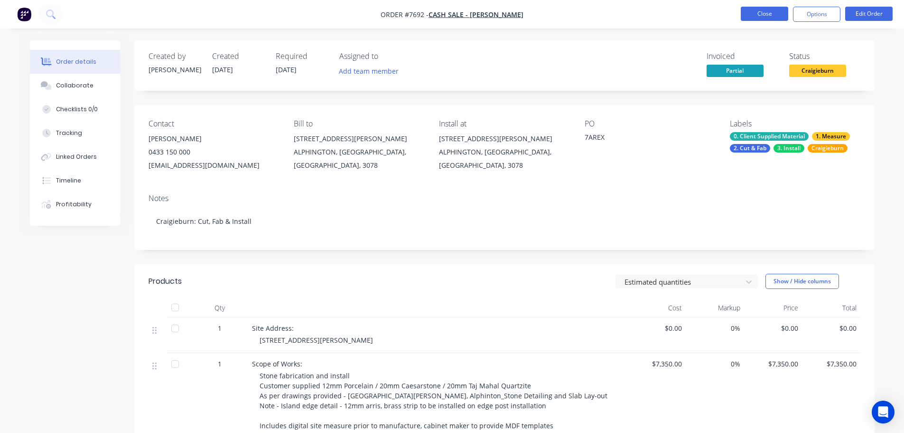
click at [729, 11] on button "Close" at bounding box center [764, 14] width 47 height 14
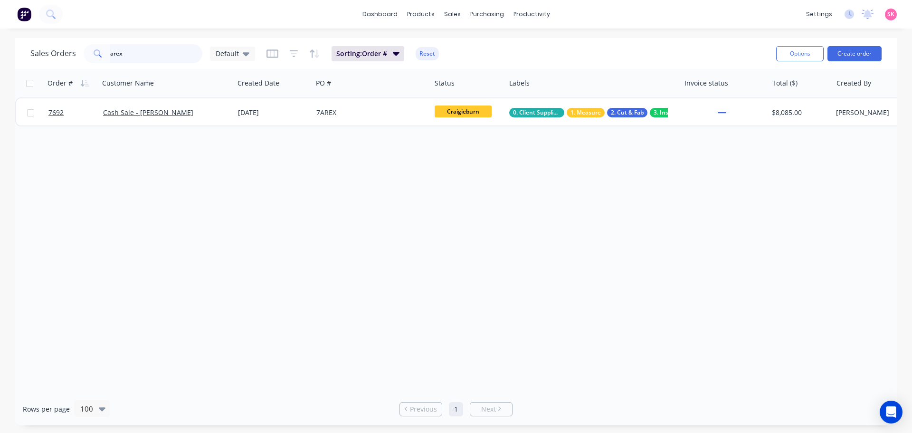
drag, startPoint x: 140, startPoint y: 54, endPoint x: 28, endPoint y: 54, distance: 112.0
click at [41, 54] on div "Sales Orders arex Default" at bounding box center [142, 53] width 225 height 19
type input "ihs"
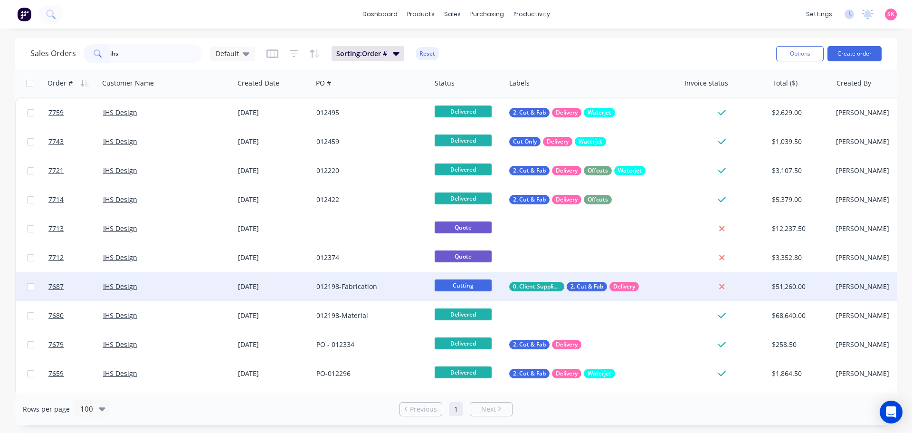
click at [347, 279] on div "012198-Fabrication" at bounding box center [371, 286] width 118 height 28
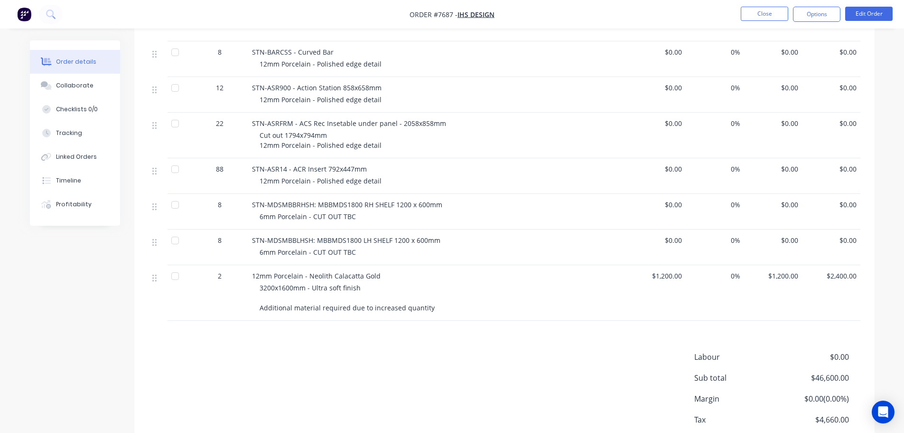
scroll to position [689, 0]
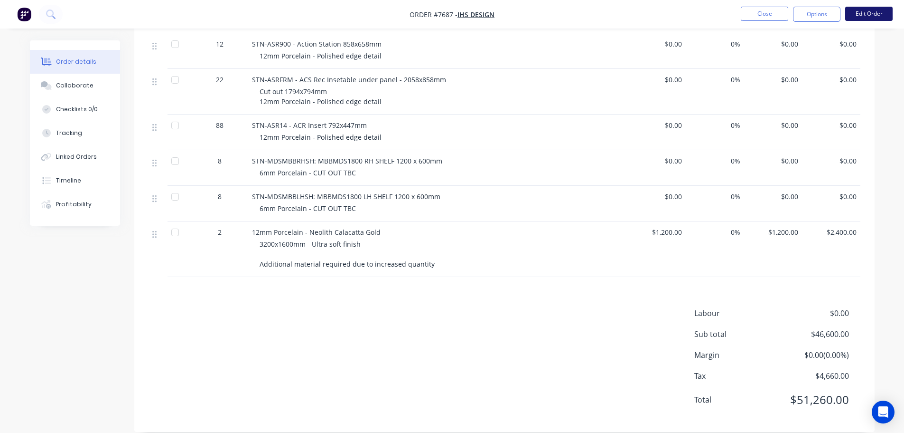
click at [729, 8] on button "Edit Order" at bounding box center [869, 14] width 47 height 14
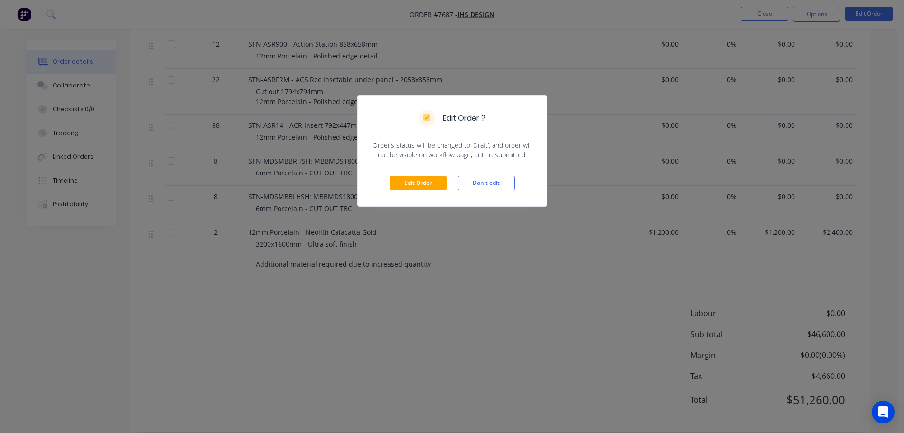
click at [412, 175] on div "Edit Order Don't edit" at bounding box center [452, 183] width 189 height 47
click at [428, 179] on button "Edit Order" at bounding box center [418, 183] width 57 height 14
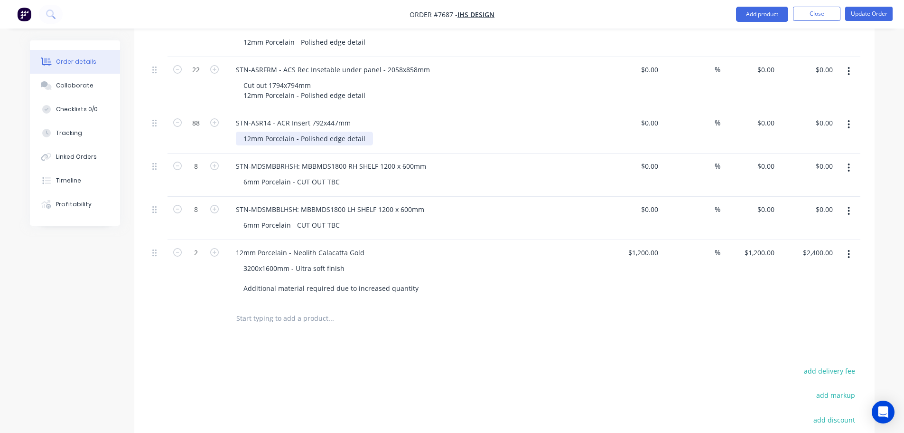
scroll to position [924, 0]
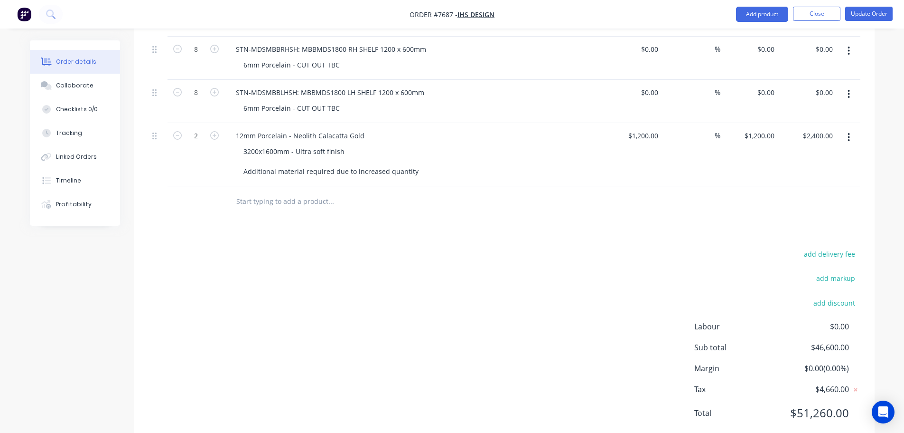
click at [313, 192] on input "text" at bounding box center [331, 201] width 190 height 19
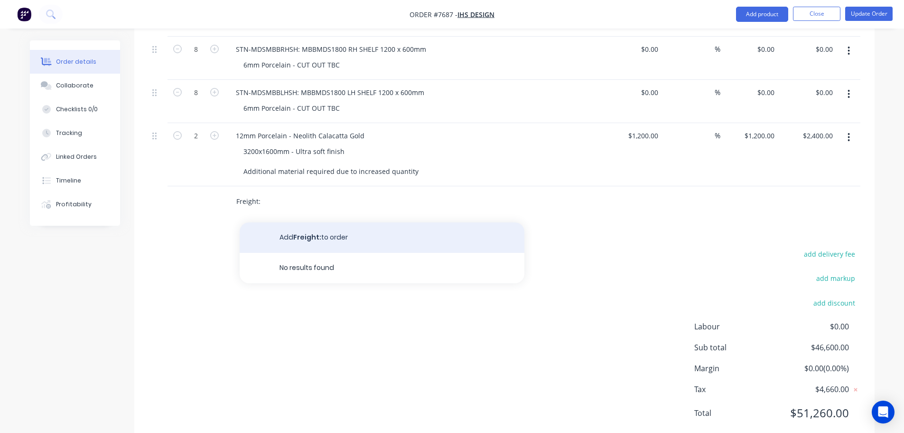
type input "Freight:"
click at [331, 222] on button "Add Freight: to order" at bounding box center [382, 237] width 285 height 30
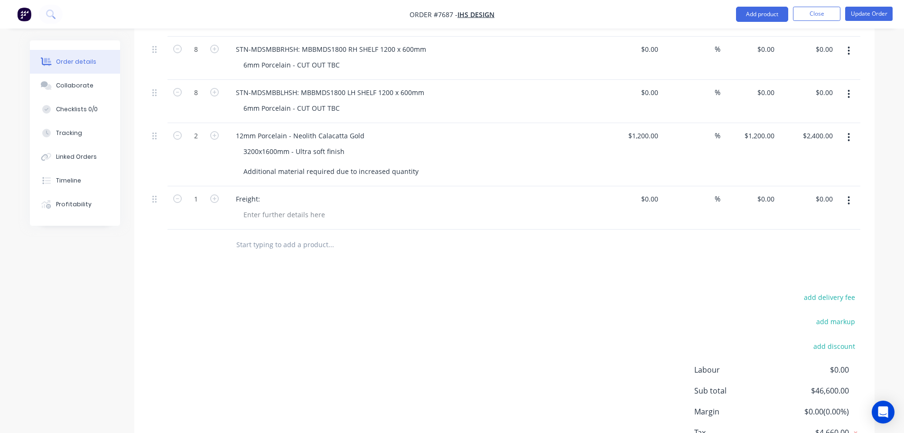
click at [278, 235] on input "text" at bounding box center [331, 244] width 190 height 19
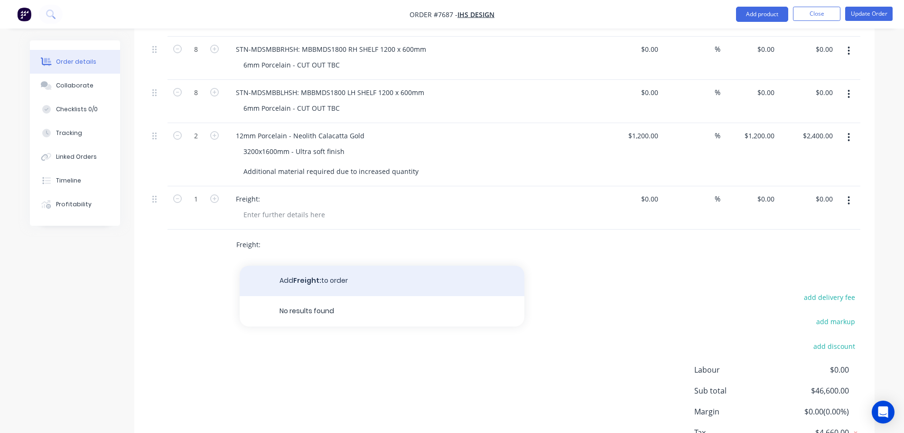
type input "Freight:"
click at [300, 265] on button "Add Freight: to order" at bounding box center [382, 280] width 285 height 30
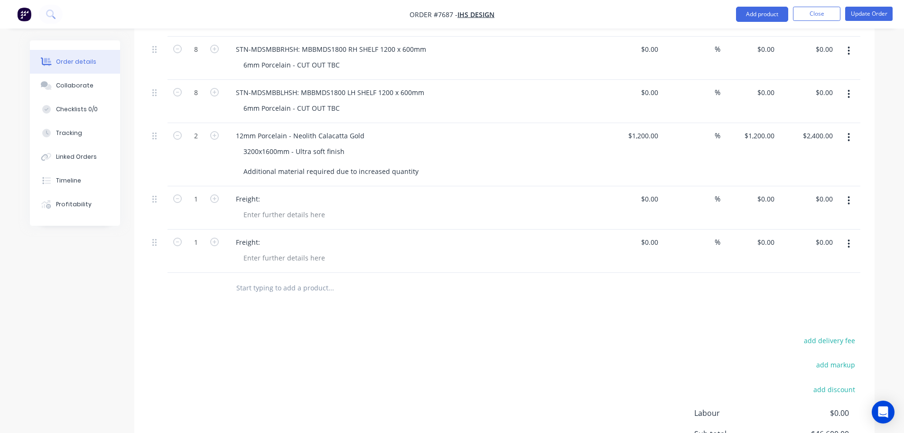
click at [274, 278] on input "text" at bounding box center [331, 287] width 190 height 19
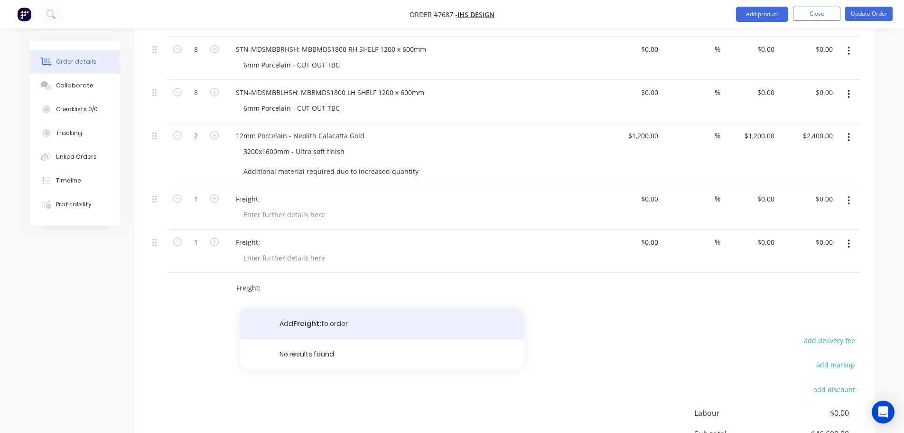
type input "Freight:"
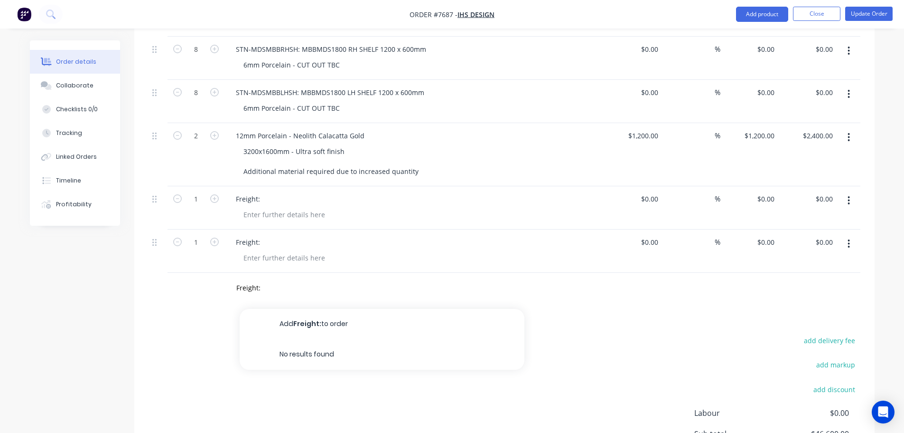
drag, startPoint x: 325, startPoint y: 290, endPoint x: 319, endPoint y: 291, distance: 6.2
click at [325, 309] on button "Add Freight: to order" at bounding box center [382, 324] width 285 height 30
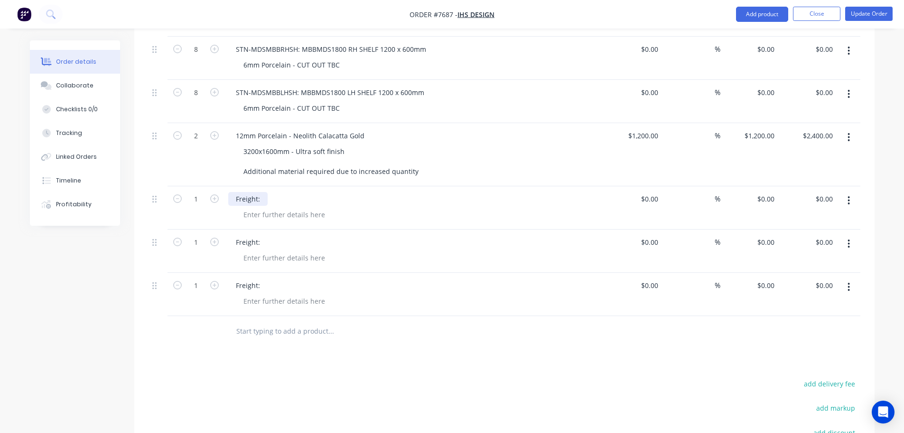
click at [263, 192] on div "Freight:" at bounding box center [247, 199] width 39 height 14
click at [300, 207] on div at bounding box center [284, 214] width 97 height 14
paste div
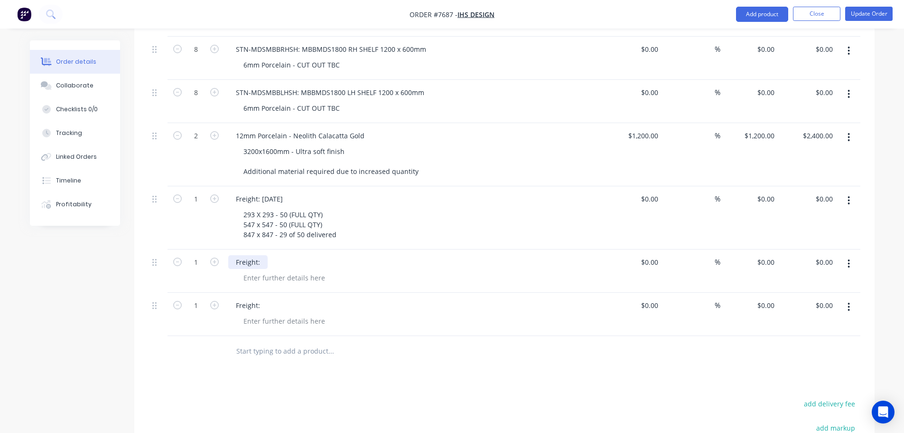
click at [263, 255] on div "Freight:" at bounding box center [247, 262] width 39 height 14
click at [266, 271] on div at bounding box center [284, 278] width 97 height 14
paste div
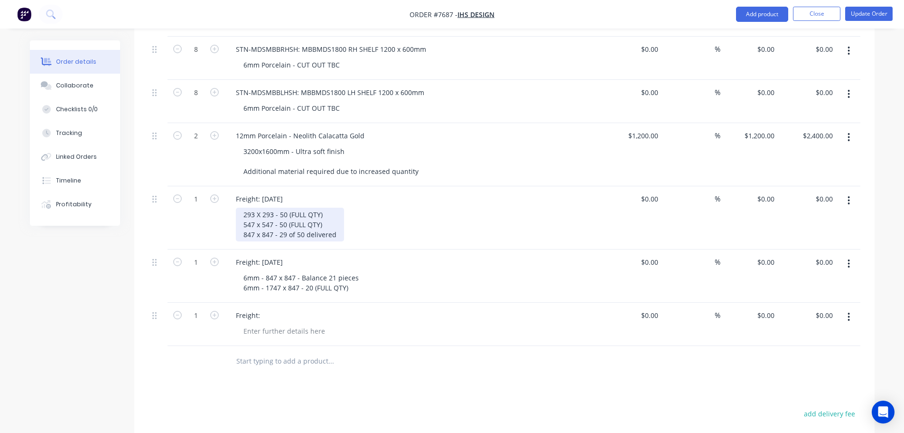
click at [246, 207] on div "293 X 293 - 50 (FULL QTY) 547 x 547 - 50 (FULL QTY) 847 x 847 - 29 of 50 delive…" at bounding box center [290, 224] width 108 height 34
click at [279, 324] on div at bounding box center [284, 331] width 97 height 14
paste div
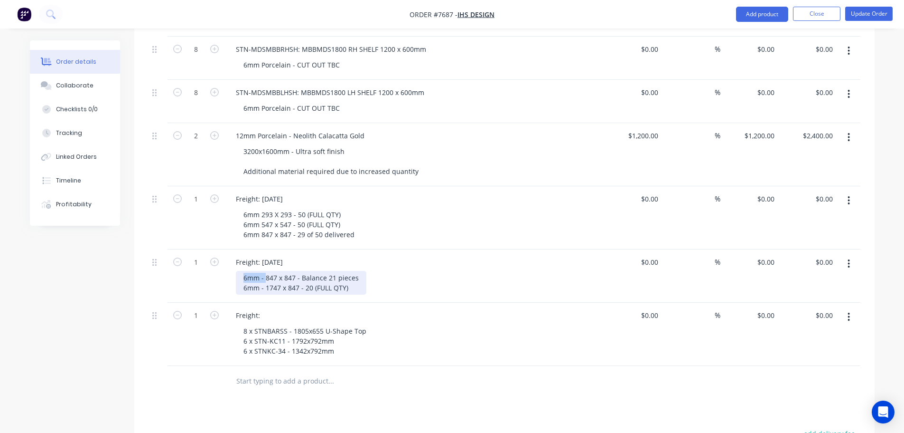
drag, startPoint x: 264, startPoint y: 252, endPoint x: 221, endPoint y: 252, distance: 43.2
click at [221, 252] on div "1 Freight: 25th September 6mm - 847 x 847 - Balance 21 pieces 6mm - 1747 x 847 …" at bounding box center [505, 275] width 712 height 53
drag, startPoint x: 264, startPoint y: 261, endPoint x: 191, endPoint y: 260, distance: 73.6
click at [191, 260] on div "1 Freight: 25th September 847 x 847 - Balance 21 pieces 6mm - 1747 x 847 - 20 (…" at bounding box center [505, 275] width 712 height 53
drag, startPoint x: 320, startPoint y: 251, endPoint x: 379, endPoint y: 252, distance: 59.4
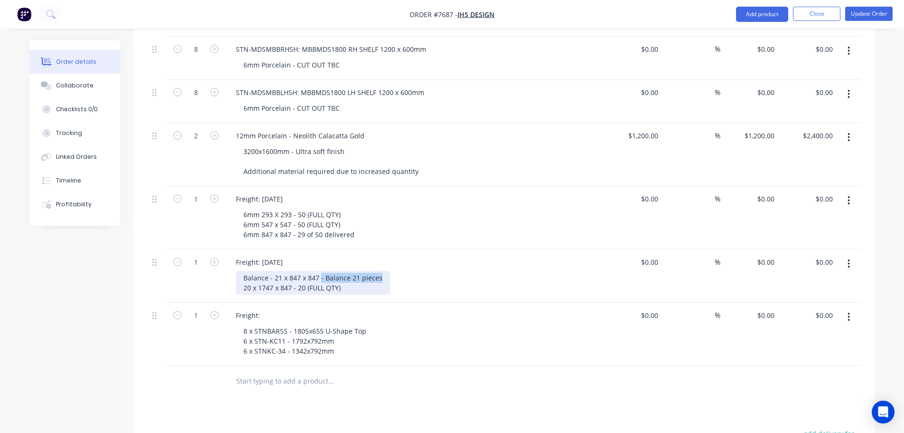
click at [379, 271] on div "Balance - 21 x 847 x 847 - Balance 21 pieces 20 x 1747 x 847 - 20 (FULL QTY)" at bounding box center [313, 283] width 154 height 24
drag, startPoint x: 342, startPoint y: 260, endPoint x: 292, endPoint y: 269, distance: 51.1
click at [292, 269] on div "Freight: 25th September Balance - 21 x 847 x 847 20 x 1747 x 847 - 20 (FULL QTY)" at bounding box center [415, 275] width 380 height 53
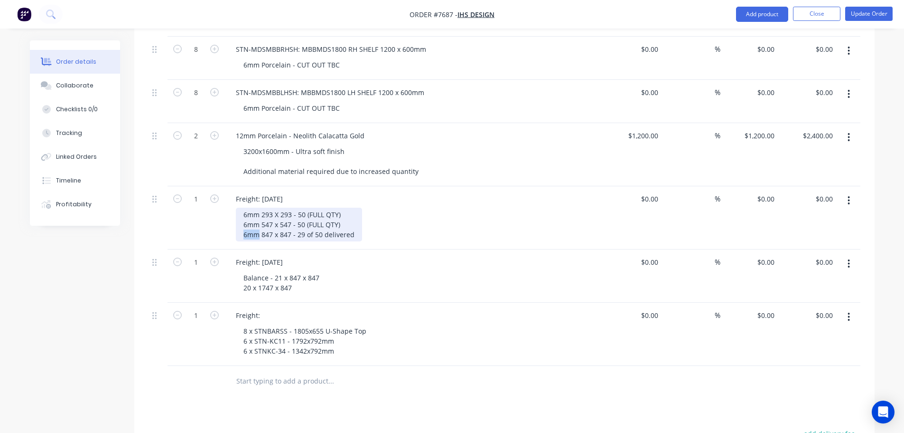
drag, startPoint x: 260, startPoint y: 210, endPoint x: 179, endPoint y: 208, distance: 80.7
click at [179, 208] on div "1 Freight: 19th September 6mm 293 X 293 - 50 (FULL QTY) 6mm 547 x 547 - 50 (FUL…" at bounding box center [505, 217] width 712 height 63
drag, startPoint x: 367, startPoint y: 207, endPoint x: 303, endPoint y: 217, distance: 64.4
click at [303, 217] on div "Freight: 19th September 6mm 293 X 293 - 50 (FULL QTY) 6mm 547 x 547 - 50 (FULL …" at bounding box center [415, 217] width 380 height 63
drag, startPoint x: 261, startPoint y: 199, endPoint x: 200, endPoint y: 197, distance: 61.3
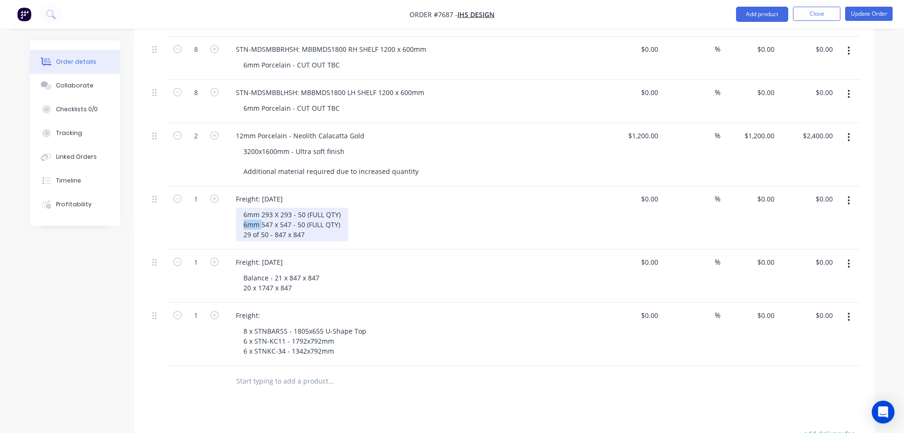
click at [200, 198] on div "1 Freight: 19th September 6mm 293 X 293 - 50 (FULL QTY) 6mm 547 x 547 - 50 (FUL…" at bounding box center [505, 217] width 712 height 63
drag, startPoint x: 314, startPoint y: 198, endPoint x: 290, endPoint y: 198, distance: 24.2
click at [290, 207] on div "6mm 293 X 293 - 50 (FULL QTY) 50 x 547 x 547 - 50 (FULL QTY) 29 of 50 - 847 x 8…" at bounding box center [292, 224] width 113 height 34
drag, startPoint x: 262, startPoint y: 188, endPoint x: 163, endPoint y: 189, distance: 98.3
click at [163, 189] on div "1 Freight: 19th September 6mm 293 X 293 - 50 (FULL QTY) 50 x 547 x 547 29 of 50…" at bounding box center [505, 217] width 712 height 63
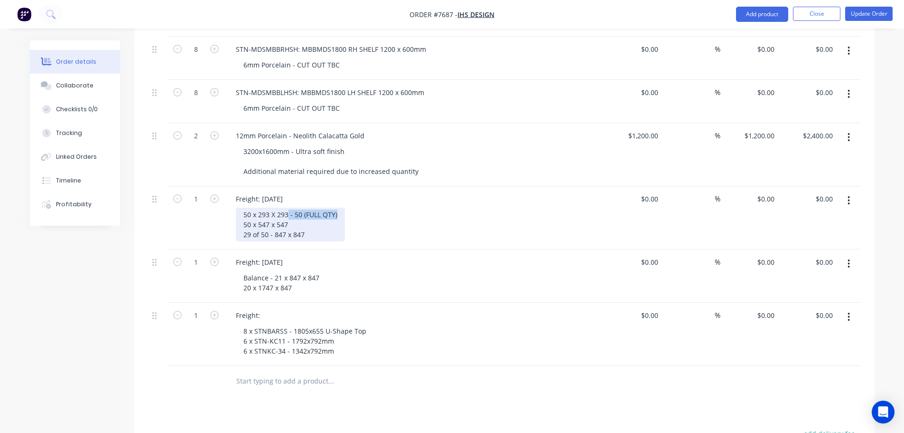
drag, startPoint x: 335, startPoint y: 185, endPoint x: 288, endPoint y: 188, distance: 47.1
click at [288, 207] on div "50 x 293 X 293 - 50 (FULL QTY) 50 x 547 x 547 29 of 50 - 847 x 847" at bounding box center [290, 224] width 109 height 34
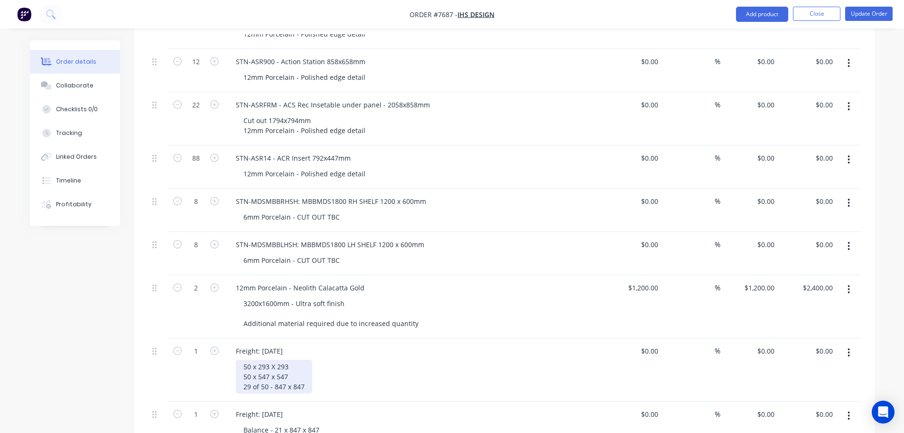
scroll to position [876, 0]
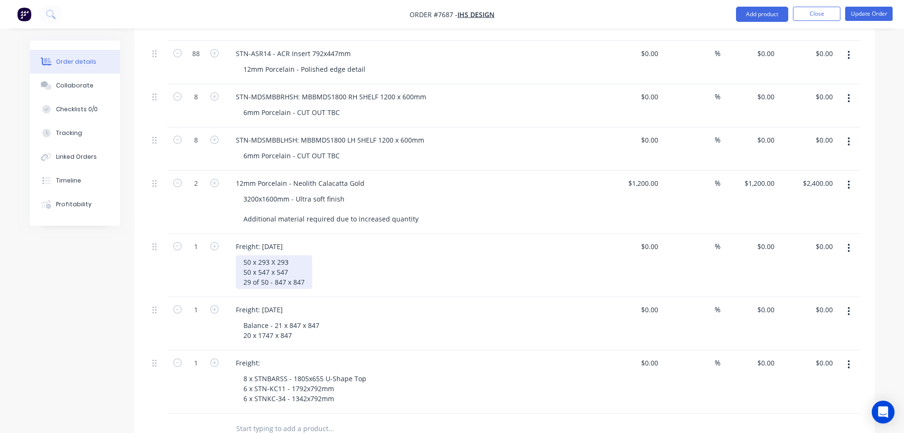
click at [257, 255] on div "50 x 293 X 293 50 x 547 x 547 29 of 50 - 847 x 847" at bounding box center [274, 272] width 76 height 34
click at [274, 255] on div "50 x 293 X 293 50 x 547 x 547 29 of 50 - 847 x 847" at bounding box center [274, 272] width 76 height 34
click at [288, 318] on div "Balance - 21 x 847 x 847 20 x 1747 x 847" at bounding box center [281, 330] width 91 height 24
click at [259, 255] on div "50 x 293 X 293 50 x 547 x 547 29 of 50 - STN-CCST900 847 x 847" at bounding box center [296, 272] width 121 height 34
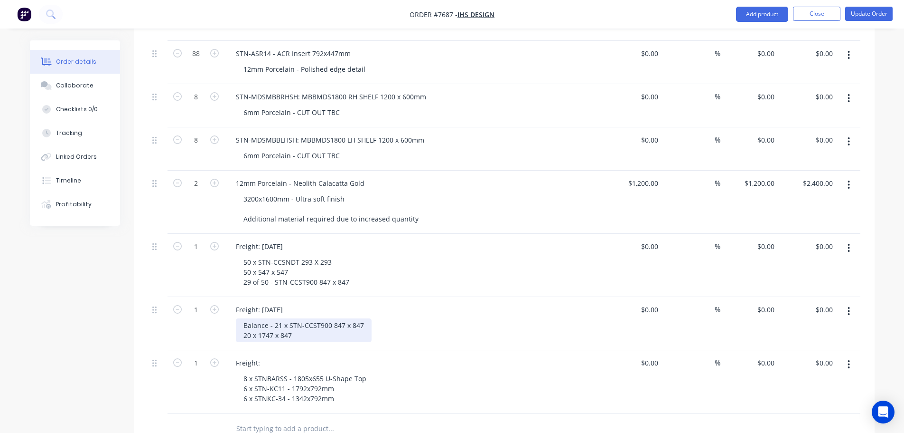
click at [259, 318] on div "Balance - 21 x STN-CCST900 847 x 847 20 x 1747 x 847" at bounding box center [304, 330] width 136 height 24
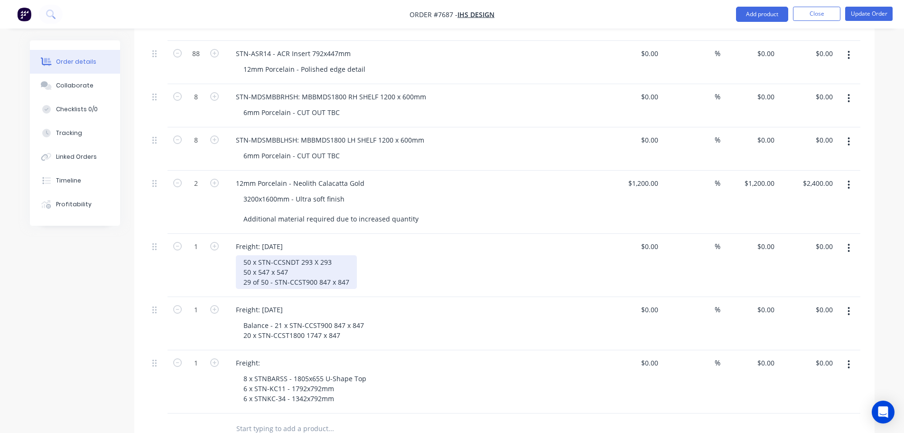
drag, startPoint x: 258, startPoint y: 245, endPoint x: 265, endPoint y: 247, distance: 6.9
click at [259, 255] on div "50 x STN-CCSNDT 293 X 293 50 x 547 x 547 29 of 50 - STN-CCST900 847 x 847" at bounding box center [296, 272] width 121 height 34
click at [178, 329] on div "1" at bounding box center [196, 381] width 57 height 63
click at [261, 329] on div "Freight:" at bounding box center [247, 363] width 39 height 14
click at [648, 239] on div "$0.00" at bounding box center [650, 246] width 26 height 14
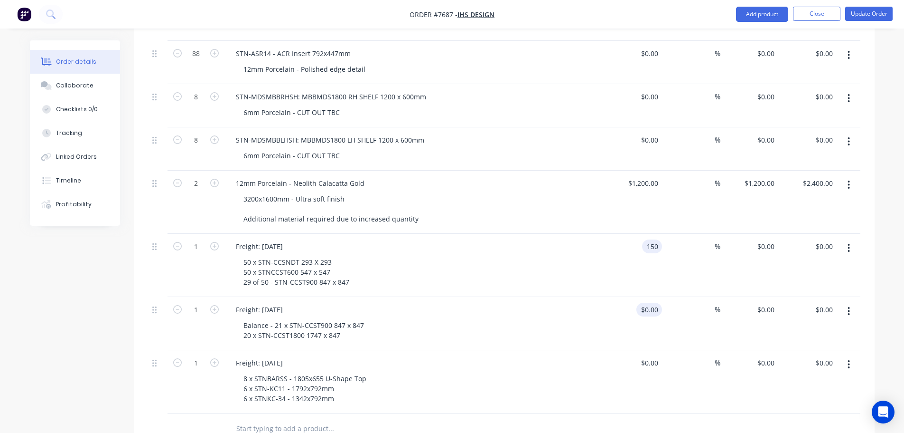
click at [654, 302] on input "$0.00" at bounding box center [651, 309] width 22 height 14
type input "$150.00"
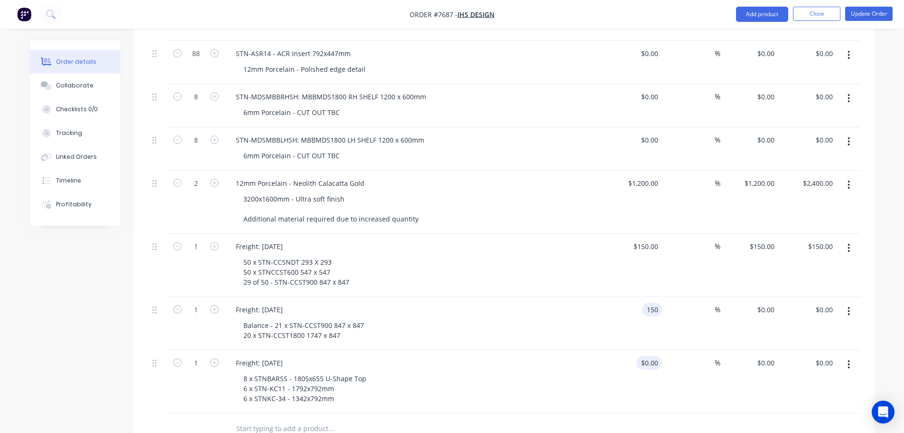
type input "$150.00"
click at [657, 329] on input at bounding box center [656, 363] width 11 height 14
type input "$150.00"
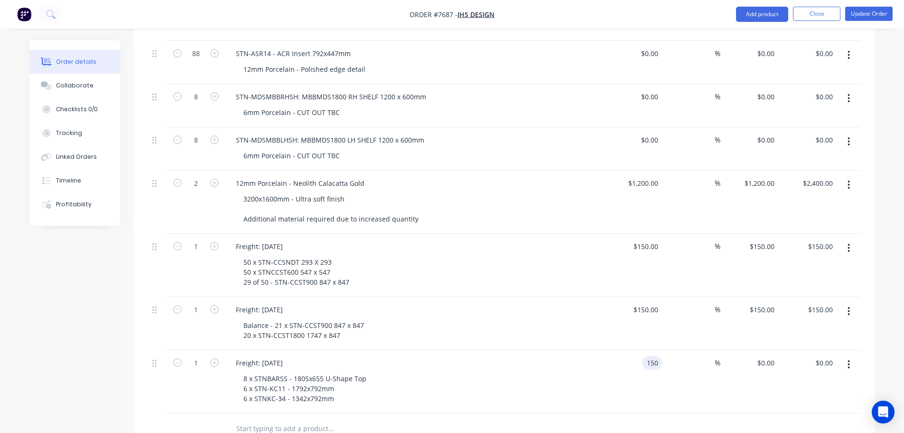
type input "$150.00"
click at [574, 329] on div "Freight: 30th September 8 x STNBARSS - 1805x655 U-Shape Top 6 x STN-KC11 - 1792…" at bounding box center [415, 381] width 380 height 63
click at [151, 234] on div at bounding box center [158, 265] width 19 height 63
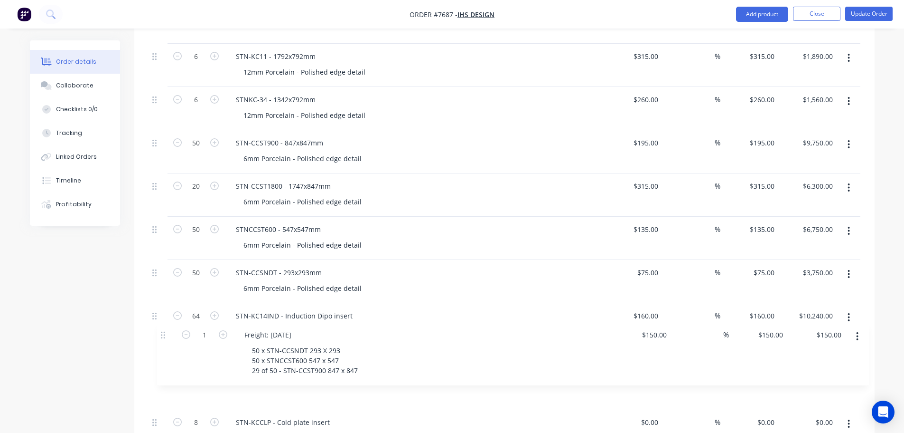
scroll to position [369, 0]
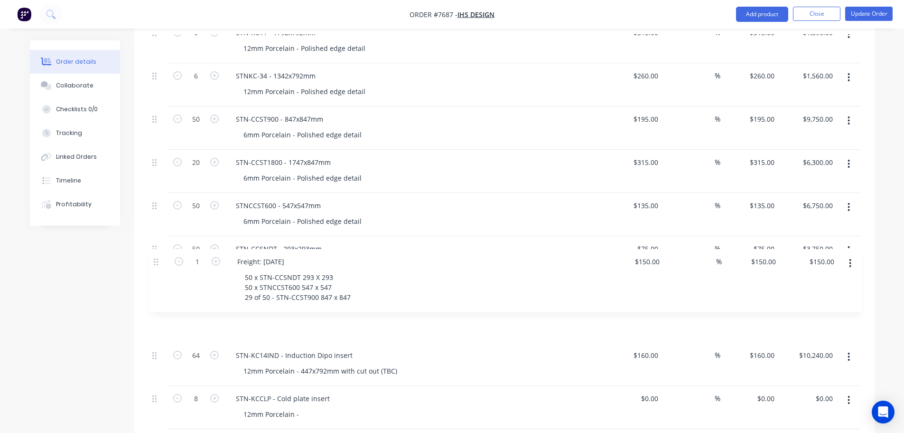
drag, startPoint x: 156, startPoint y: 221, endPoint x: 160, endPoint y: 263, distance: 42.0
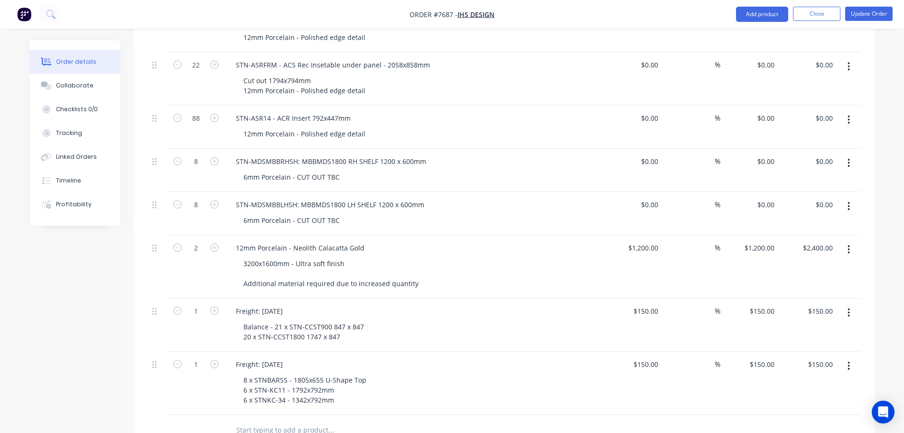
scroll to position [986, 0]
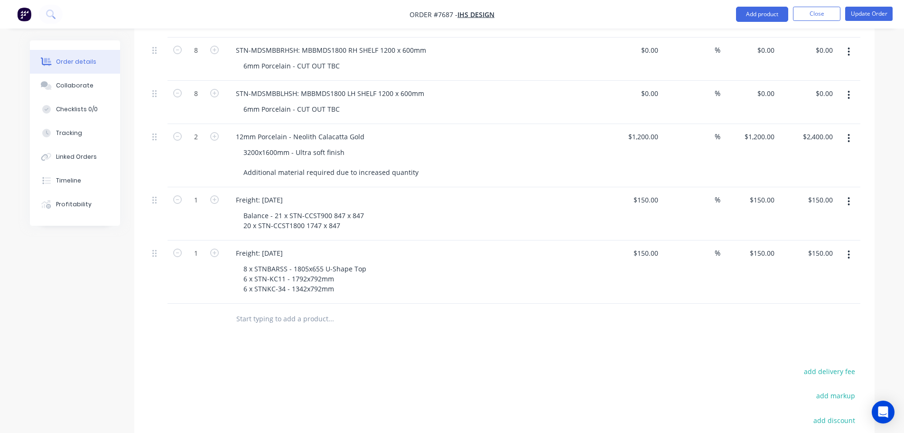
drag, startPoint x: 154, startPoint y: 179, endPoint x: 163, endPoint y: 182, distance: 9.2
click at [163, 187] on div at bounding box center [158, 213] width 19 height 53
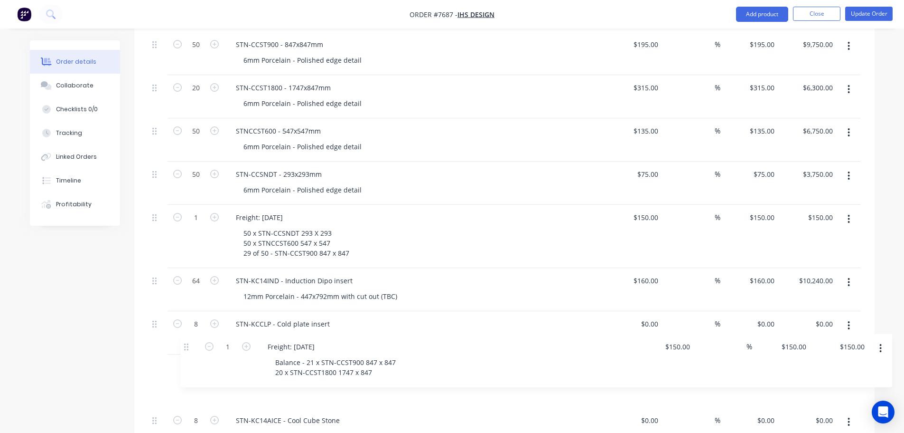
scroll to position [465, 0]
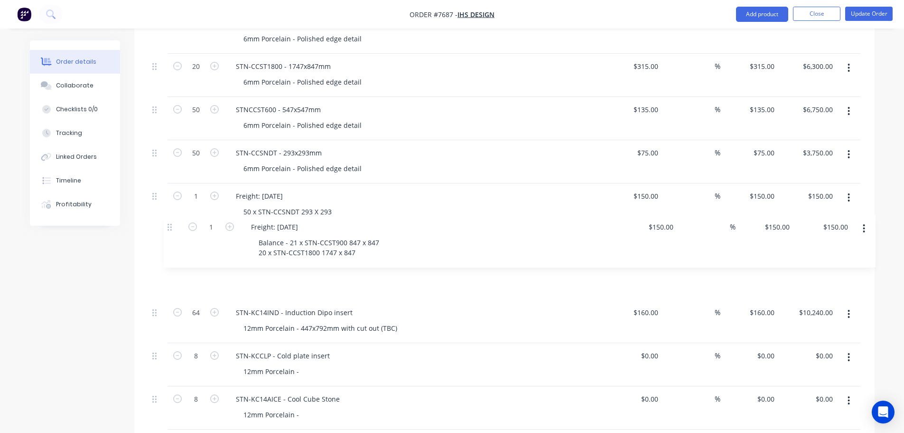
drag, startPoint x: 156, startPoint y: 176, endPoint x: 172, endPoint y: 238, distance: 63.8
click at [172, 238] on div "8 STNBARSS - 1805x655 U-Shape Top 12mm Porcelain - Aris edge detail $495.00 $49…" at bounding box center [505, 353] width 712 height 944
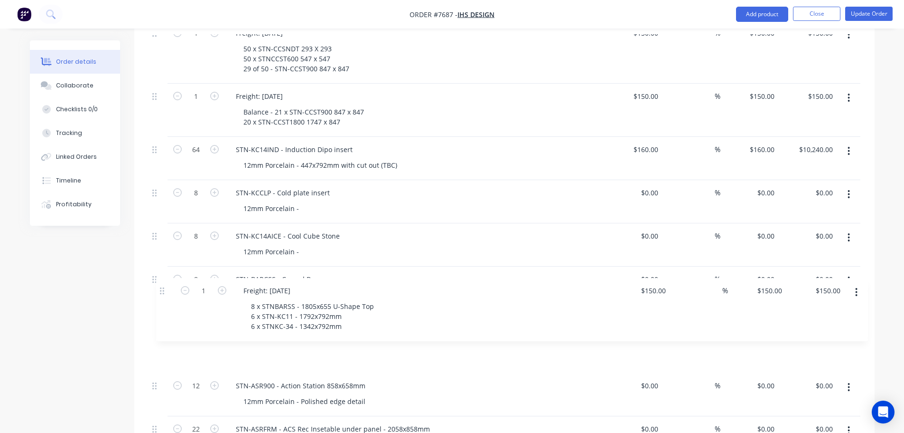
scroll to position [612, 0]
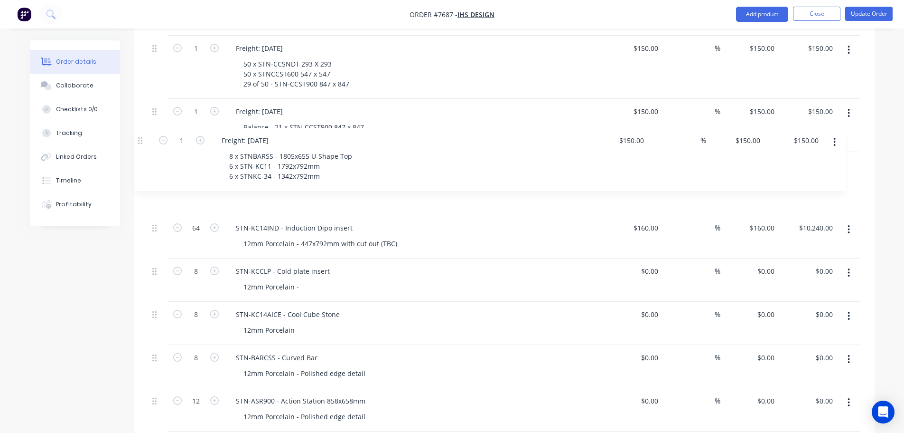
drag, startPoint x: 154, startPoint y: 229, endPoint x: 144, endPoint y: 142, distance: 87.5
click at [144, 142] on div "Qty Cost Markup Price Total 8 STNBARSS - 1805x655 U-Shape Top 12mm Porcelain - …" at bounding box center [504, 211] width 741 height 994
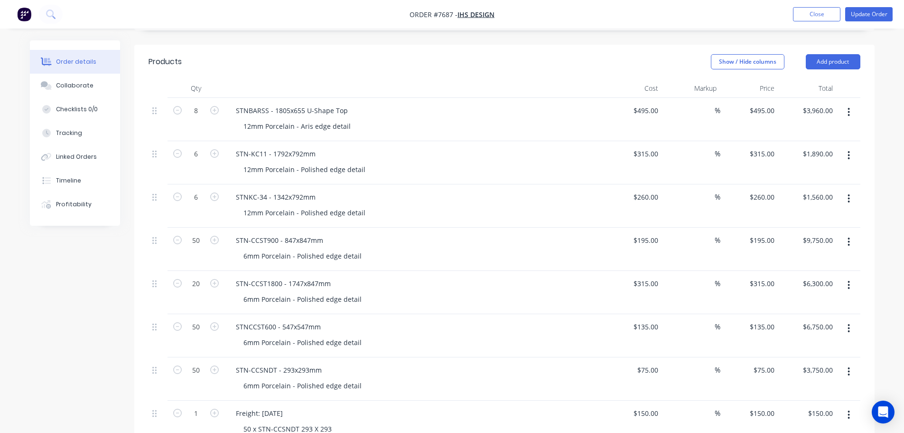
scroll to position [233, 0]
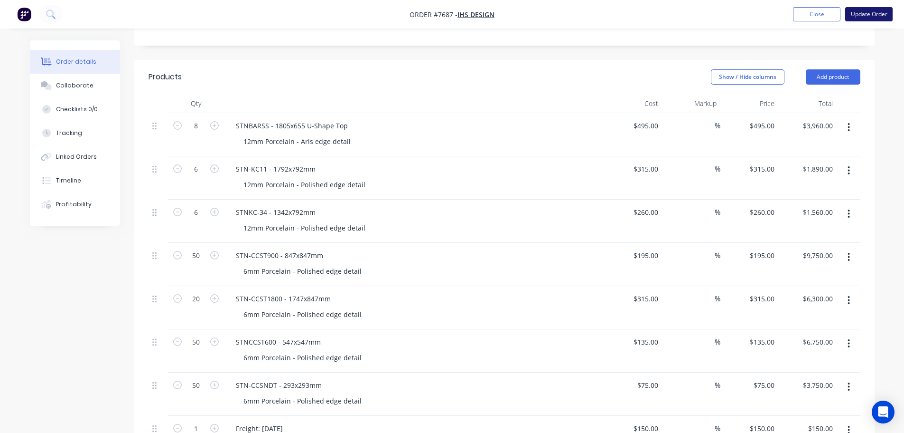
click at [729, 16] on button "Update Order" at bounding box center [869, 14] width 47 height 14
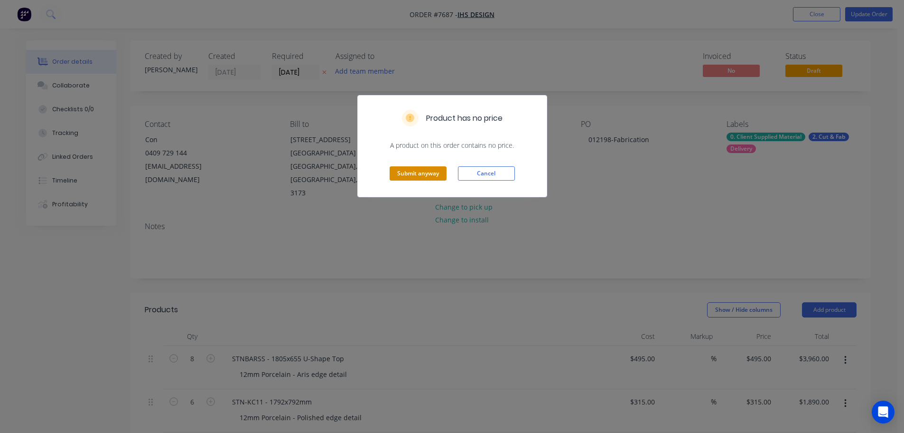
click at [431, 170] on button "Submit anyway" at bounding box center [418, 173] width 57 height 14
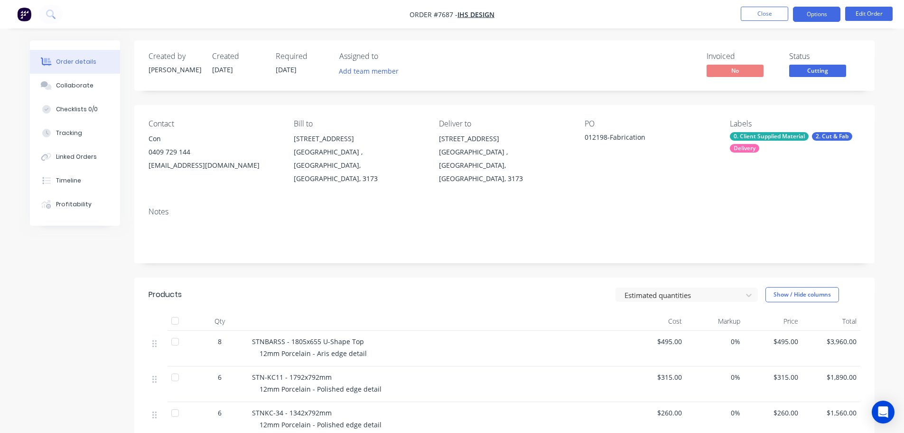
click at [729, 13] on button "Options" at bounding box center [816, 14] width 47 height 15
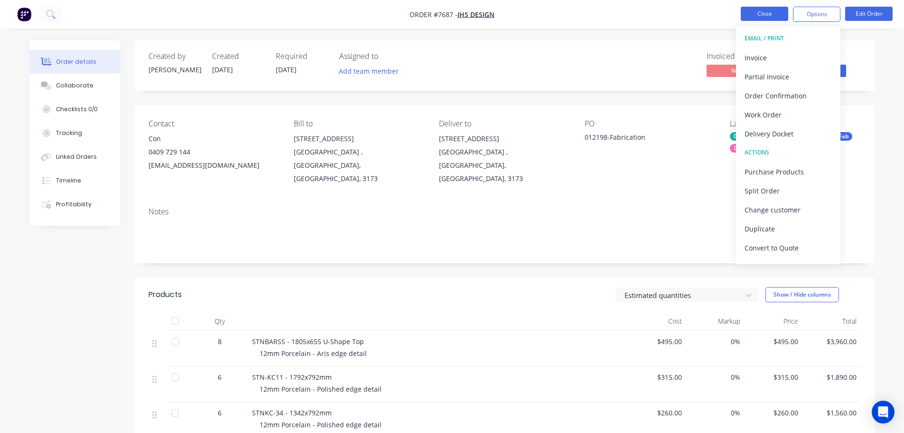
click at [729, 9] on button "Close" at bounding box center [764, 14] width 47 height 14
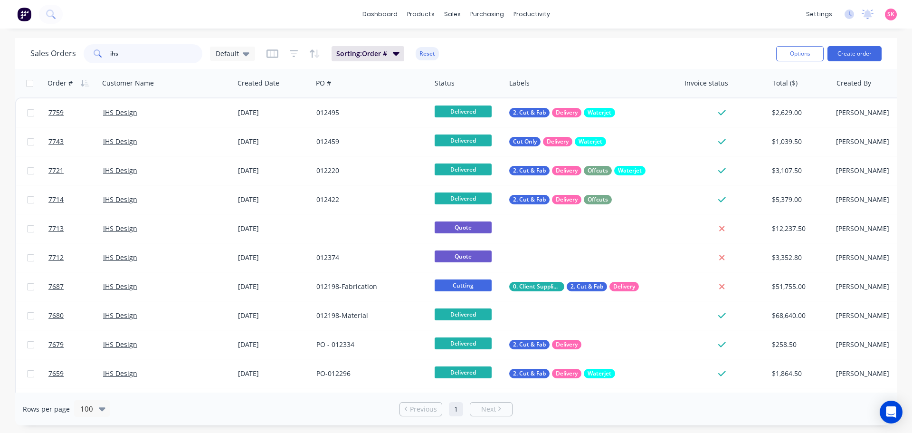
drag, startPoint x: 137, startPoint y: 57, endPoint x: 65, endPoint y: 57, distance: 72.6
click at [66, 57] on div "Sales Orders ihs Default" at bounding box center [142, 53] width 225 height 19
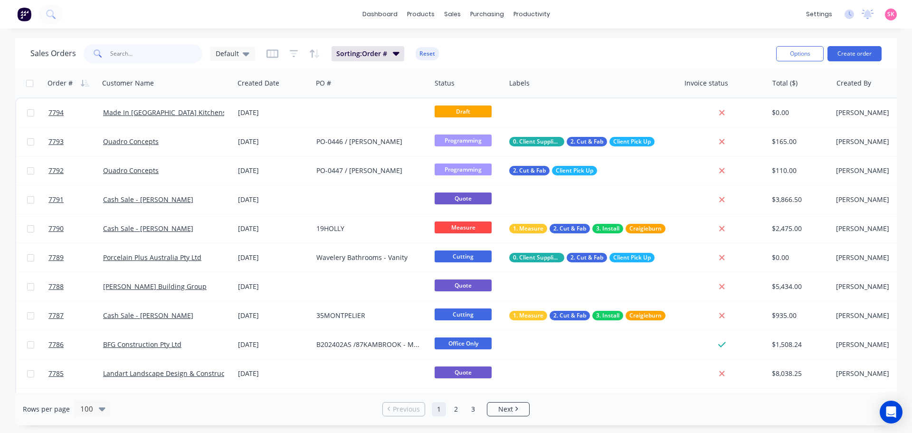
click at [151, 56] on input "text" at bounding box center [156, 53] width 93 height 19
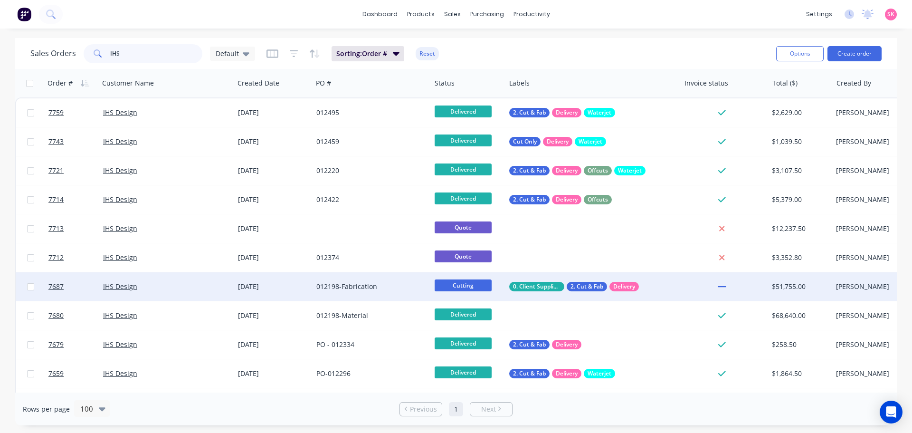
type input "IHS"
click at [376, 288] on div "012198-Fabrication" at bounding box center [368, 286] width 105 height 9
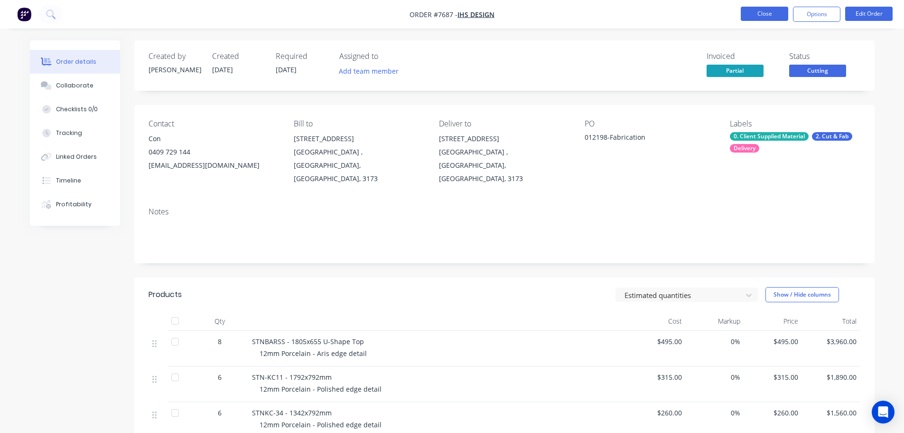
click at [729, 11] on button "Close" at bounding box center [764, 14] width 47 height 14
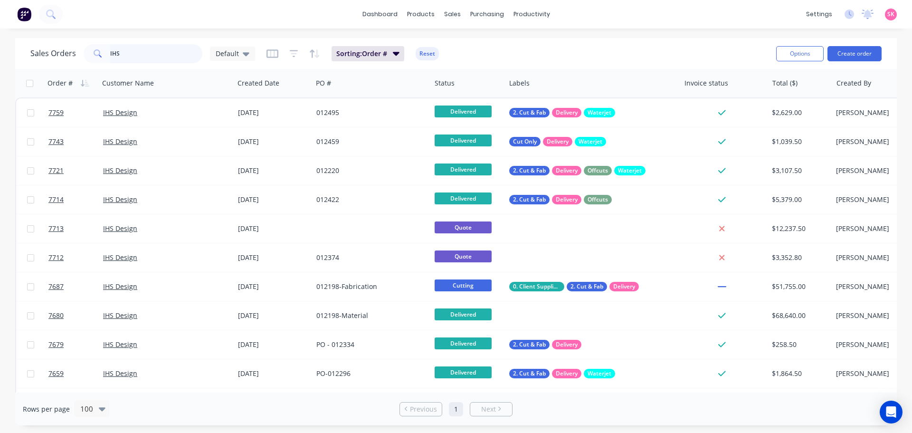
click at [80, 54] on div "Sales Orders IHS Default" at bounding box center [142, 53] width 225 height 19
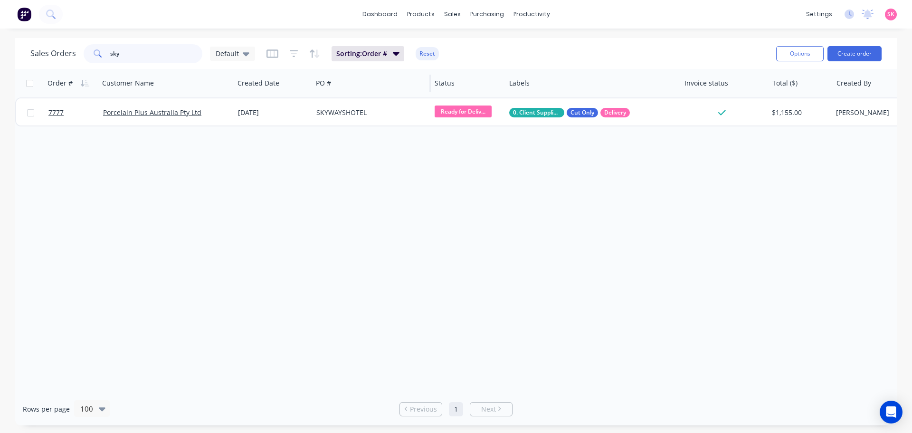
type input "sky"
click at [329, 93] on div "PO #" at bounding box center [371, 83] width 119 height 28
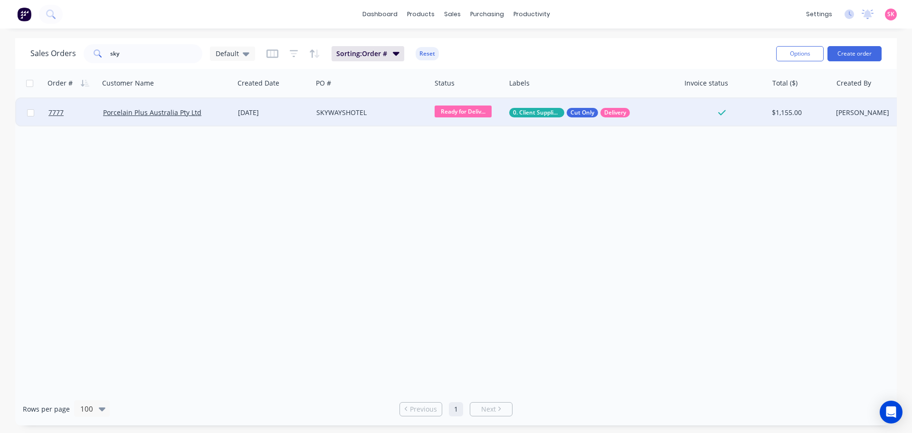
click at [336, 110] on div "SKYWAYSHOTEL" at bounding box center [368, 112] width 105 height 9
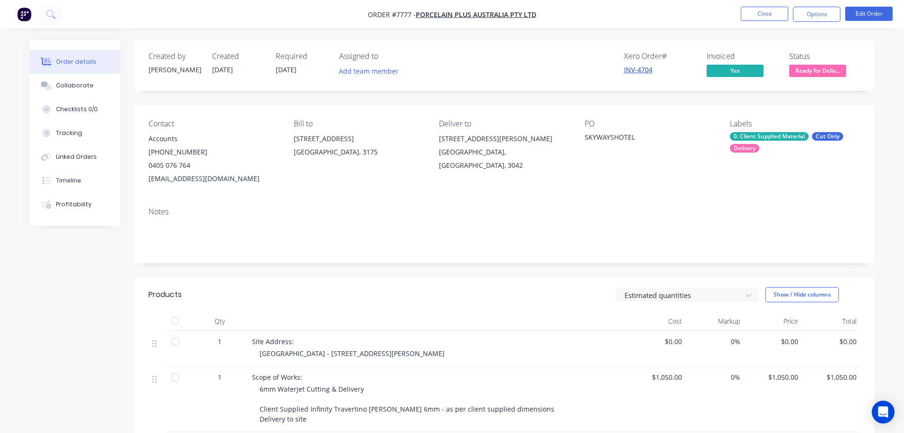
click at [642, 69] on link "INV-4704" at bounding box center [638, 69] width 28 height 9
click at [729, 14] on button "Close" at bounding box center [764, 14] width 47 height 14
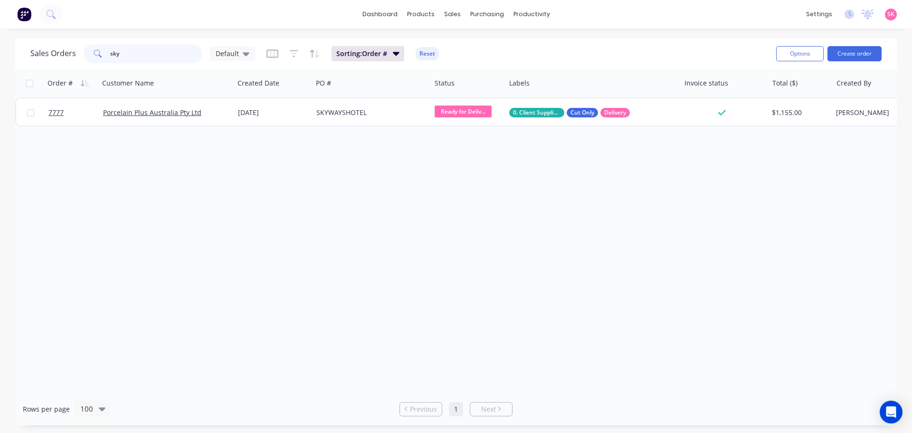
drag, startPoint x: 109, startPoint y: 61, endPoint x: 77, endPoint y: 60, distance: 31.3
click at [79, 60] on div "Sales Orders sky Default" at bounding box center [142, 53] width 225 height 19
type input "motta"
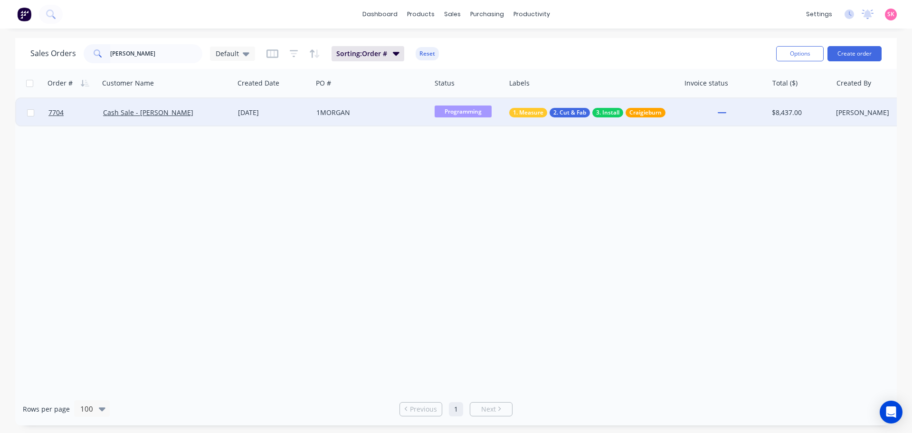
click at [336, 116] on div "1MORGAN" at bounding box center [368, 112] width 105 height 9
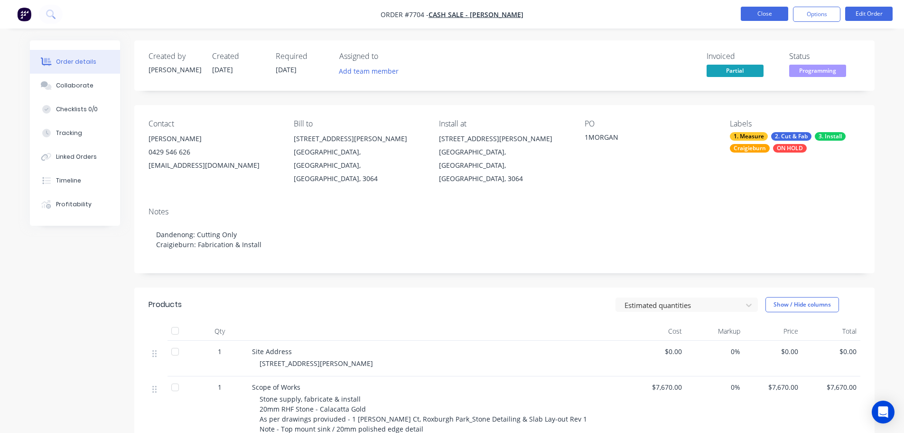
click at [729, 15] on button "Close" at bounding box center [764, 14] width 47 height 14
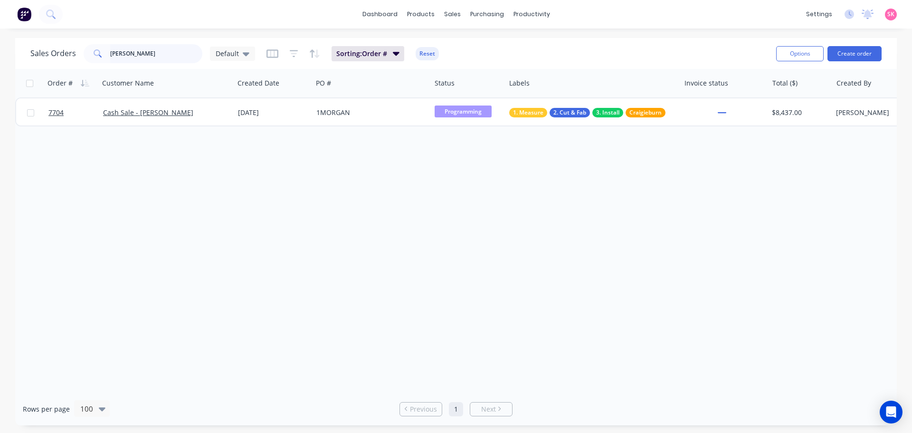
drag, startPoint x: 149, startPoint y: 62, endPoint x: 30, endPoint y: 63, distance: 118.7
click at [31, 63] on div "Sales Orders motta Default Sorting: Order # Reset" at bounding box center [399, 53] width 738 height 23
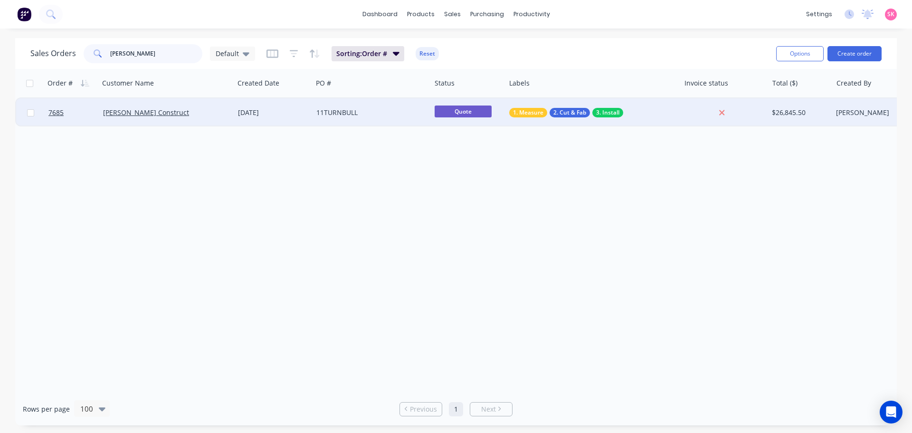
type input "turnbull"
click at [237, 118] on div "21 Aug 2025" at bounding box center [273, 112] width 78 height 28
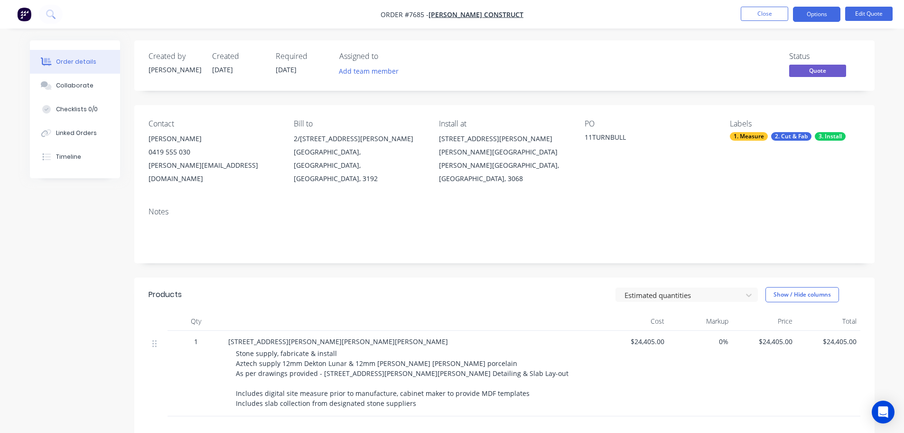
scroll to position [139, 0]
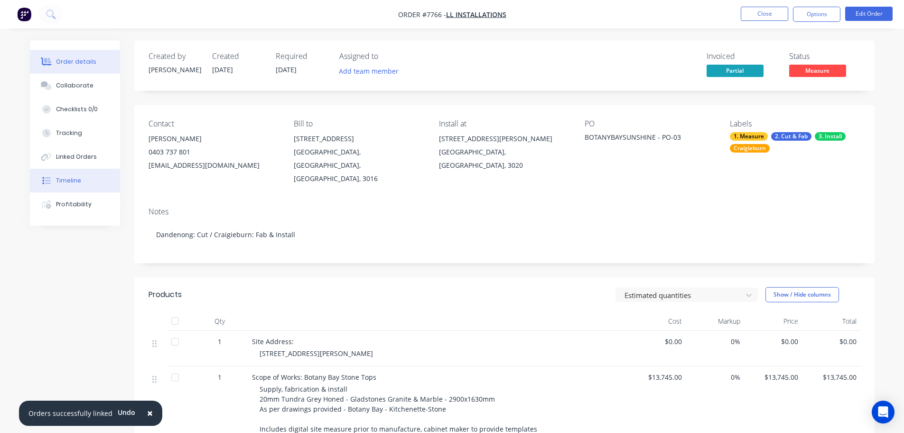
click at [93, 171] on button "Timeline" at bounding box center [75, 181] width 90 height 24
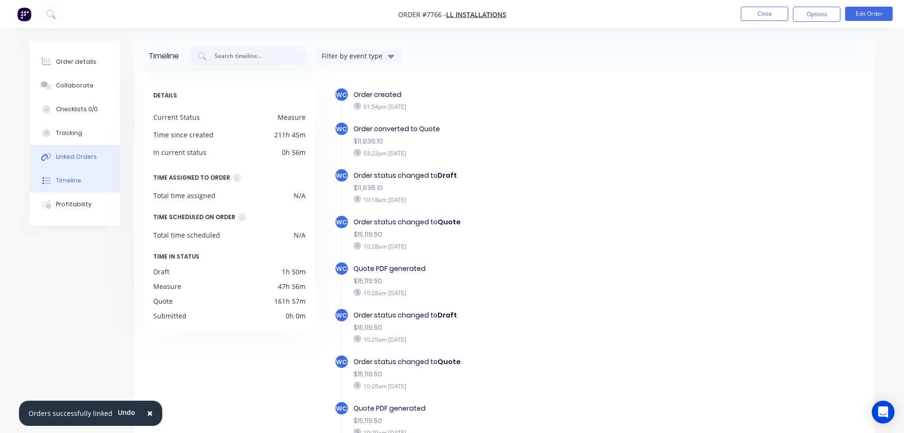
click at [113, 156] on button "Linked Orders" at bounding box center [75, 157] width 90 height 24
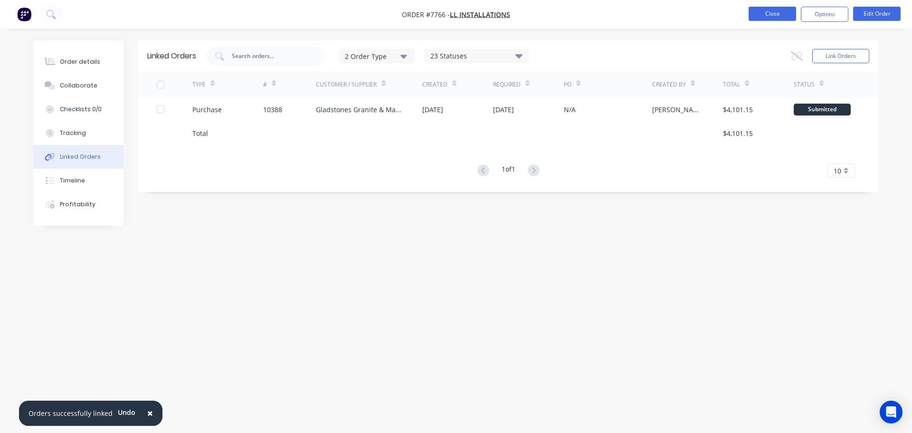
click at [722, 18] on button "Close" at bounding box center [771, 14] width 47 height 14
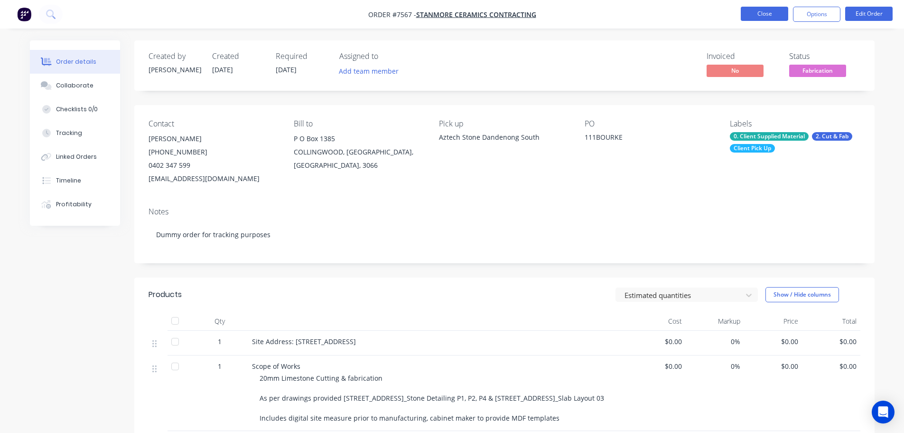
click at [765, 16] on button "Close" at bounding box center [764, 14] width 47 height 14
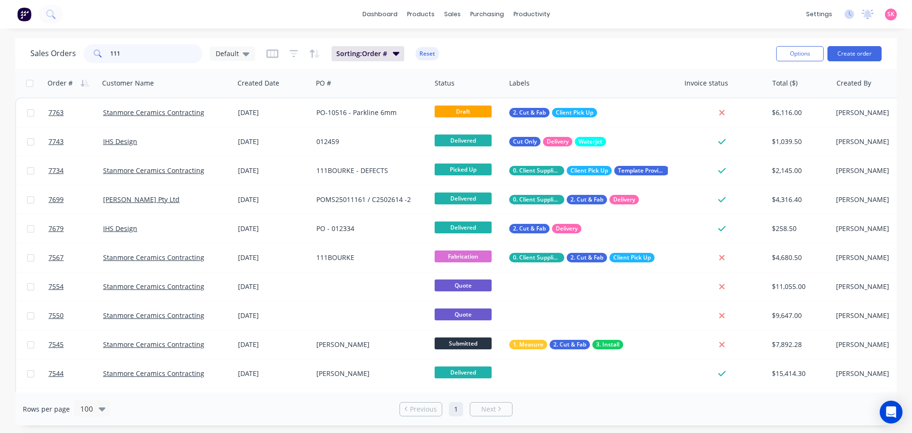
drag, startPoint x: 137, startPoint y: 50, endPoint x: 94, endPoint y: 33, distance: 46.0
click at [77, 50] on div "Sales Orders 111 Default" at bounding box center [142, 53] width 225 height 19
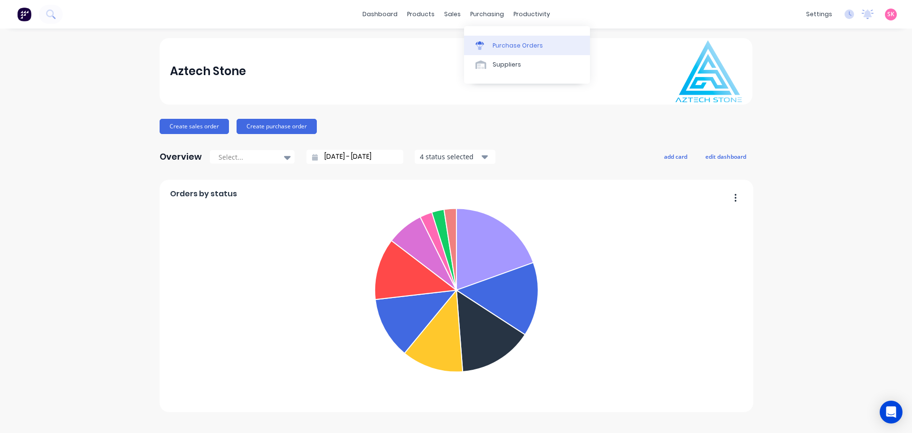
click at [490, 38] on link "Purchase Orders" at bounding box center [527, 45] width 126 height 19
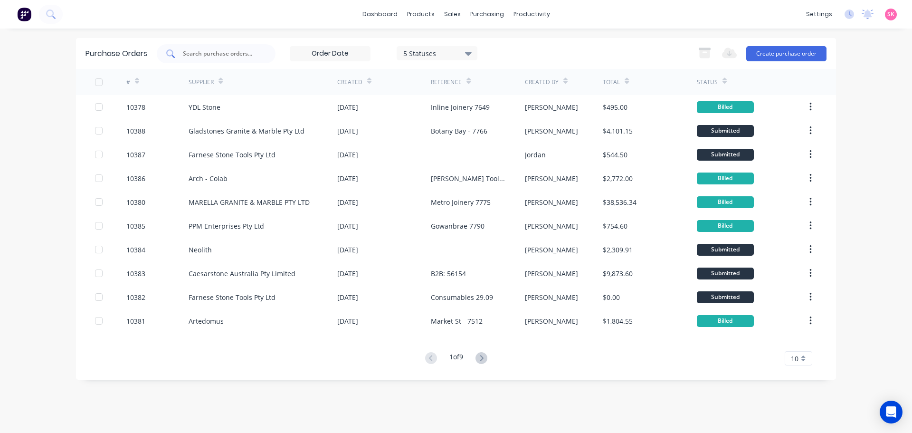
click at [215, 50] on input "text" at bounding box center [221, 53] width 79 height 9
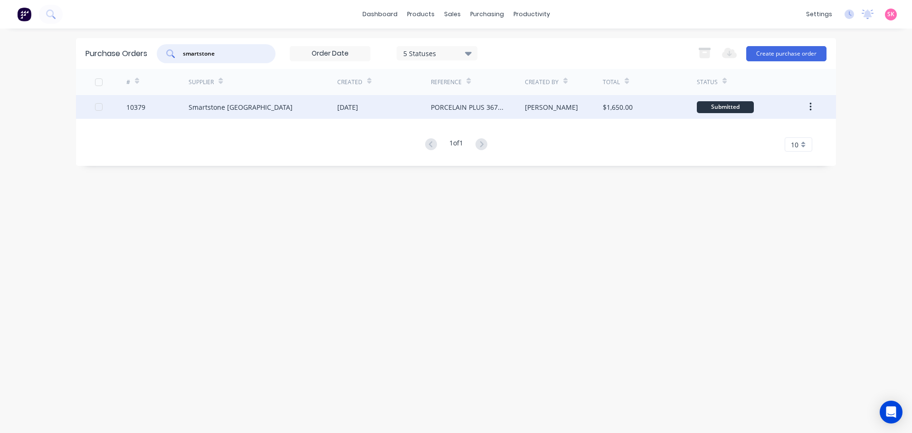
type input "smartstone"
click at [311, 111] on div "Smartstone [GEOGRAPHIC_DATA]" at bounding box center [262, 107] width 149 height 24
